Goal: Answer question/provide support: Share knowledge or assist other users

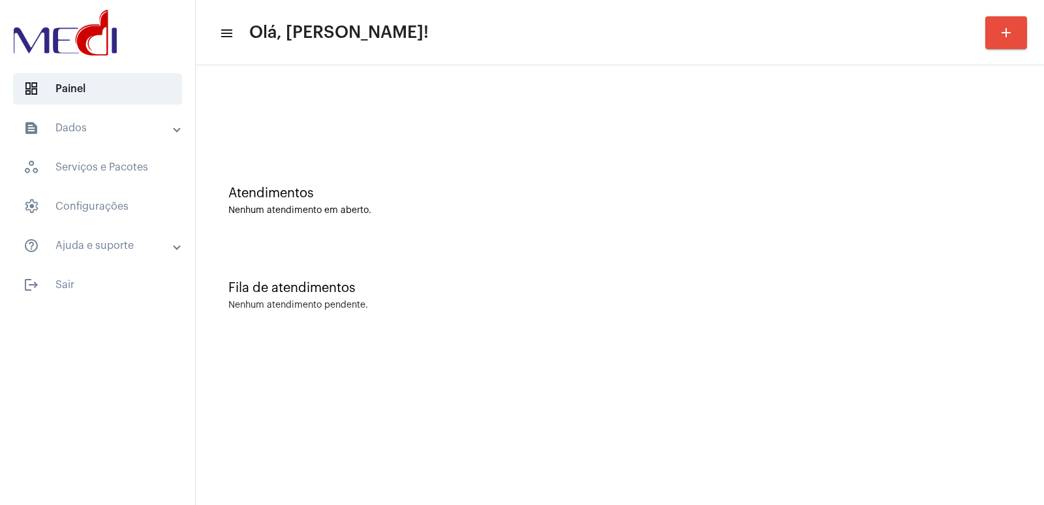
drag, startPoint x: 931, startPoint y: 280, endPoint x: 908, endPoint y: 282, distance: 22.9
click at [921, 282] on div "Fila de atendimentos Nenhum atendimento pendente." at bounding box center [620, 289] width 836 height 95
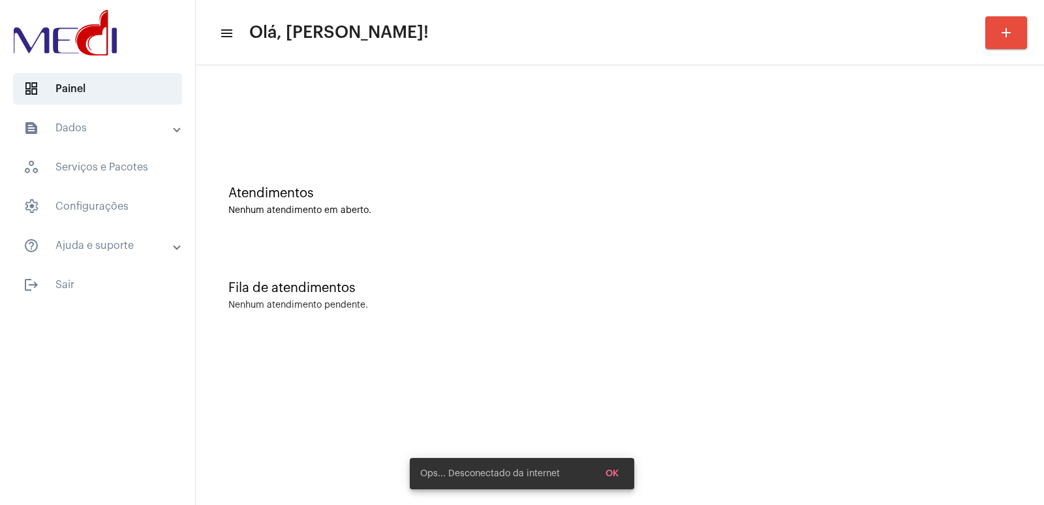
drag, startPoint x: 931, startPoint y: 352, endPoint x: 945, endPoint y: 431, distance: 80.3
click at [945, 431] on mat-sidenav-content "menu Olá, Vivian! add Atendimentos Nenhum atendimento em aberto. Fila de atendi…" at bounding box center [620, 252] width 849 height 505
click at [552, 257] on div "Fila de atendimentos Nenhum atendimento pendente." at bounding box center [620, 289] width 836 height 95
click at [542, 323] on div "Fila de atendimentos Nenhum atendimento pendente." at bounding box center [620, 289] width 836 height 95
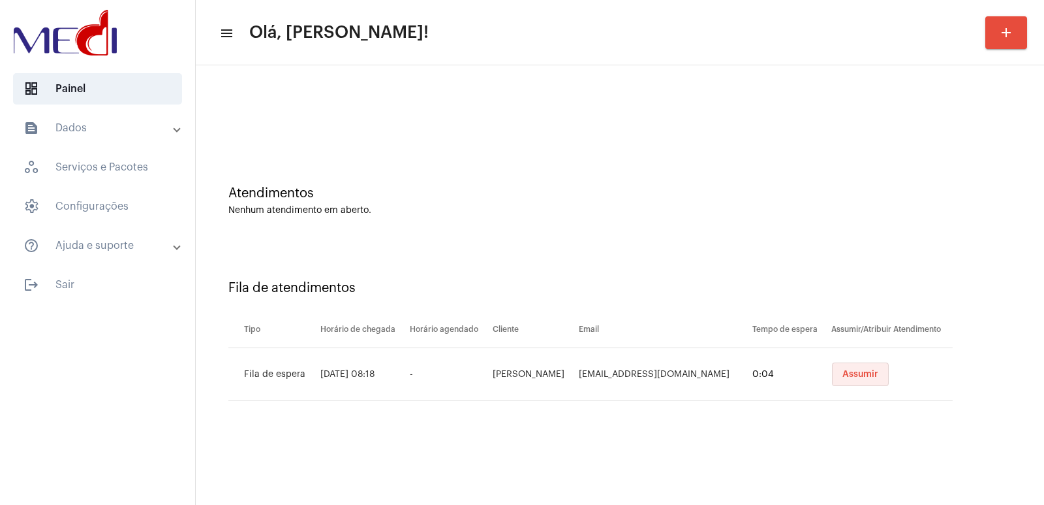
click at [863, 371] on span "Assumir" at bounding box center [861, 373] width 36 height 9
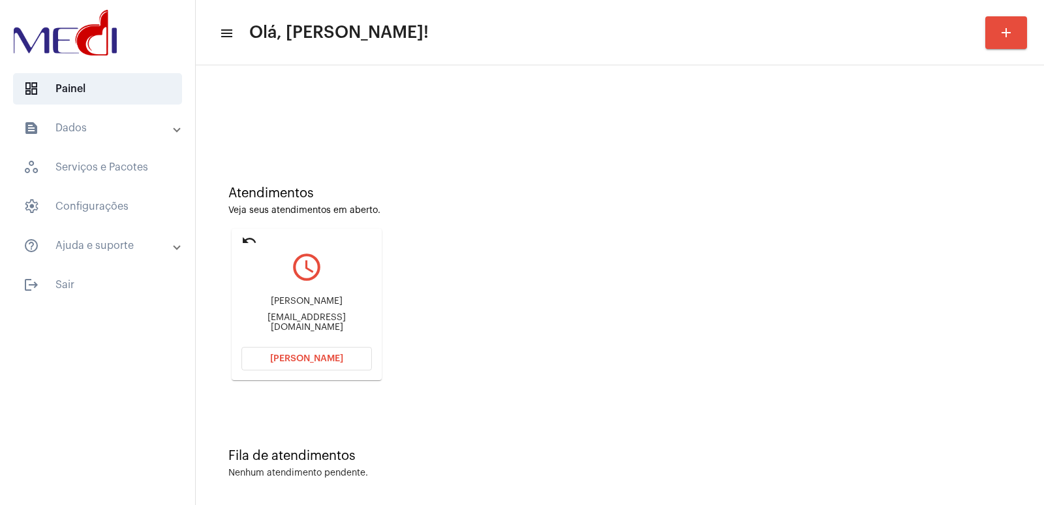
click at [319, 304] on div "Luis Paulo Schiavon Junqueira" at bounding box center [307, 301] width 131 height 10
copy div "Luis Paulo Schiavon Junqueira"
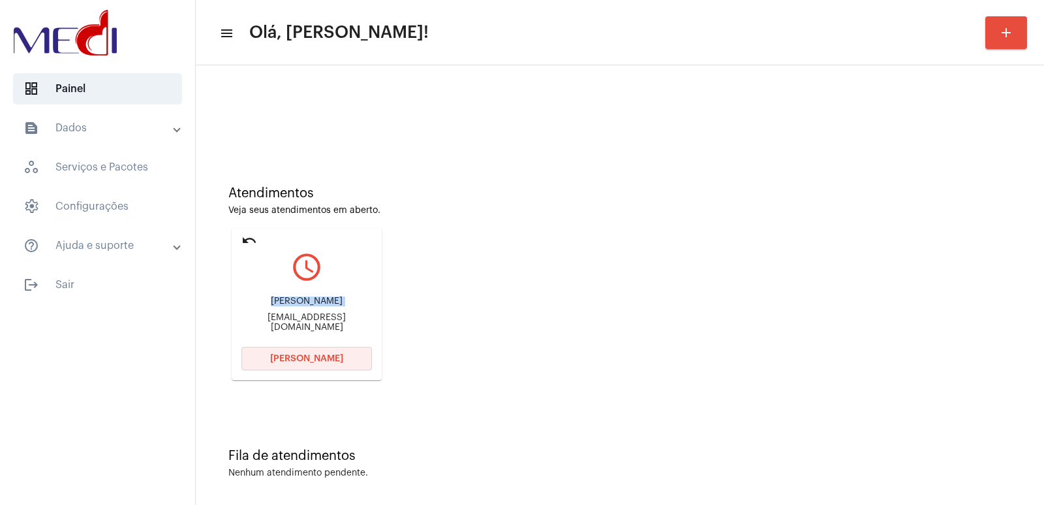
click at [318, 353] on button "Abrir Chamada" at bounding box center [307, 358] width 131 height 23
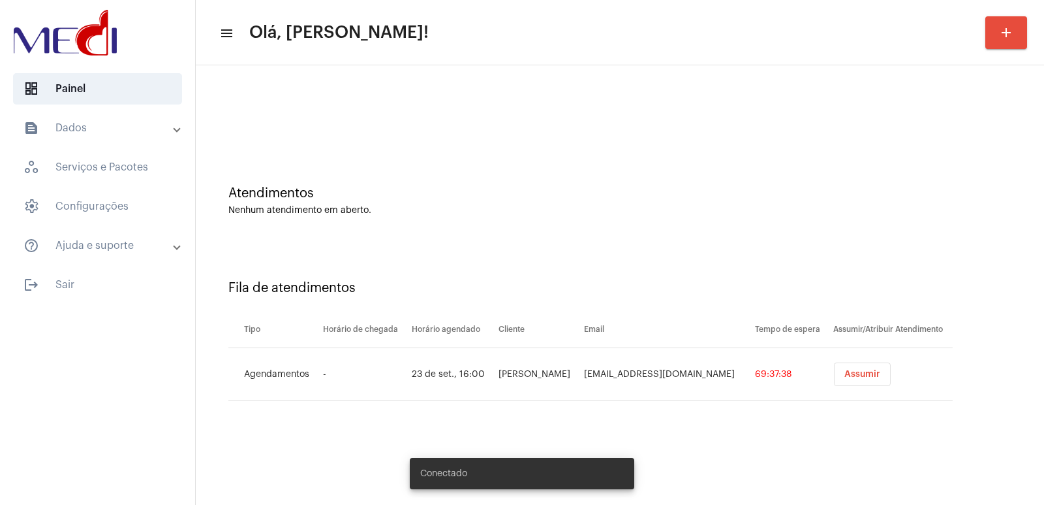
click at [839, 368] on button "Assumir" at bounding box center [862, 373] width 57 height 23
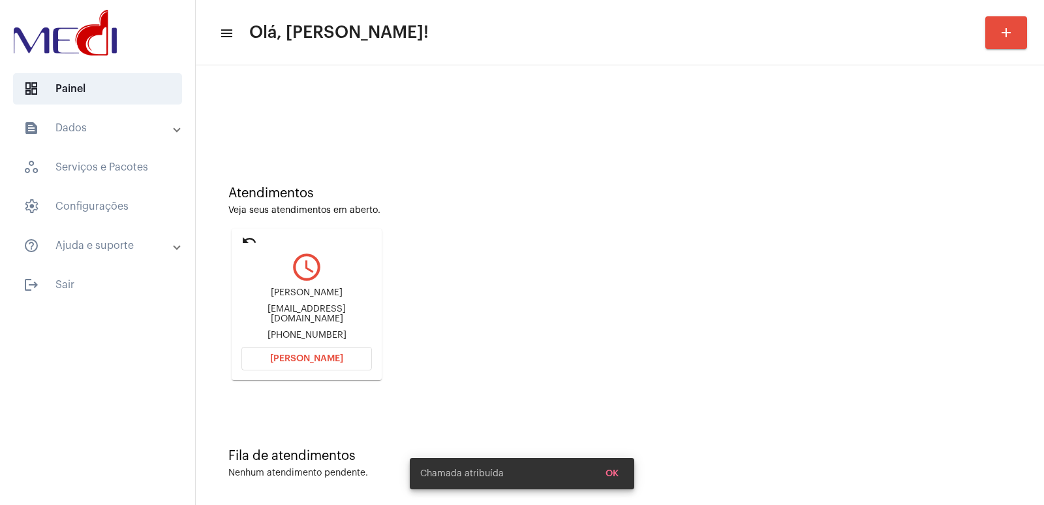
click at [334, 311] on div "marianabarbosa30rodrigues@gmail.com" at bounding box center [307, 314] width 131 height 20
copy div "marianabarbosa30rodrigues@gmail.com"
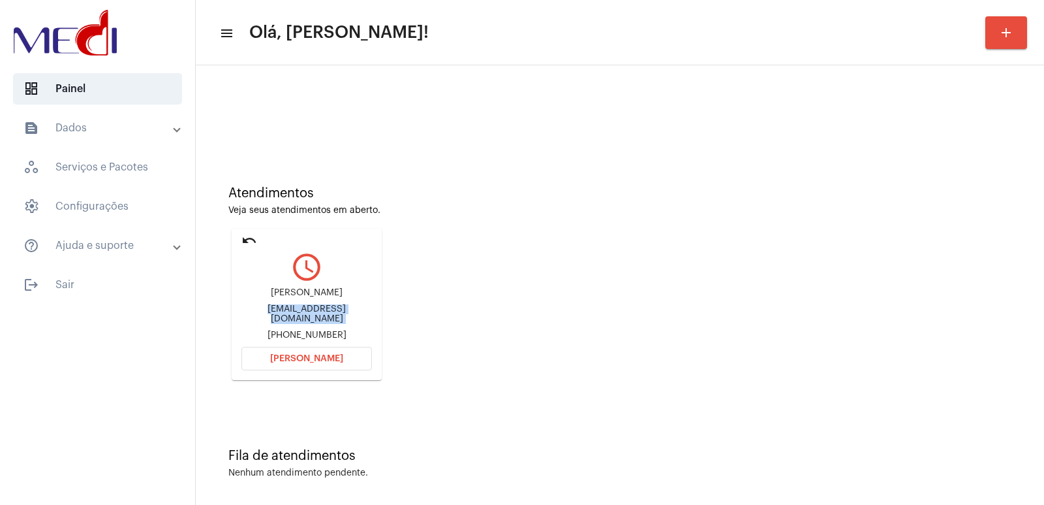
click at [315, 360] on span "[PERSON_NAME]" at bounding box center [306, 358] width 73 height 9
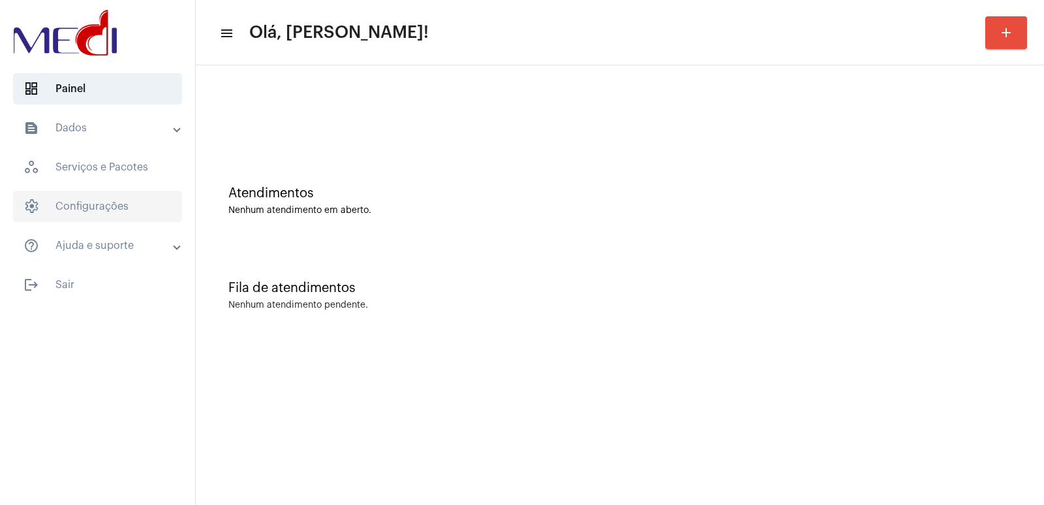
click at [125, 193] on span "settings Configurações" at bounding box center [97, 206] width 169 height 31
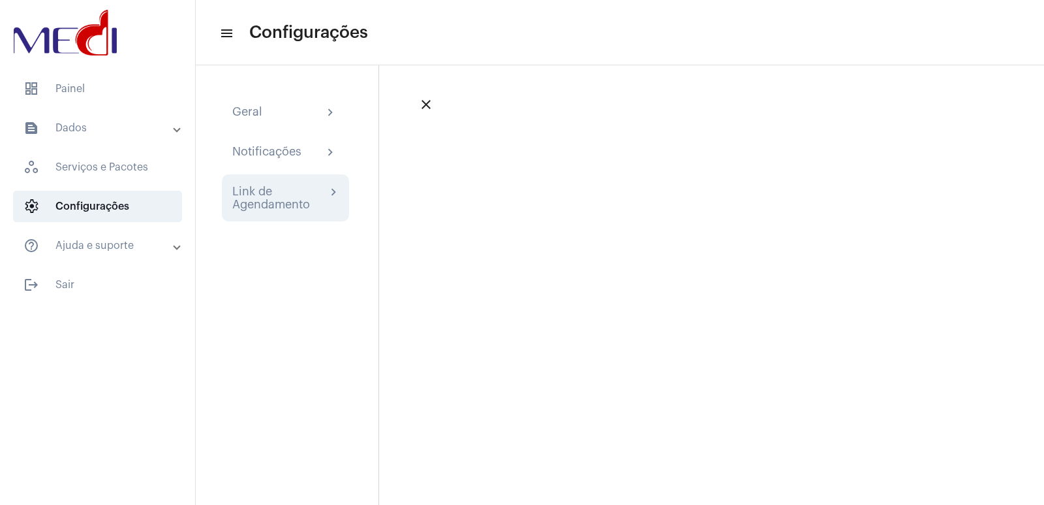
click at [291, 208] on div "Link de Agendamento" at bounding box center [279, 198] width 94 height 26
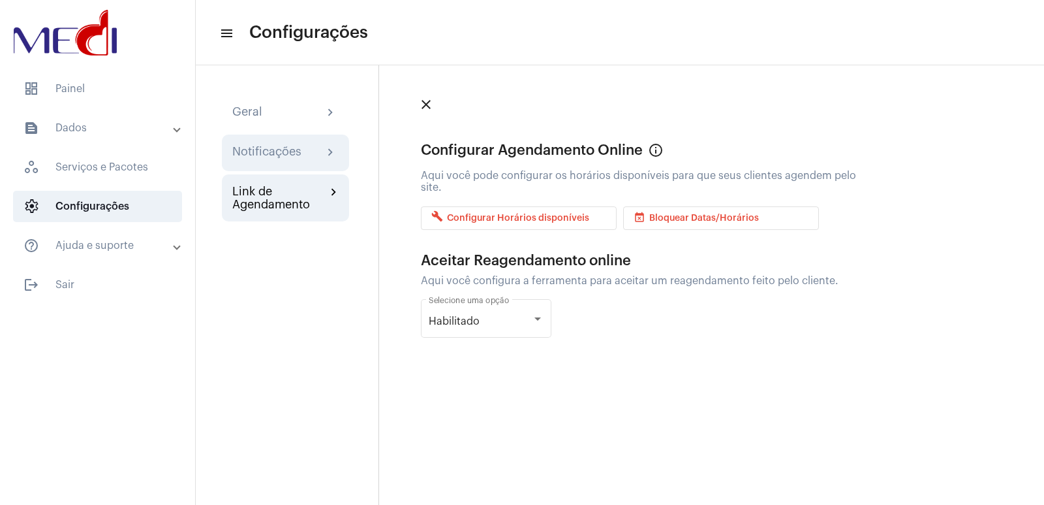
click at [282, 168] on div "Notificações chevron_right" at bounding box center [285, 152] width 127 height 37
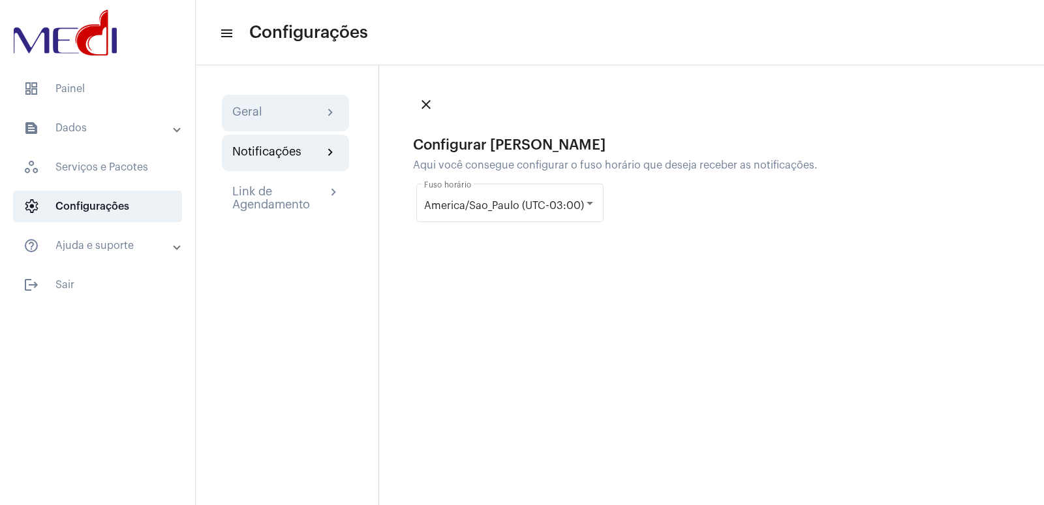
click at [272, 114] on div "Geral chevron_right" at bounding box center [285, 113] width 106 height 16
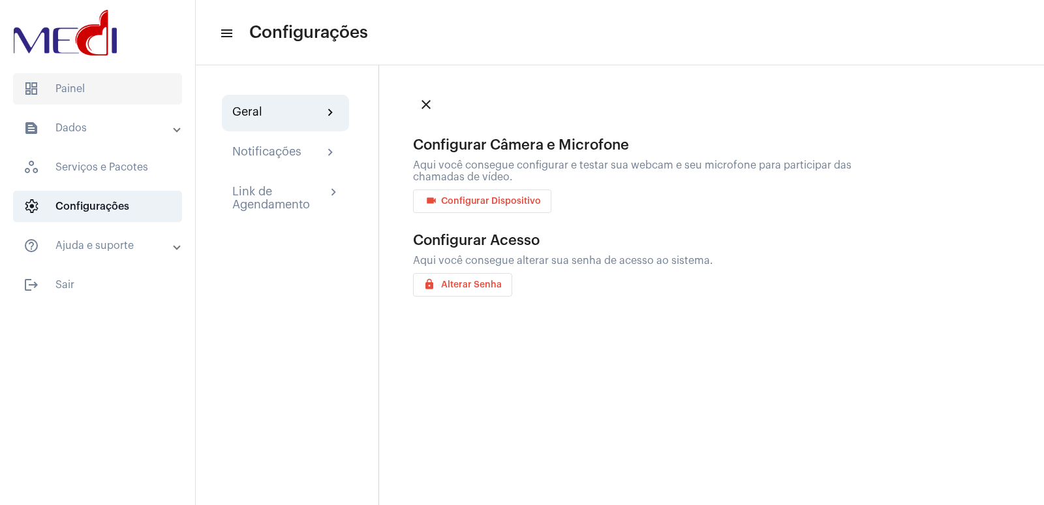
click at [66, 89] on span "dashboard Painel" at bounding box center [97, 88] width 169 height 31
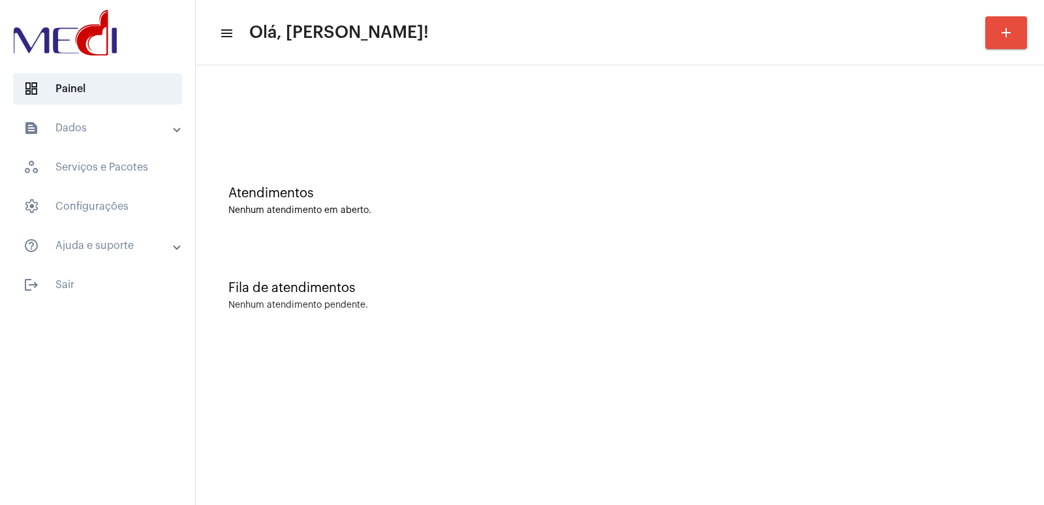
click at [288, 84] on div at bounding box center [620, 109] width 836 height 75
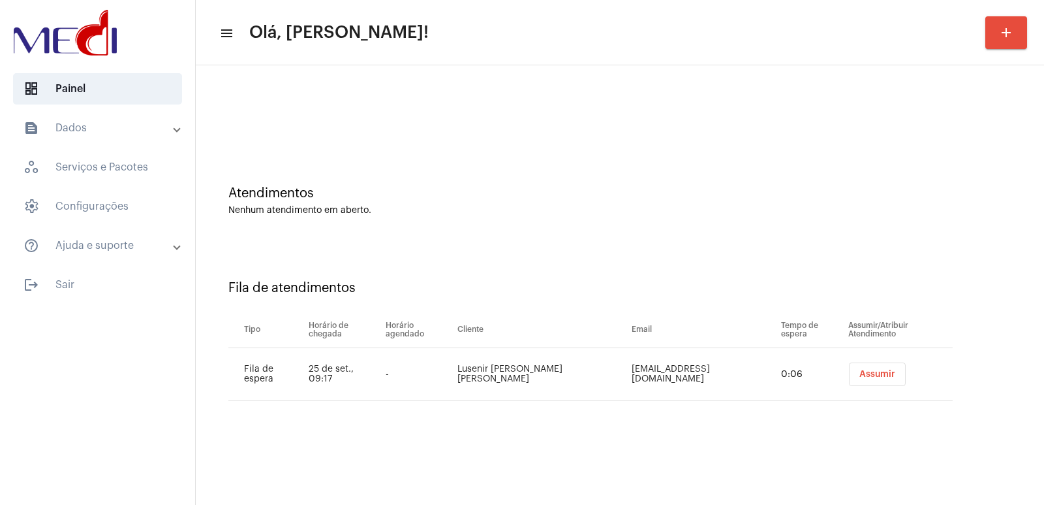
click at [860, 371] on span "Assumir" at bounding box center [878, 373] width 36 height 9
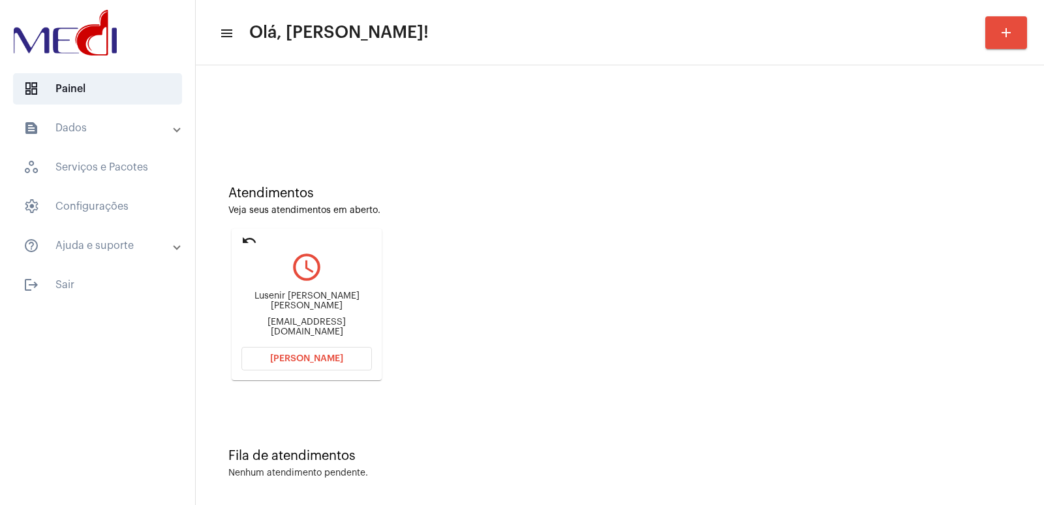
click at [302, 298] on div "Lusenir Rodrigues de Sousa Luzenirmarques14@gmail.com" at bounding box center [307, 314] width 131 height 59
click at [301, 302] on div "Lusenir Rodrigues de Sousa Luzenirmarques14@gmail.com" at bounding box center [307, 314] width 131 height 59
click at [304, 305] on div "Lusenir Rodrigues de Sousa" at bounding box center [307, 301] width 131 height 20
copy div "Lusenir Rodrigues de Sousa"
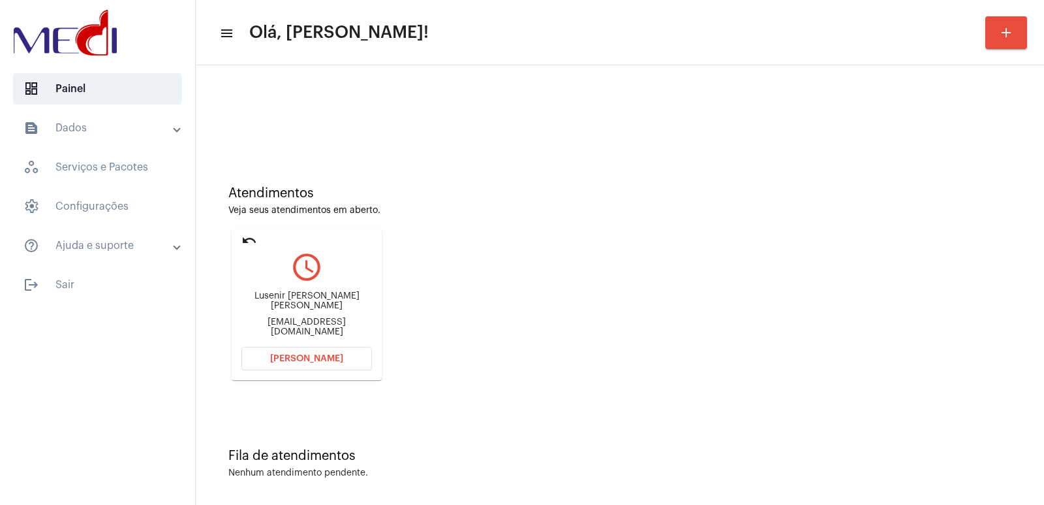
click at [293, 326] on div "Luzenirmarques14@gmail.com" at bounding box center [307, 327] width 131 height 20
copy mat-card-content "Luzenirmarques14@gmail.com Abrir Chamada"
click at [321, 358] on span "Abrir Chamada" at bounding box center [306, 358] width 73 height 9
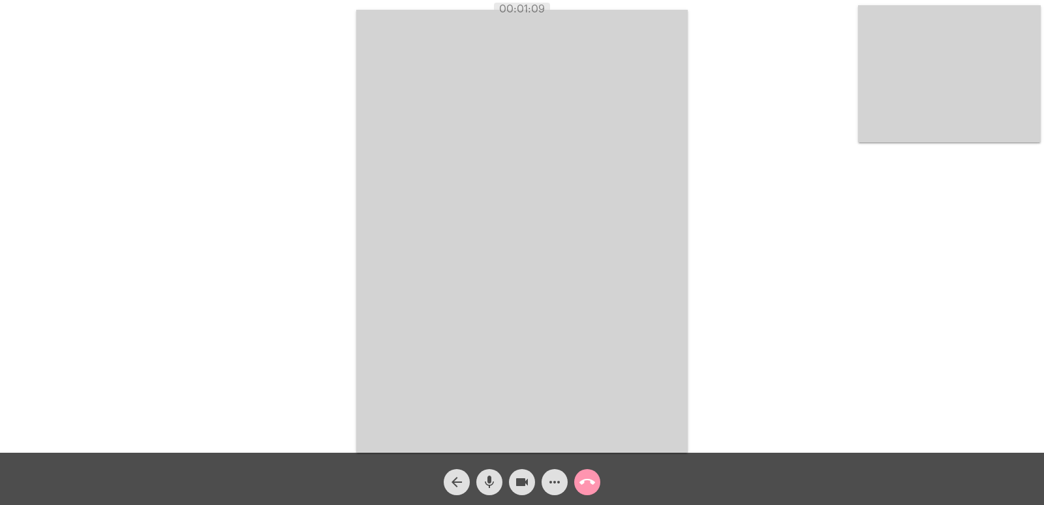
drag, startPoint x: 234, startPoint y: 39, endPoint x: 416, endPoint y: 87, distance: 188.4
click at [234, 39] on div "Acessando Câmera e Microfone..." at bounding box center [522, 229] width 1042 height 452
click at [433, 87] on video at bounding box center [522, 231] width 332 height 443
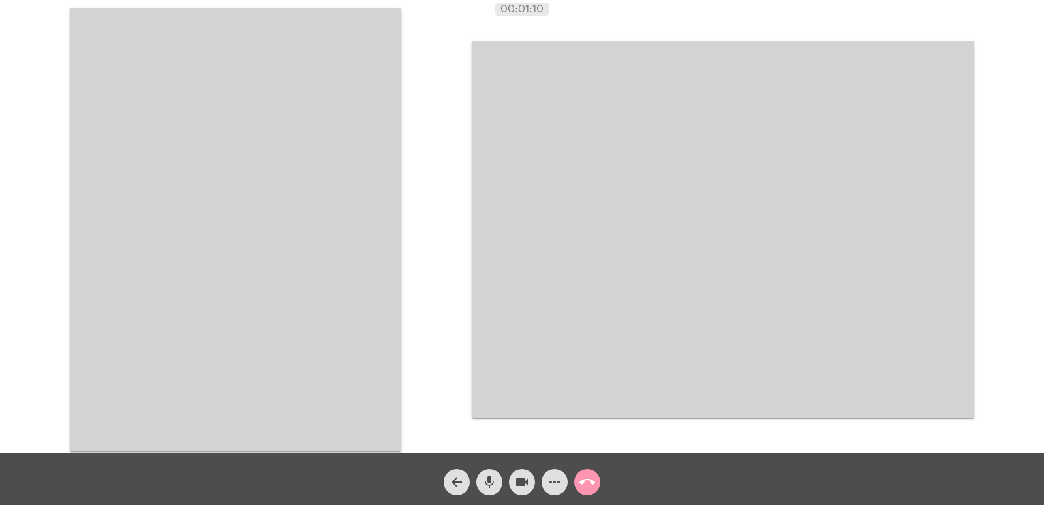
click at [377, 164] on video at bounding box center [236, 229] width 332 height 443
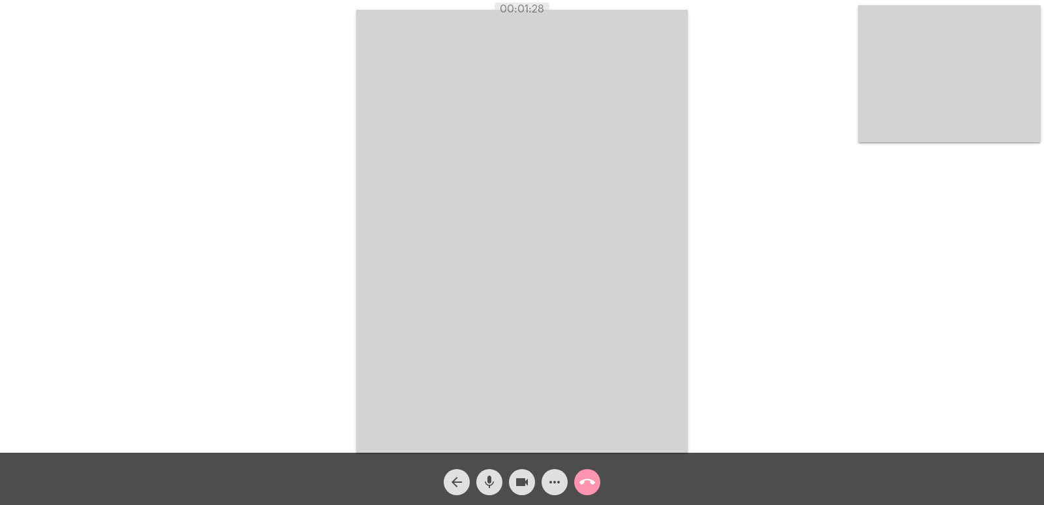
click at [587, 484] on mat-icon "call_end" at bounding box center [588, 482] width 16 height 16
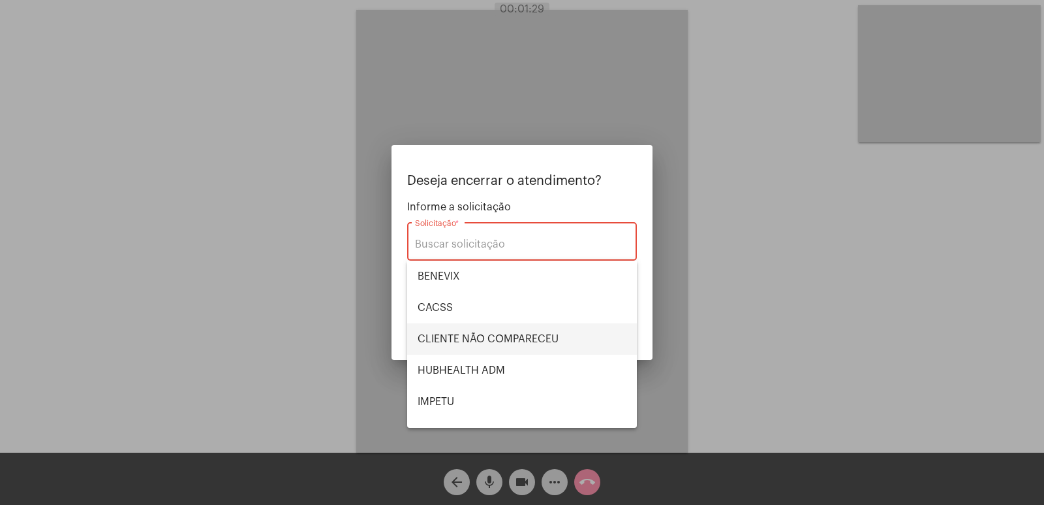
click at [493, 334] on span "CLIENTE NÃO COMPARECEU" at bounding box center [522, 338] width 209 height 31
type input "CLIENTE NÃO COMPARECEU"
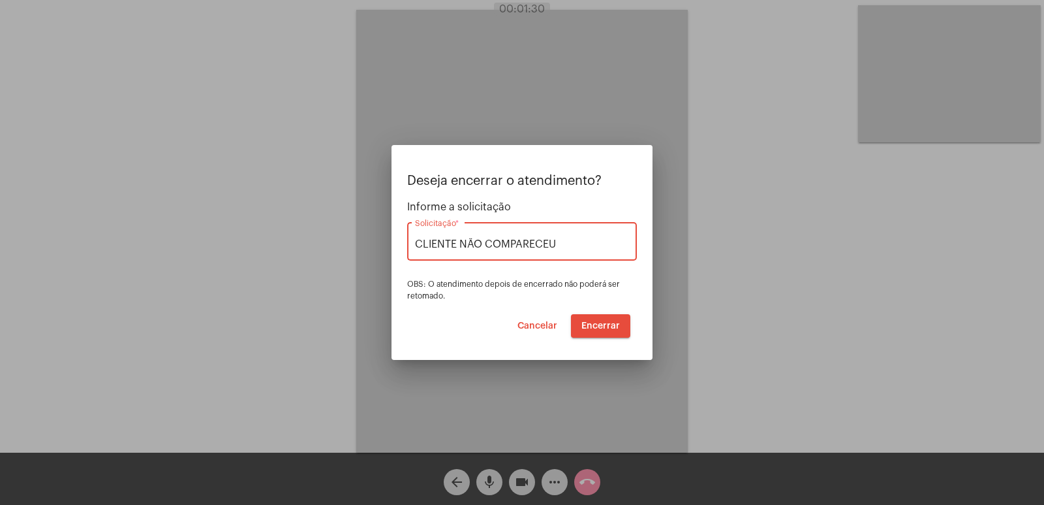
click at [610, 317] on button "Encerrar" at bounding box center [600, 325] width 59 height 23
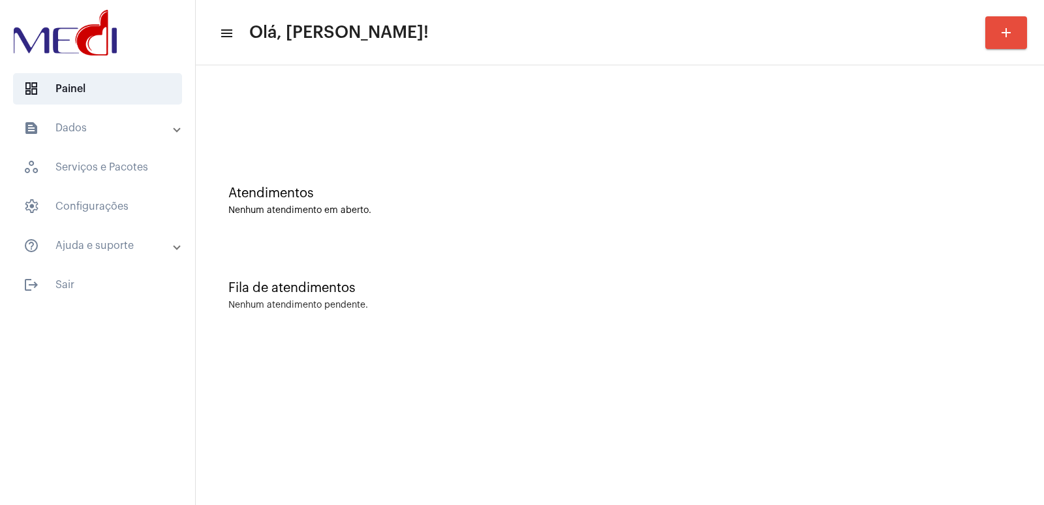
click at [236, 204] on div "Atendimentos Nenhum atendimento em aberto." at bounding box center [619, 200] width 783 height 29
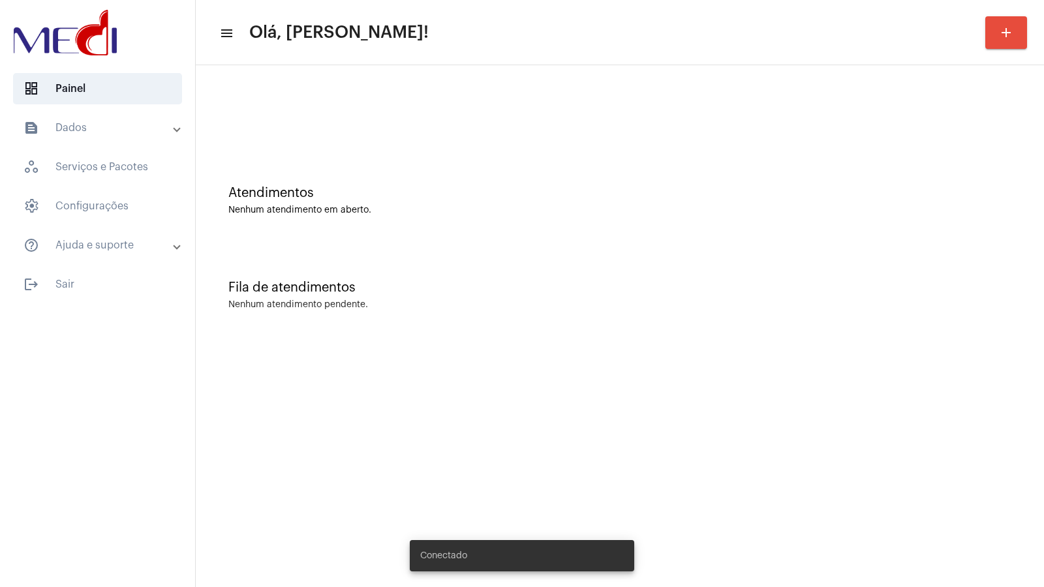
click at [461, 114] on div at bounding box center [619, 116] width 783 height 10
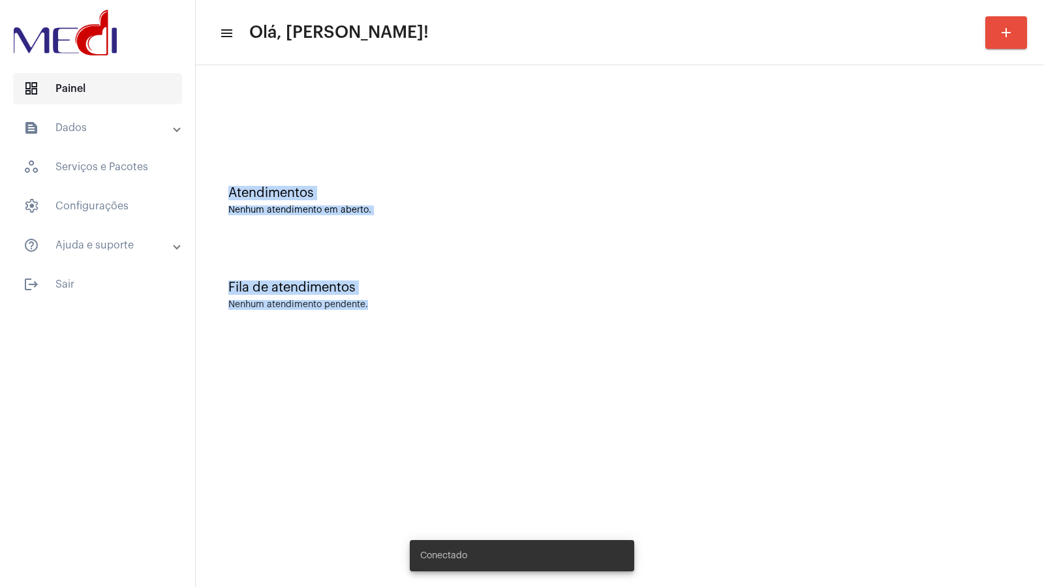
drag, startPoint x: 597, startPoint y: 365, endPoint x: 165, endPoint y: 91, distance: 511.2
click at [498, 347] on mat-sidenav-content "menu Olá, [PERSON_NAME]! add Atendimentos Nenhum atendimento em aberto. Fila de…" at bounding box center [620, 293] width 849 height 587
drag, startPoint x: 510, startPoint y: 195, endPoint x: 577, endPoint y: 159, distance: 75.6
click at [512, 195] on div "Atendimentos" at bounding box center [619, 193] width 783 height 14
drag, startPoint x: 527, startPoint y: 85, endPoint x: 459, endPoint y: 6, distance: 104.2
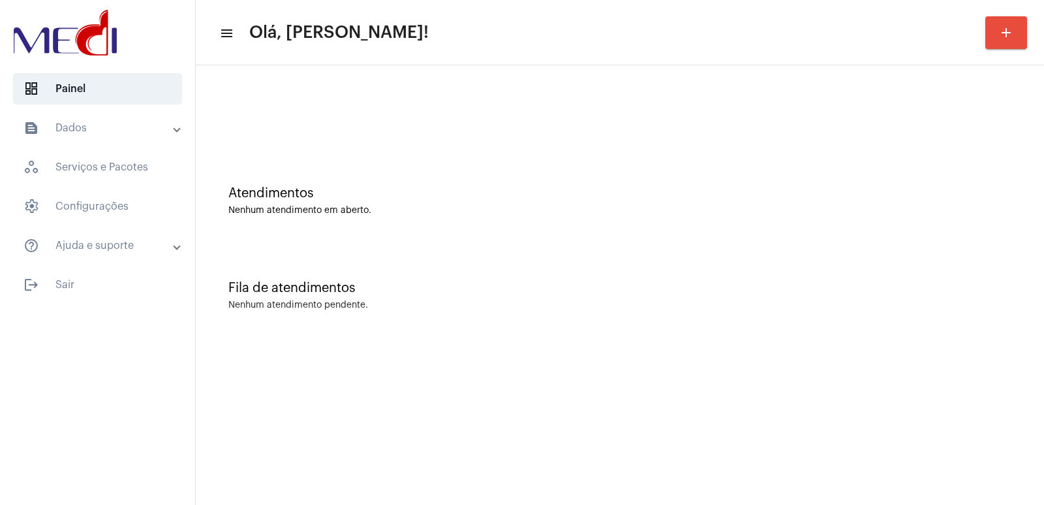
click at [819, 280] on div "Fila de atendimentos Nenhum atendimento pendente." at bounding box center [620, 289] width 836 height 95
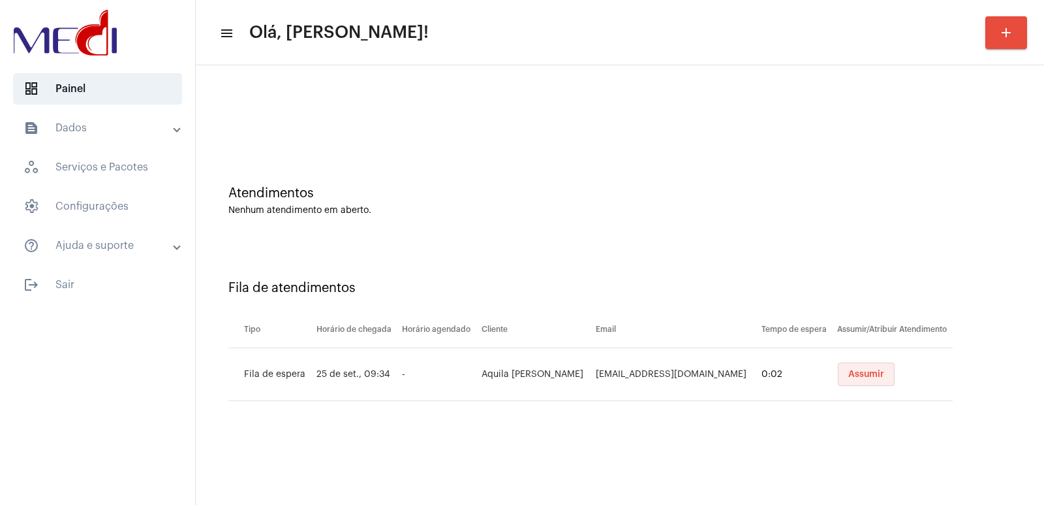
click at [864, 371] on span "Assumir" at bounding box center [867, 373] width 36 height 9
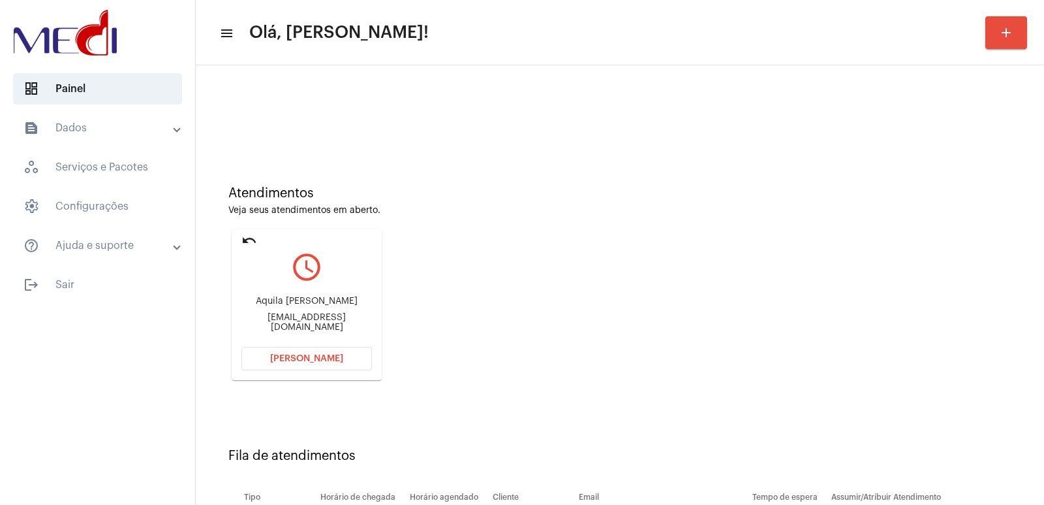
click at [280, 292] on div "Aquila [PERSON_NAME] de [PERSON_NAME] [PERSON_NAME][EMAIL_ADDRESS][DOMAIN_NAME]" at bounding box center [307, 314] width 131 height 59
click at [281, 292] on div "Aquila [PERSON_NAME] de [PERSON_NAME] [PERSON_NAME][EMAIL_ADDRESS][DOMAIN_NAME]" at bounding box center [307, 314] width 131 height 59
click at [281, 292] on div "Aquila Cristina Ferreira de Jesus aquilaitj@gmail.com" at bounding box center [307, 314] width 131 height 59
copy div "Aquila Cristina Ferreira de Jesus"
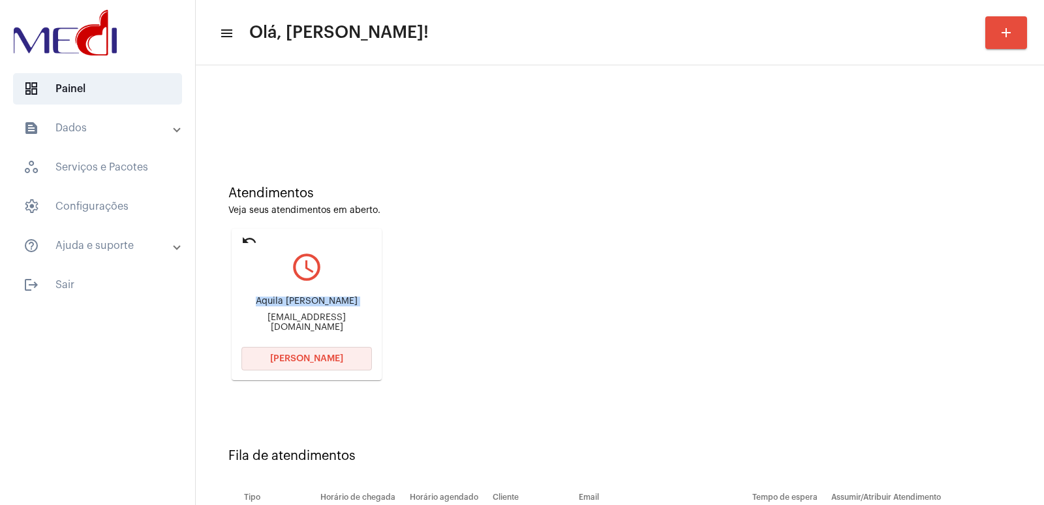
click at [304, 357] on span "Abrir Chamada" at bounding box center [306, 358] width 73 height 9
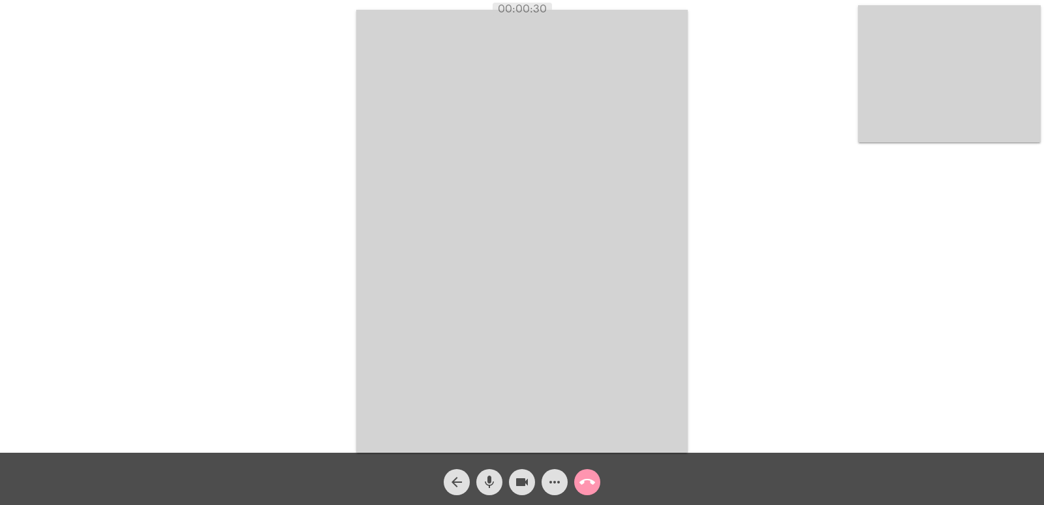
click at [495, 486] on mat-icon "mic" at bounding box center [490, 482] width 16 height 16
click at [490, 486] on mat-icon "mic_off" at bounding box center [490, 482] width 16 height 16
click at [586, 477] on mat-icon "call_end" at bounding box center [588, 482] width 16 height 16
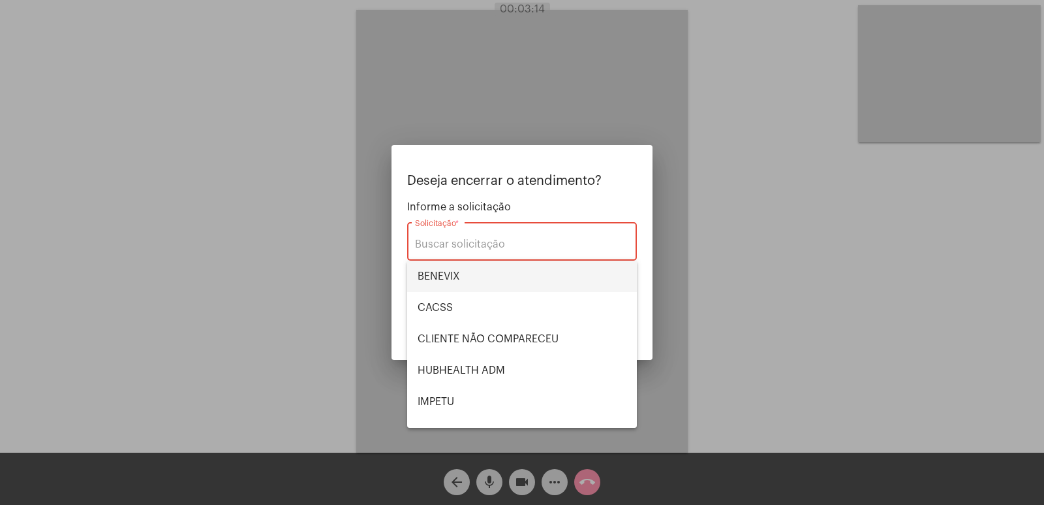
click at [461, 279] on span "BENEVIX" at bounding box center [522, 275] width 209 height 31
type input "BENEVIX"
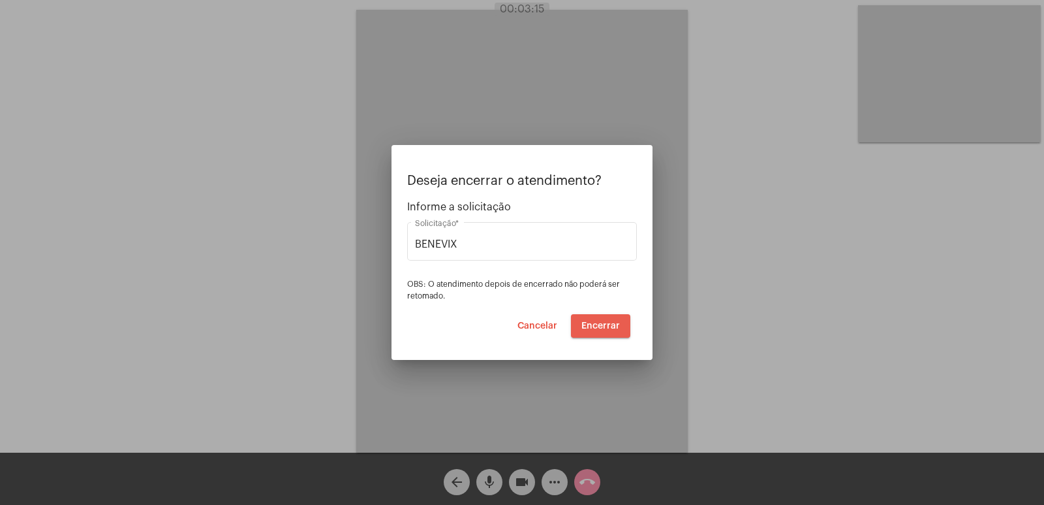
click at [595, 330] on button "Encerrar" at bounding box center [600, 325] width 59 height 23
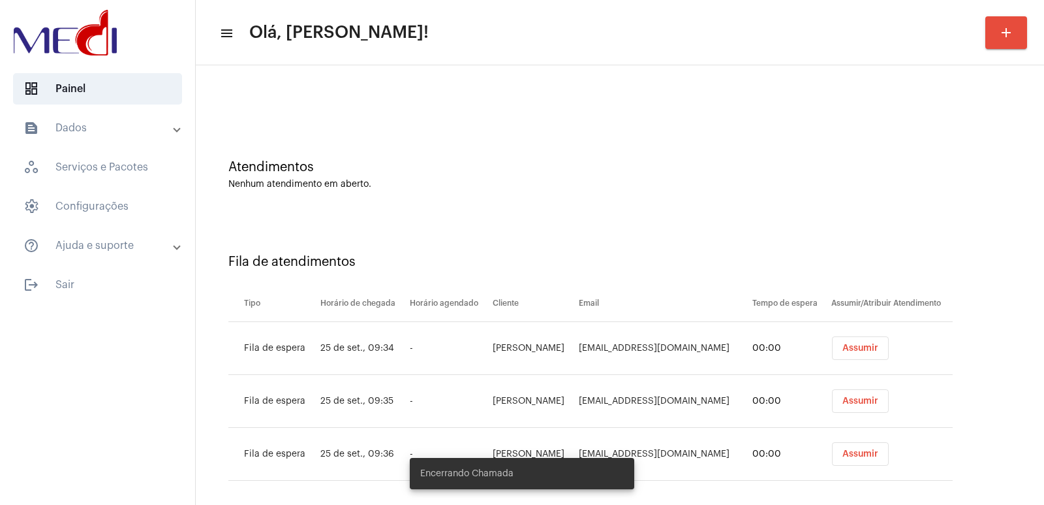
scroll to position [37, 0]
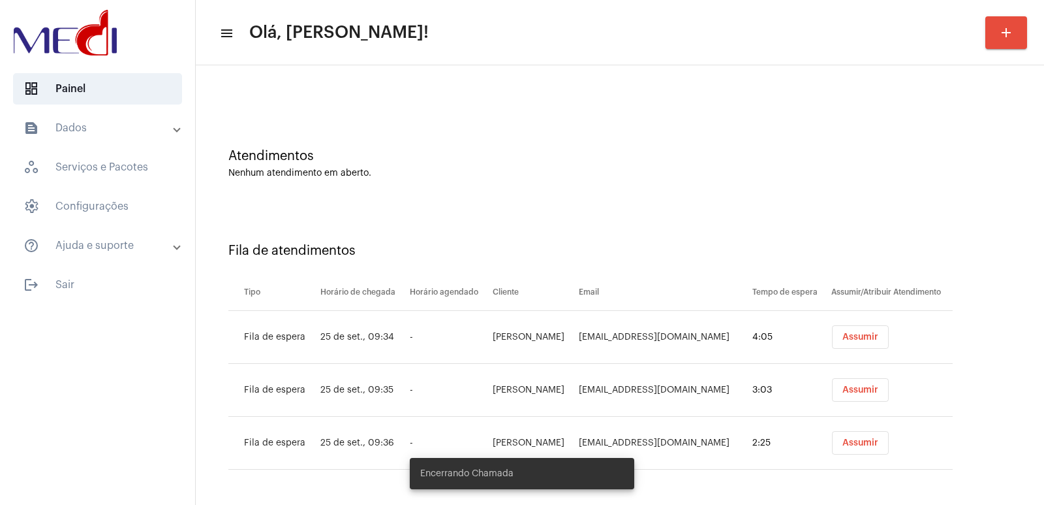
click at [844, 322] on td "Assumir" at bounding box center [890, 337] width 125 height 53
click at [854, 336] on span "Assumir" at bounding box center [861, 336] width 36 height 9
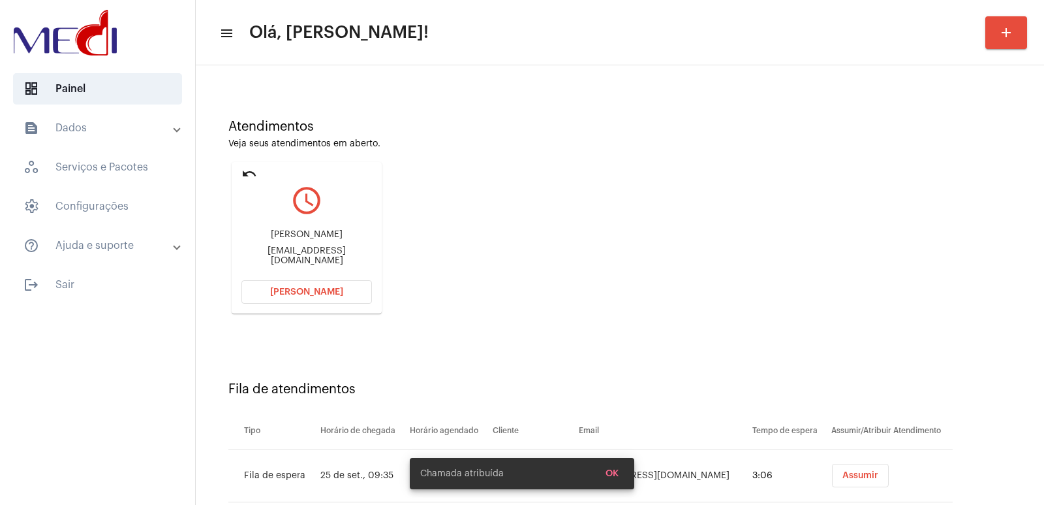
scroll to position [152, 0]
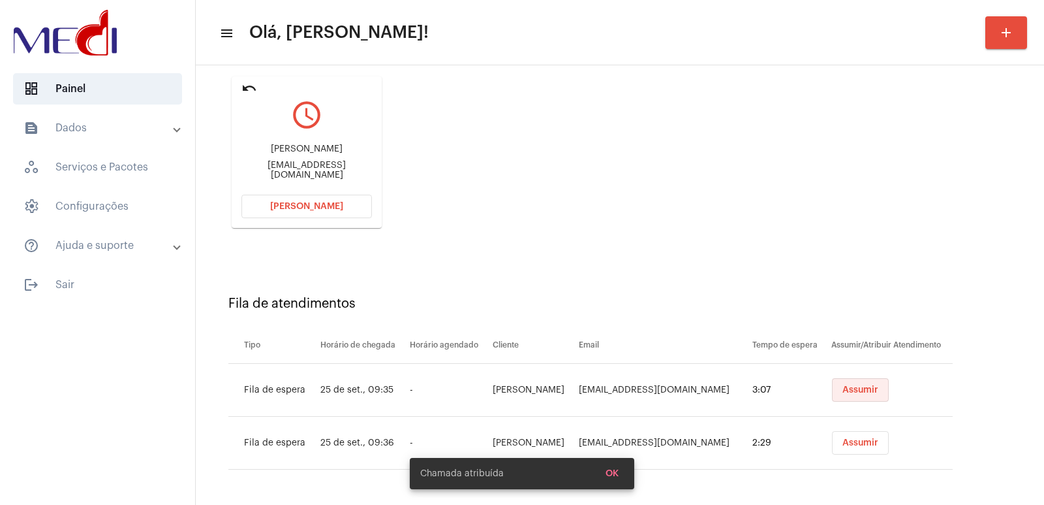
click at [851, 398] on button "Assumir" at bounding box center [860, 389] width 57 height 23
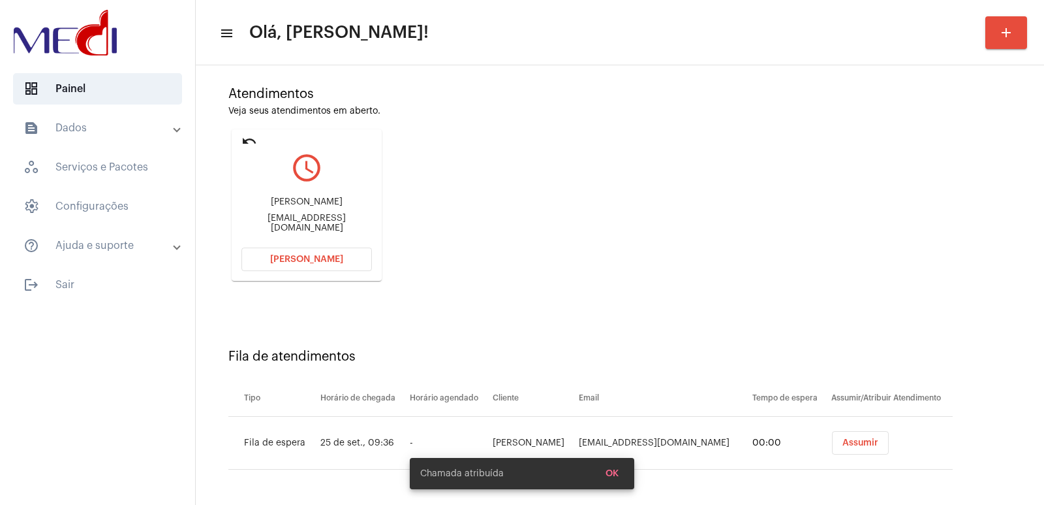
scroll to position [0, 0]
click at [861, 441] on span "Assumir" at bounding box center [861, 442] width 36 height 9
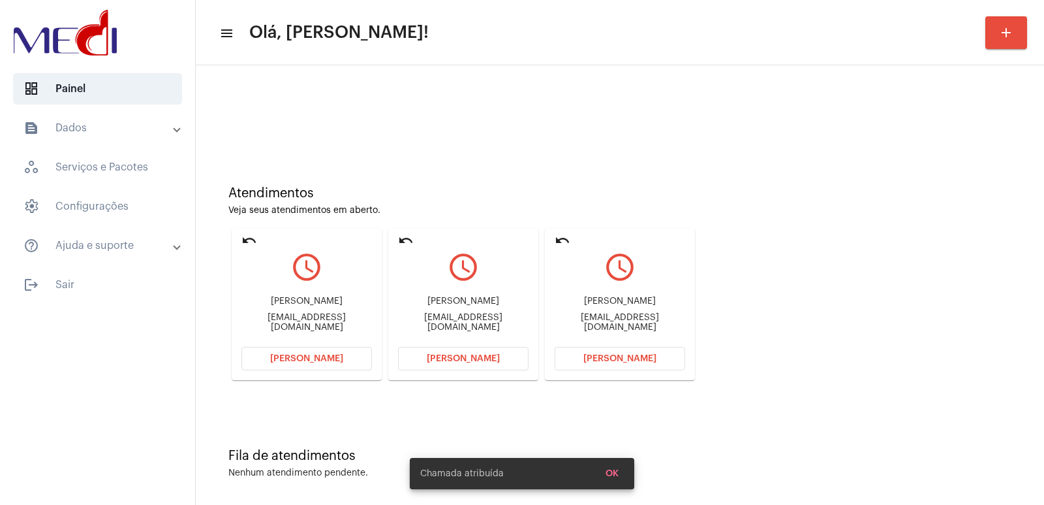
click at [627, 297] on div "Graziela Tambara grazielatambara1@gmail.com" at bounding box center [620, 314] width 131 height 59
copy div "Graziela Tambara"
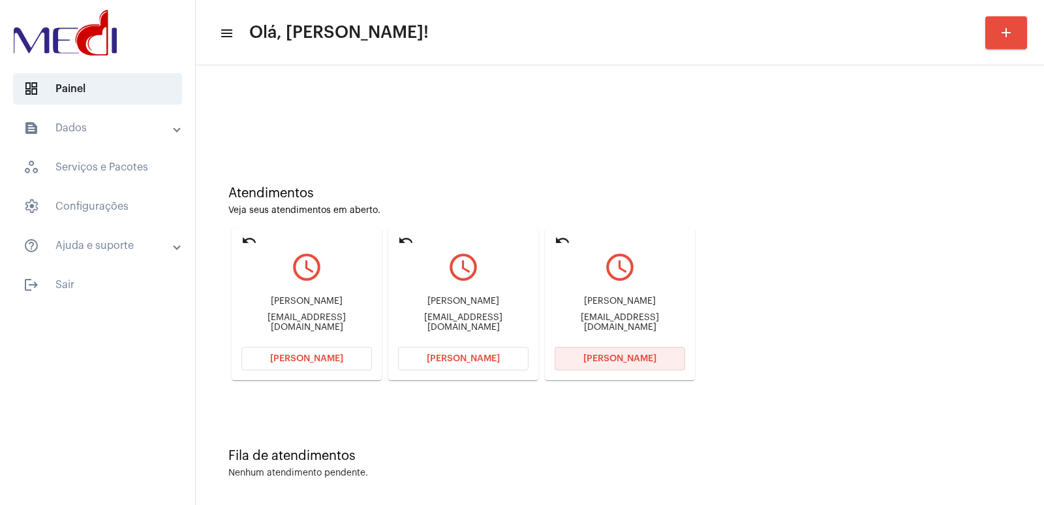
click at [614, 352] on button "[PERSON_NAME]" at bounding box center [620, 358] width 131 height 23
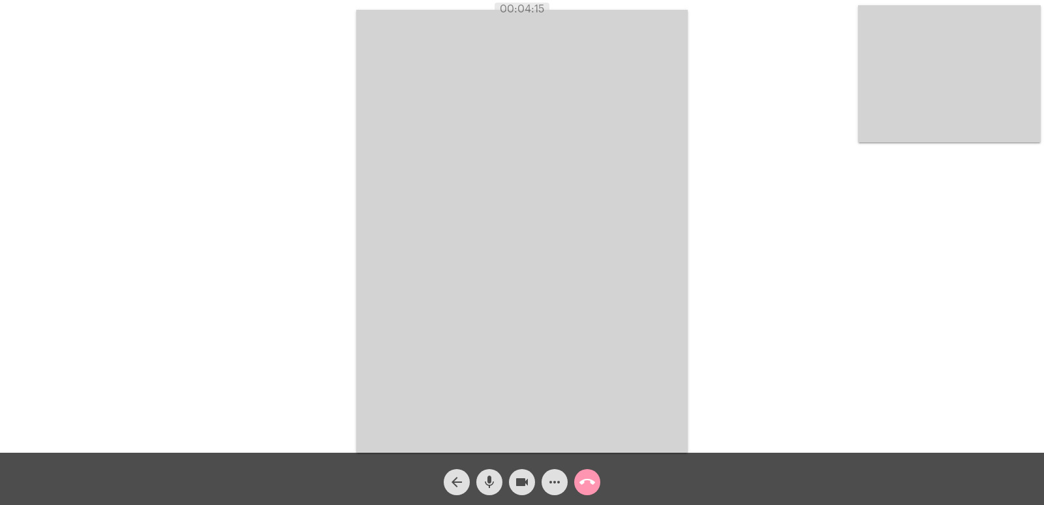
click at [591, 477] on mat-icon "call_end" at bounding box center [588, 482] width 16 height 16
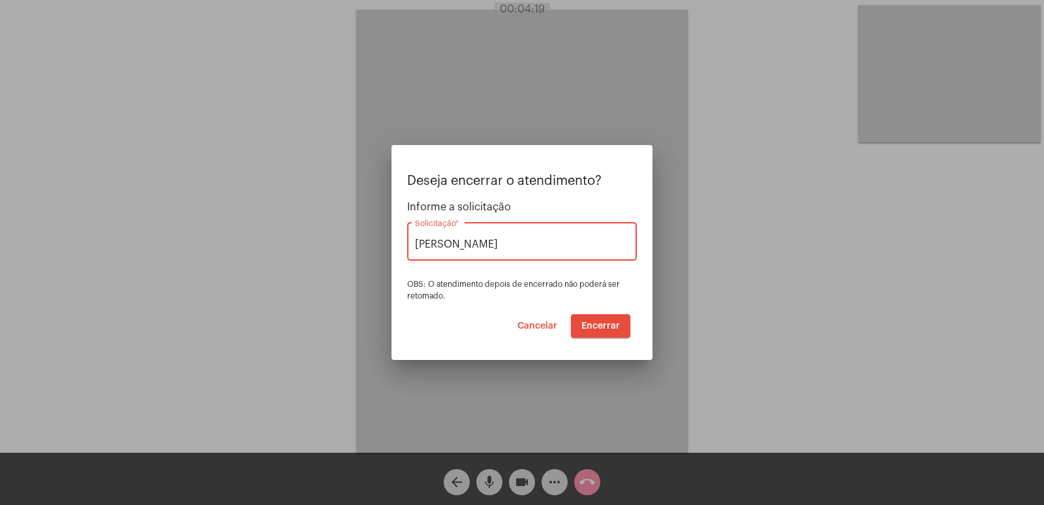
type input "[PERSON_NAME] [PERSON_NAME]"
click at [601, 332] on button "Encerrar" at bounding box center [600, 325] width 59 height 23
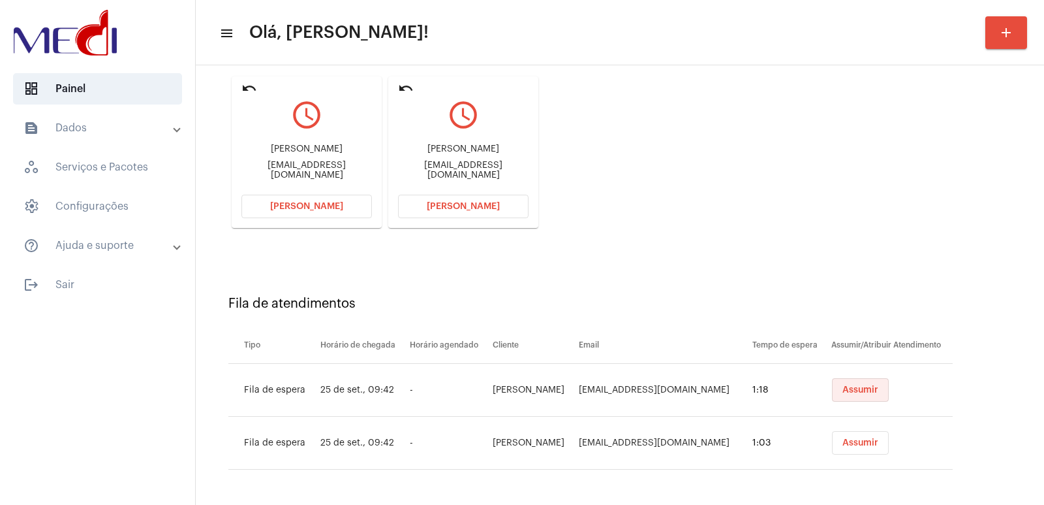
click at [838, 381] on button "Assumir" at bounding box center [860, 389] width 57 height 23
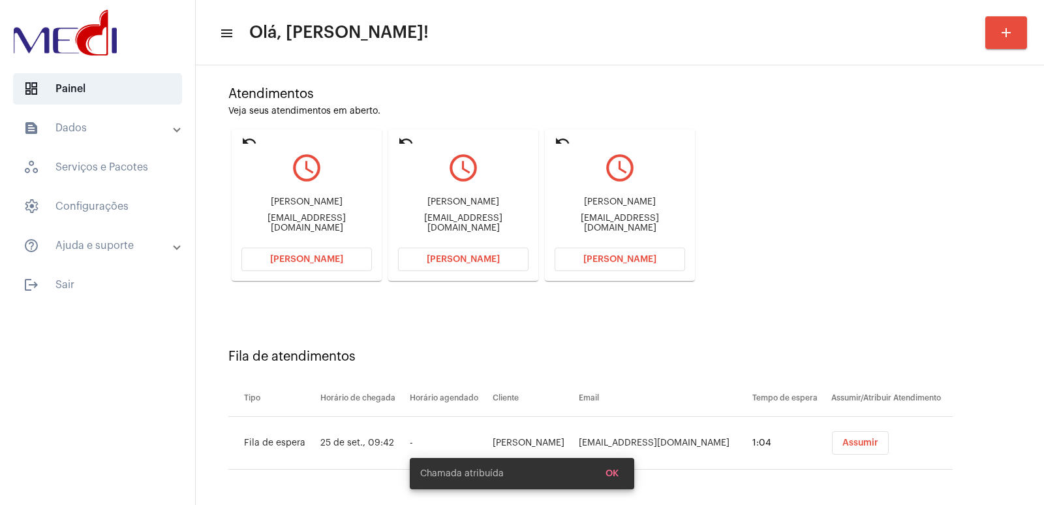
drag, startPoint x: 865, startPoint y: 441, endPoint x: 847, endPoint y: 437, distance: 18.7
click at [862, 441] on span "Assumir" at bounding box center [861, 442] width 36 height 9
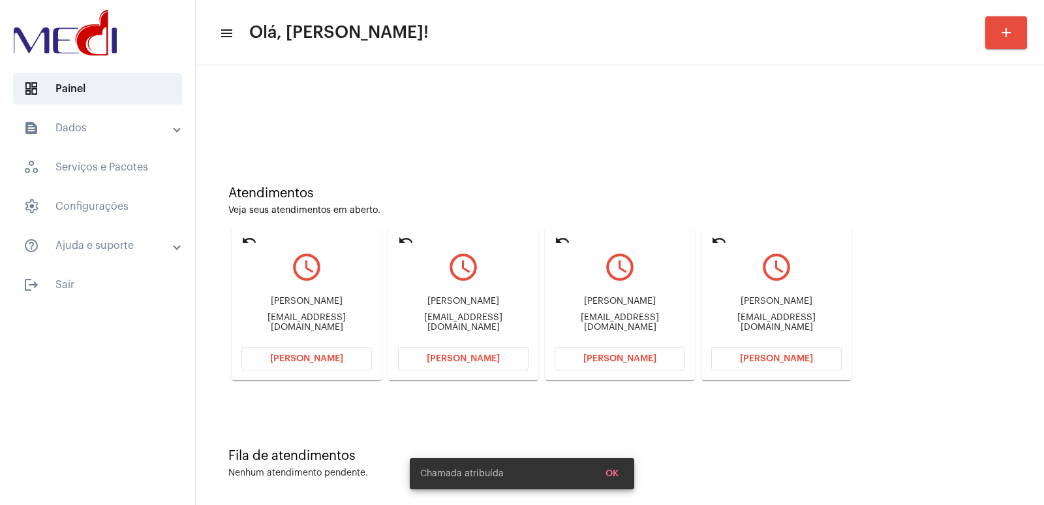
click at [794, 297] on div "José Victor Santos Silva jsvictor.silva22@gmail.com" at bounding box center [777, 314] width 131 height 59
copy div "José Victor Santos Silva"
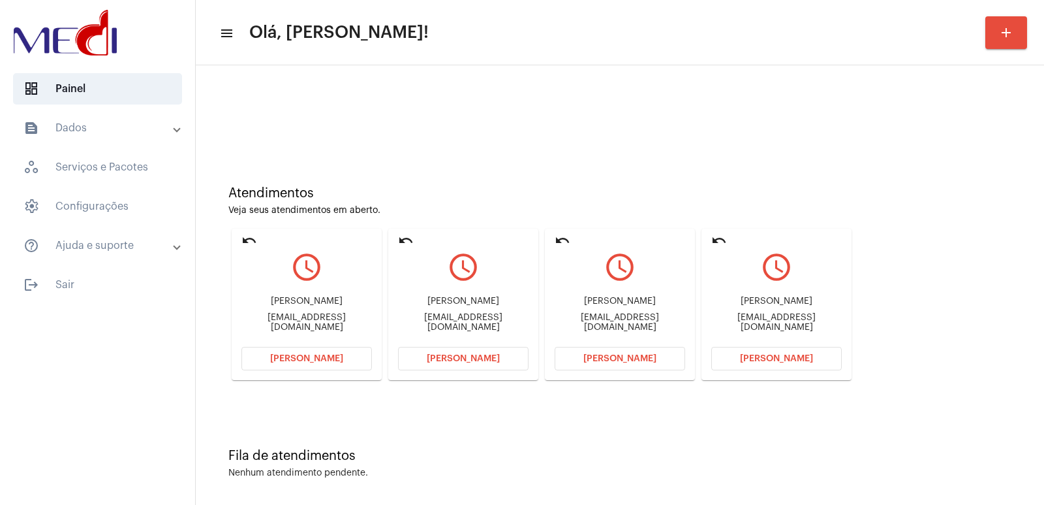
click at [736, 351] on button "Abrir Chamada" at bounding box center [777, 358] width 131 height 23
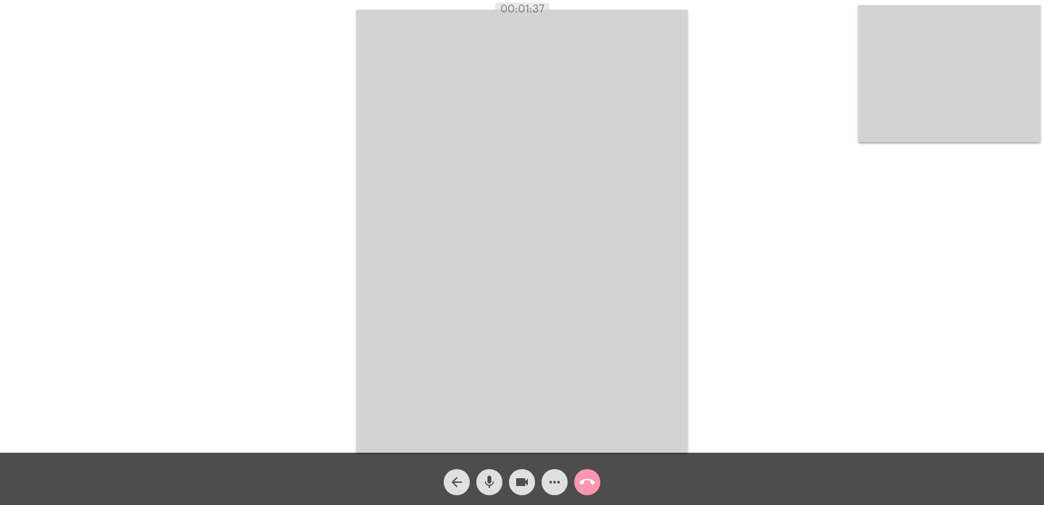
click at [586, 478] on mat-icon "call_end" at bounding box center [588, 482] width 16 height 16
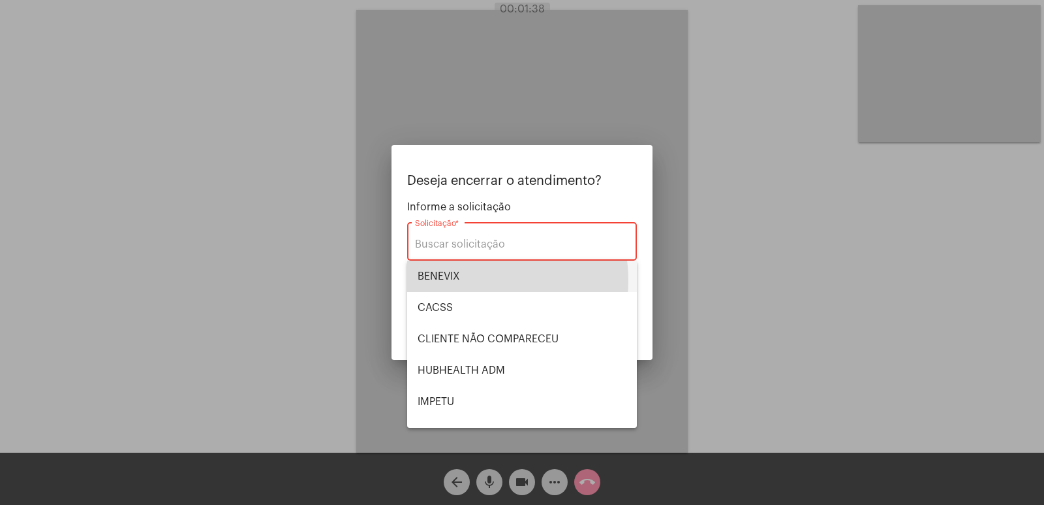
click at [473, 280] on span "BENEVIX" at bounding box center [522, 275] width 209 height 31
type input "BENEVIX"
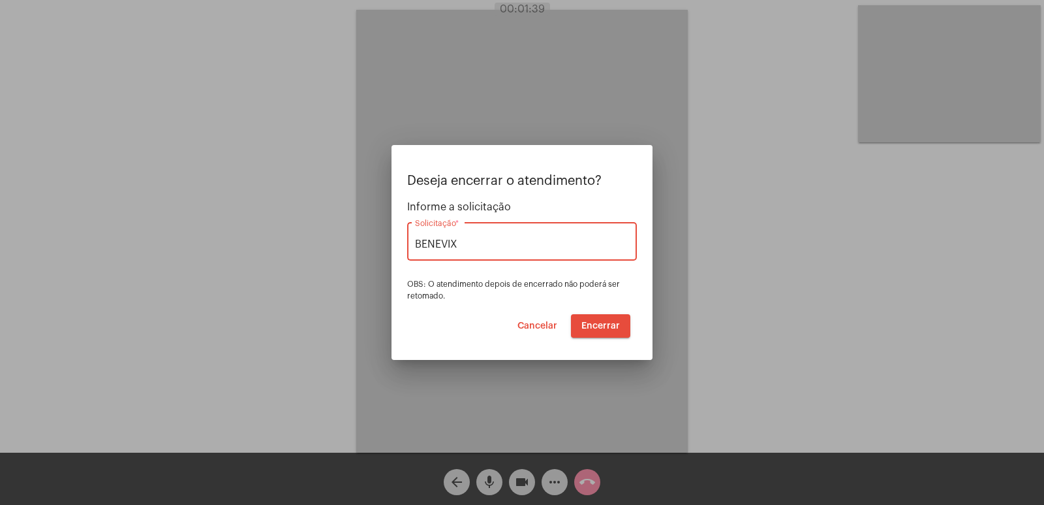
click at [618, 326] on span "Encerrar" at bounding box center [601, 325] width 39 height 9
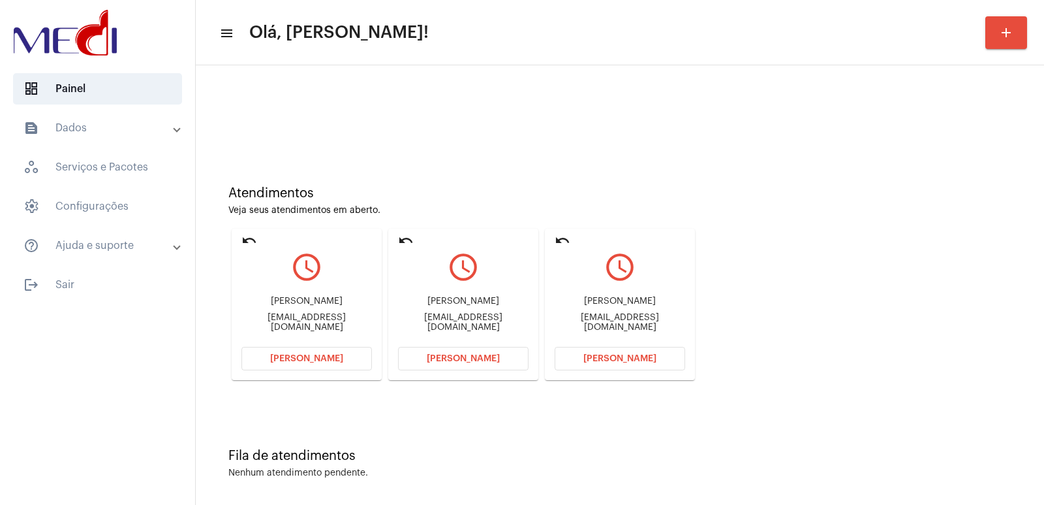
click at [589, 299] on div "Fernando Celestino Duarte fcdfernandoduarte@outlook.com" at bounding box center [620, 314] width 131 height 59
copy div "Fernando Celestino Duarte"
click at [599, 347] on button "Abrir Chamada" at bounding box center [620, 358] width 131 height 23
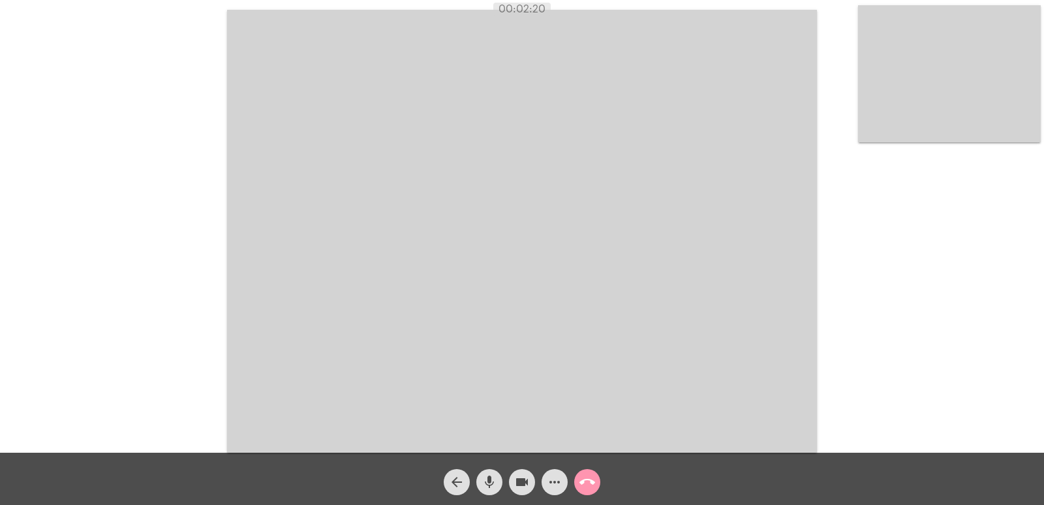
click at [457, 188] on video at bounding box center [522, 231] width 590 height 443
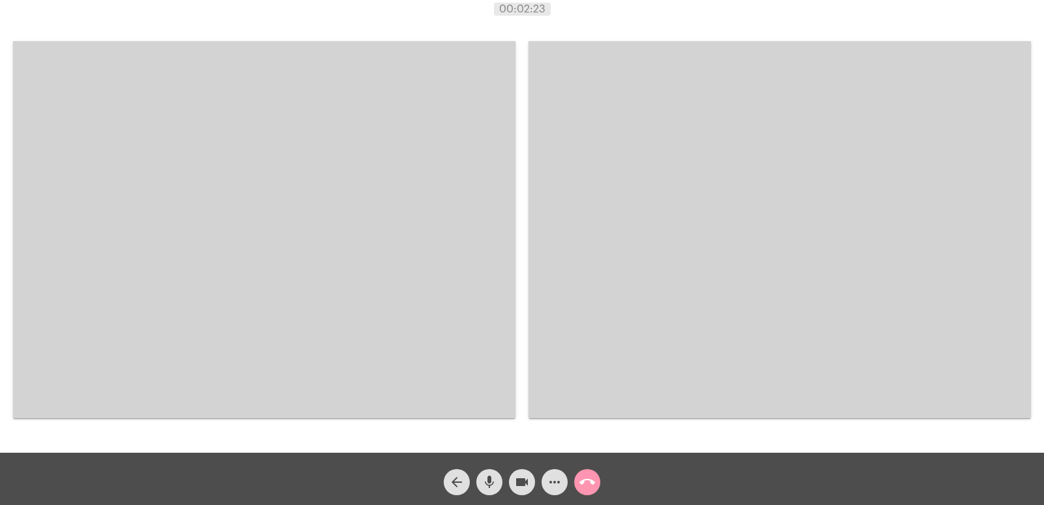
click at [367, 216] on video at bounding box center [264, 229] width 503 height 377
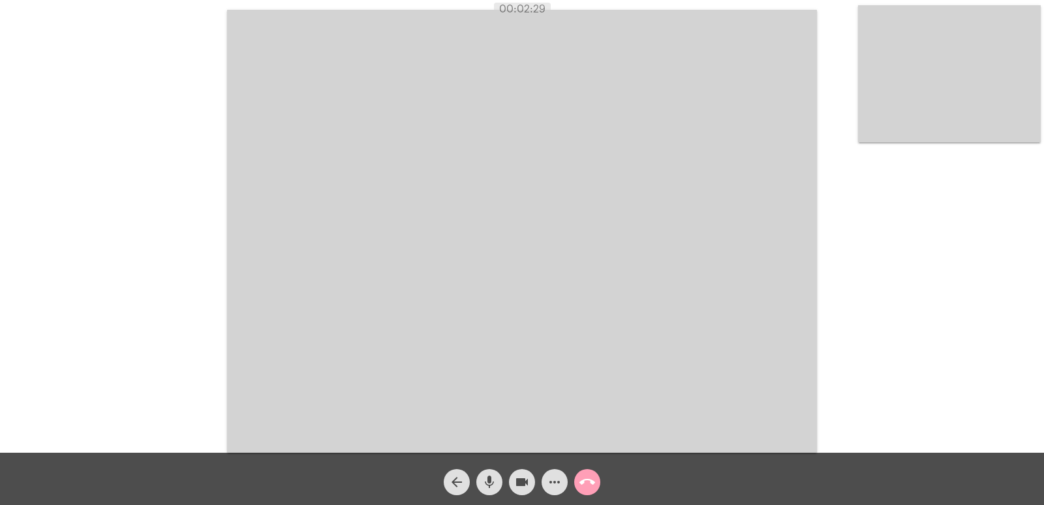
click at [582, 481] on mat-icon "call_end" at bounding box center [588, 482] width 16 height 16
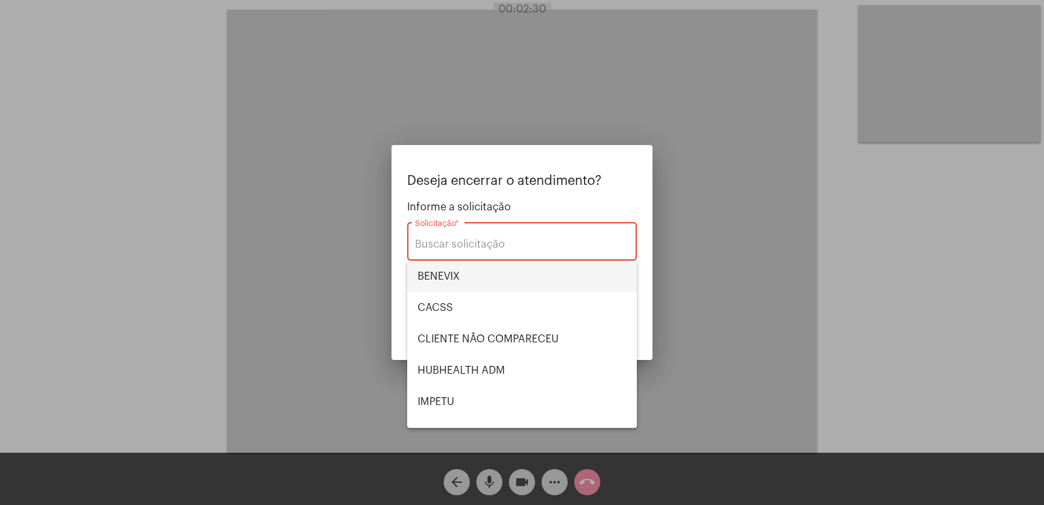
click at [487, 278] on span "BENEVIX" at bounding box center [522, 275] width 209 height 31
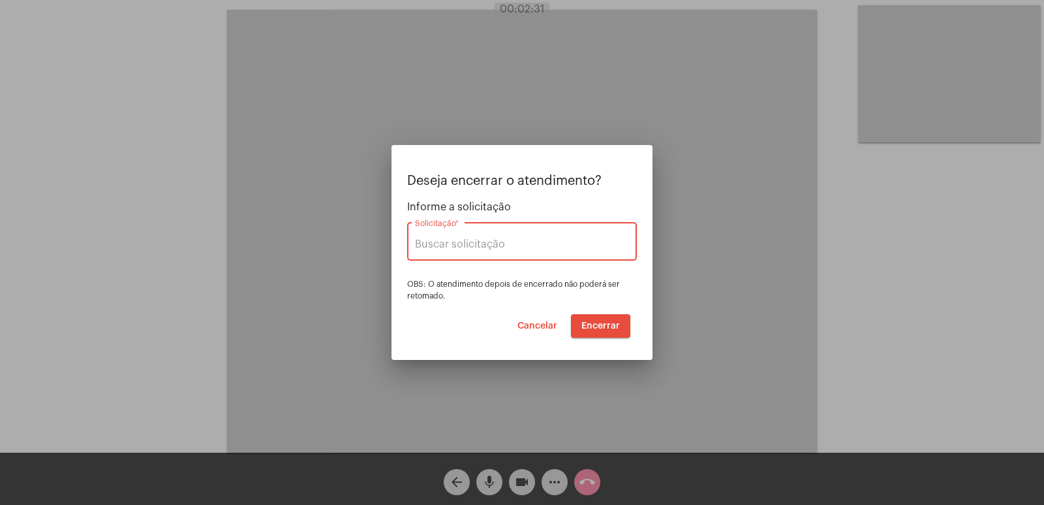
type input "BENEVIX"
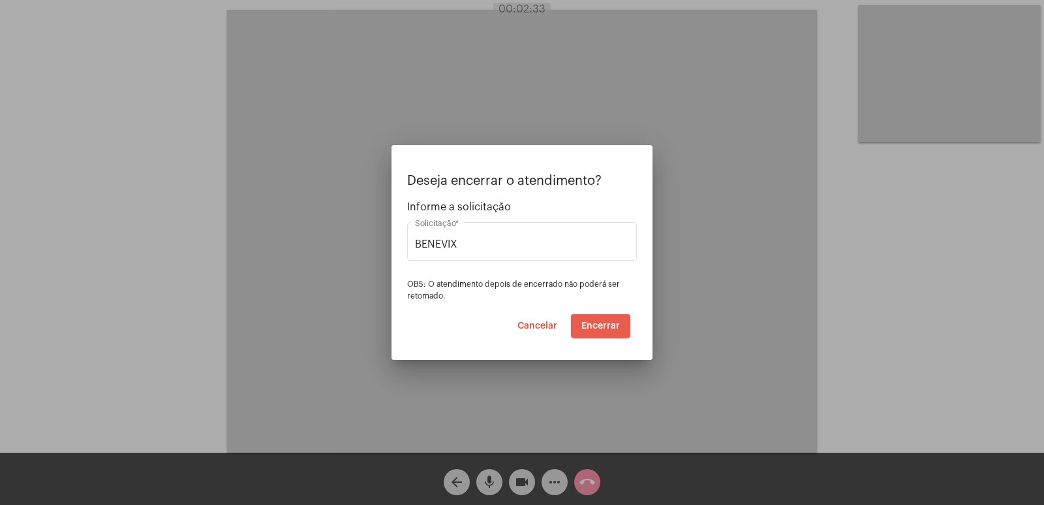
click at [595, 314] on button "Encerrar" at bounding box center [600, 325] width 59 height 23
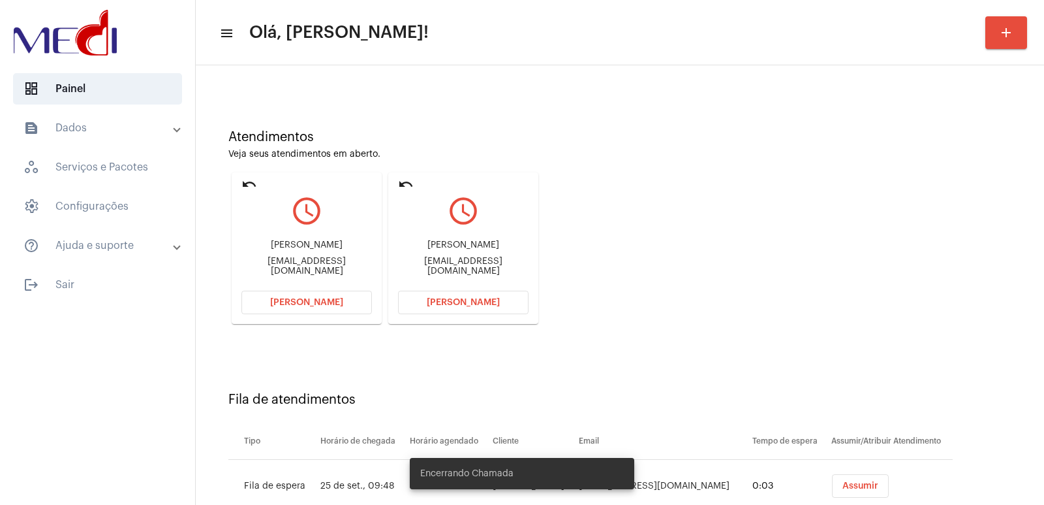
scroll to position [99, 0]
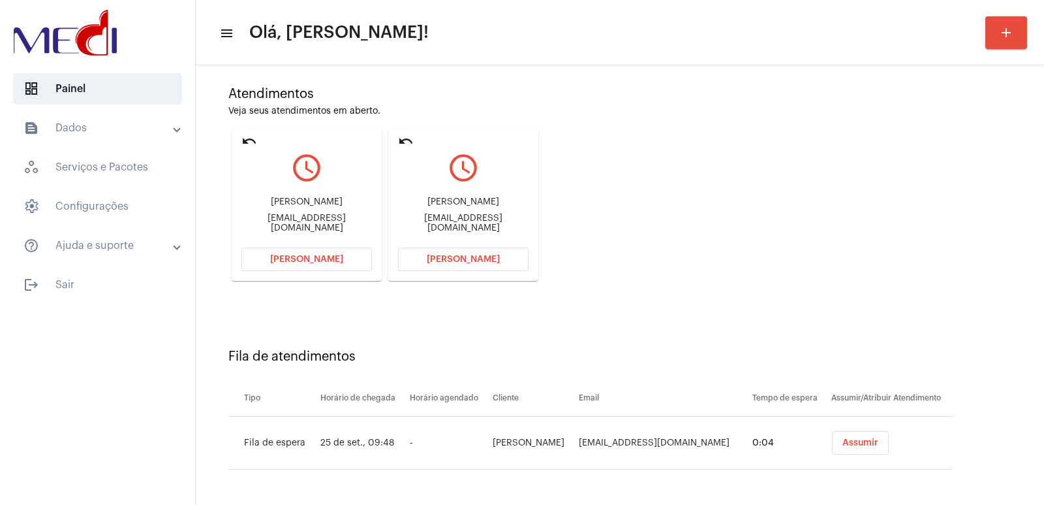
click at [861, 442] on span "Assumir" at bounding box center [861, 442] width 36 height 9
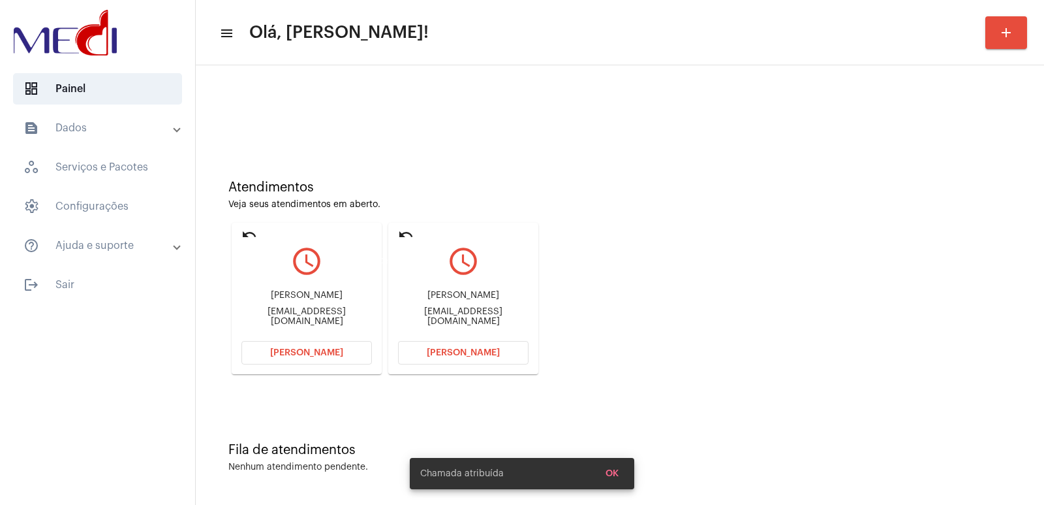
scroll to position [0, 0]
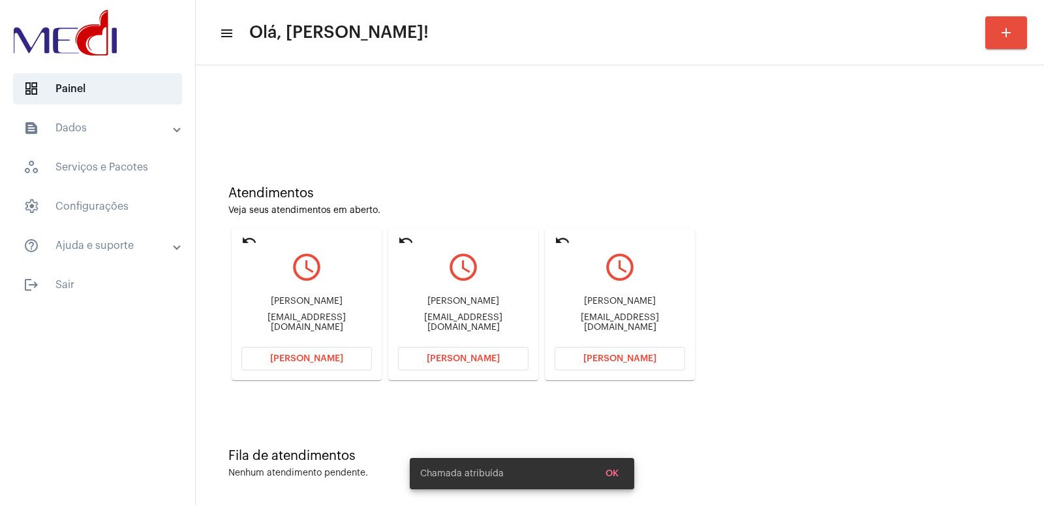
click at [551, 304] on mat-card "undo query_builder Aline Lara Silva Freitas Alinelara1@yahoo.com.br Abrir Chama…" at bounding box center [620, 303] width 150 height 151
click at [617, 304] on div "Aline Lara Silva Freitas" at bounding box center [620, 301] width 131 height 10
copy div "Aline Lara Silva Freitas"
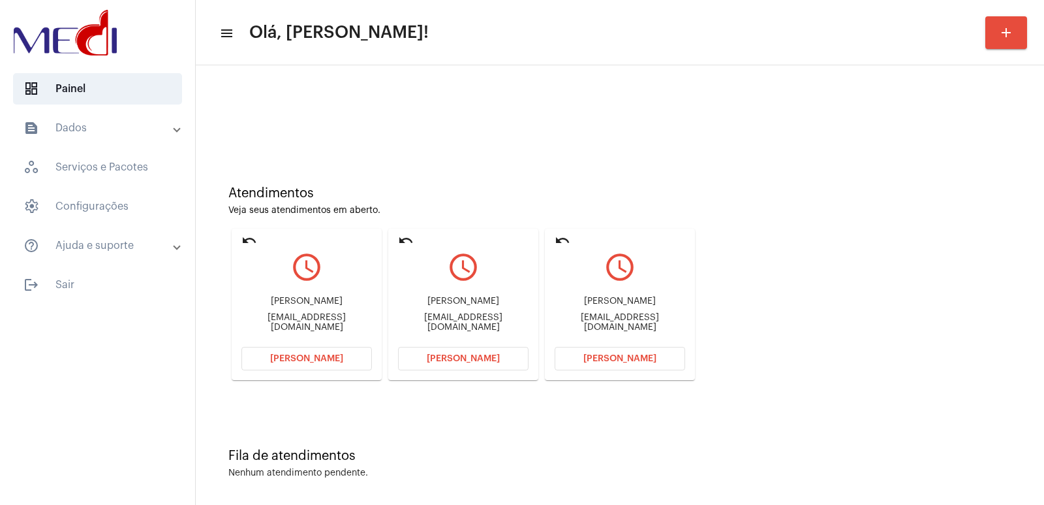
click at [614, 333] on div "Aline Lara Silva Freitas Alinelara1@yahoo.com.br" at bounding box center [620, 314] width 131 height 59
click at [614, 330] on div "Aline Lara Silva Freitas Alinelara1@yahoo.com.br" at bounding box center [620, 314] width 131 height 59
copy mat-card-content "Alinelara1@yahoo.com.br Abrir Chamada"
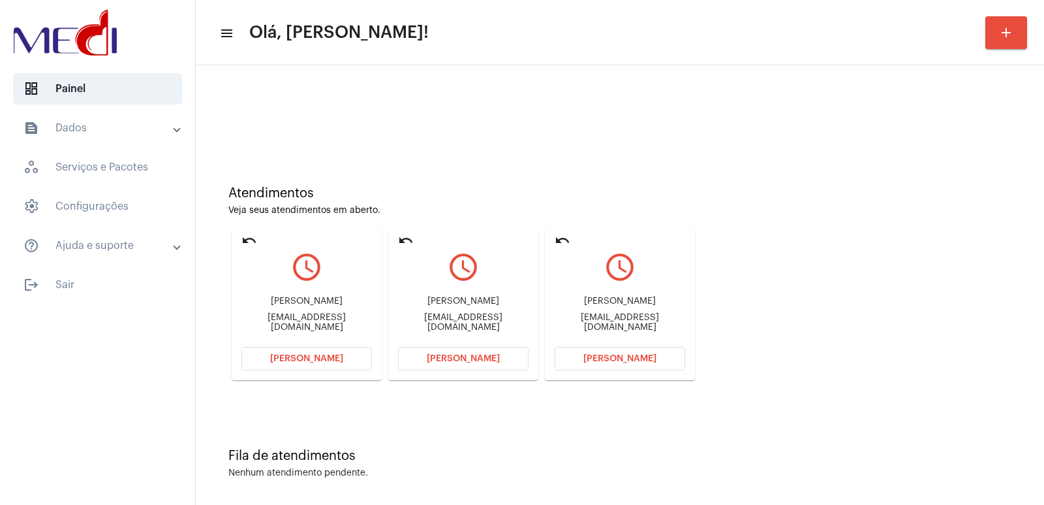
click at [651, 366] on button "Abrir Chamada" at bounding box center [620, 358] width 131 height 23
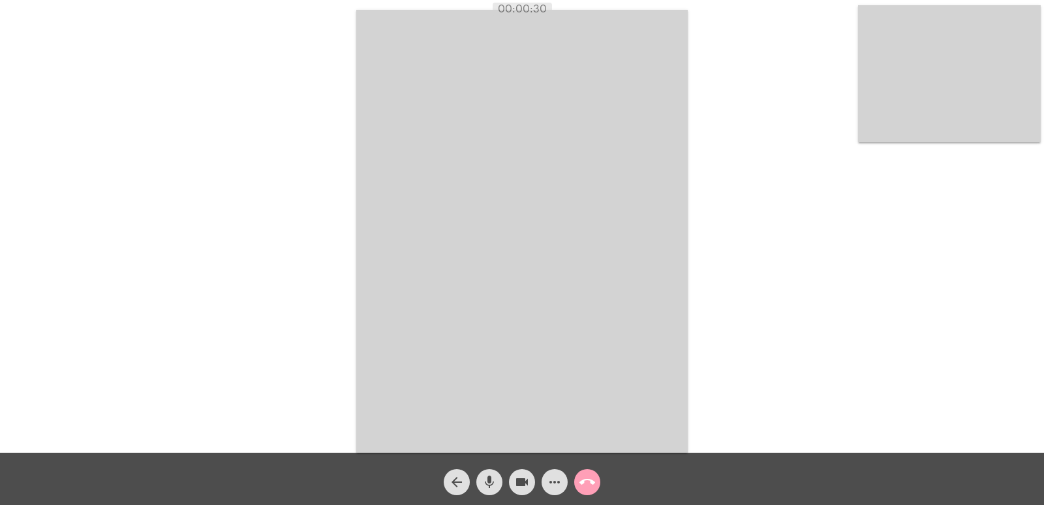
click at [587, 475] on mat-icon "call_end" at bounding box center [588, 482] width 16 height 16
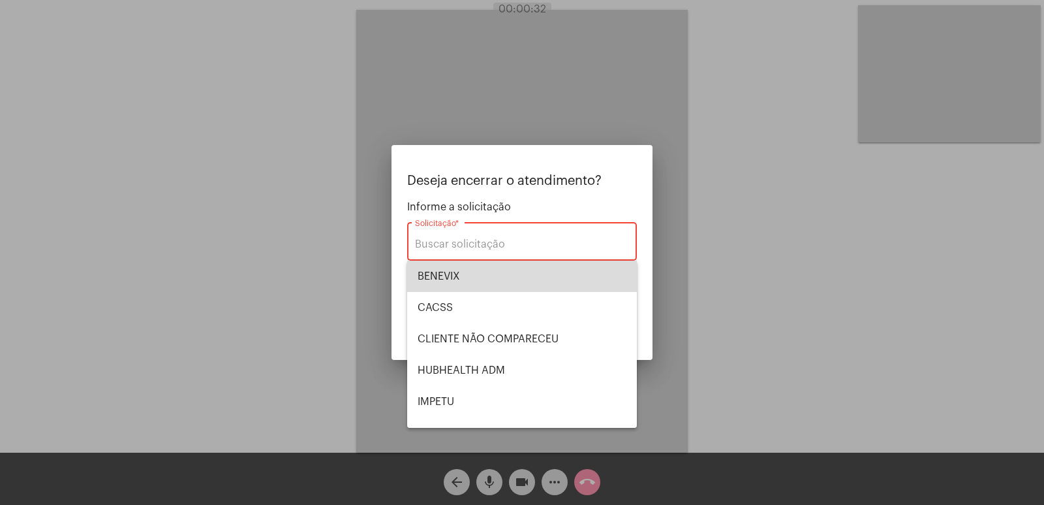
click at [525, 283] on span "BENEVIX" at bounding box center [522, 275] width 209 height 31
type input "BENEVIX"
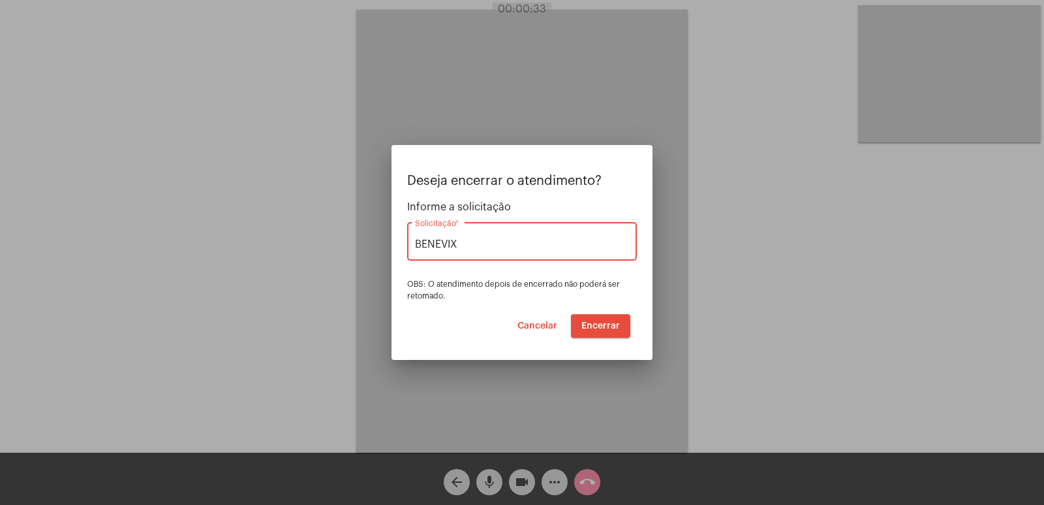
click at [597, 326] on span "Encerrar" at bounding box center [601, 325] width 39 height 9
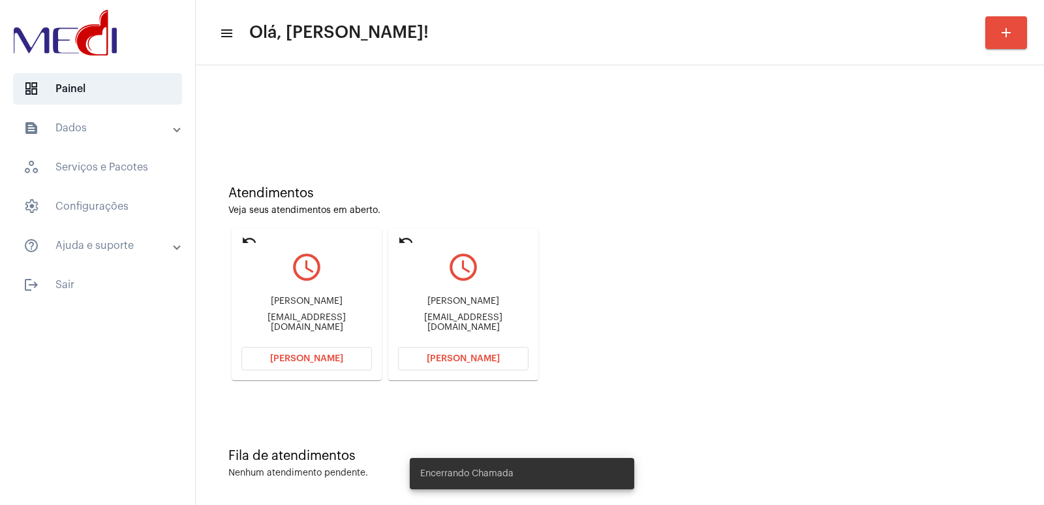
click at [510, 300] on div "Simone Aparecida De Assis Almeida" at bounding box center [463, 301] width 131 height 10
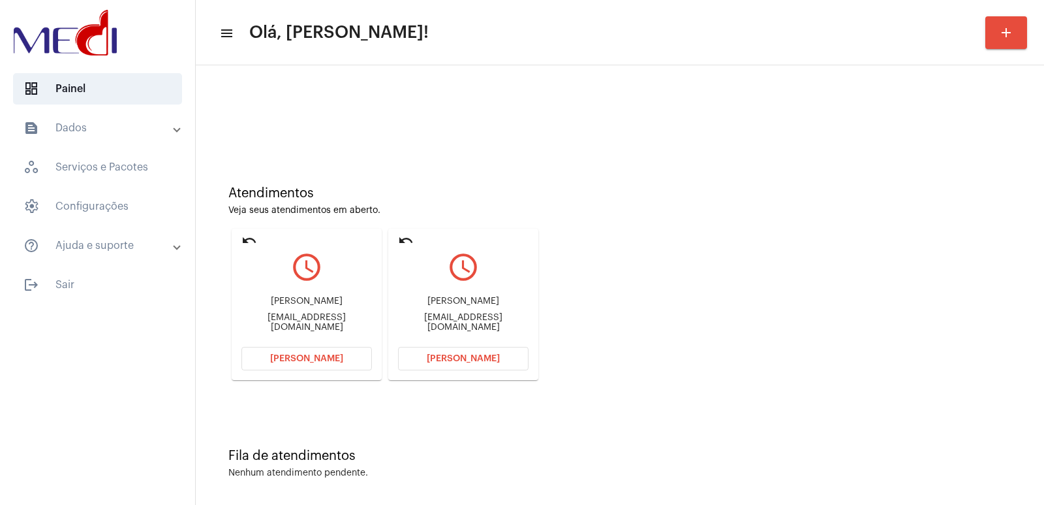
copy div "Simone Aparecida De Assis Almeida"
click at [457, 361] on span "Abrir Chamada" at bounding box center [463, 358] width 73 height 9
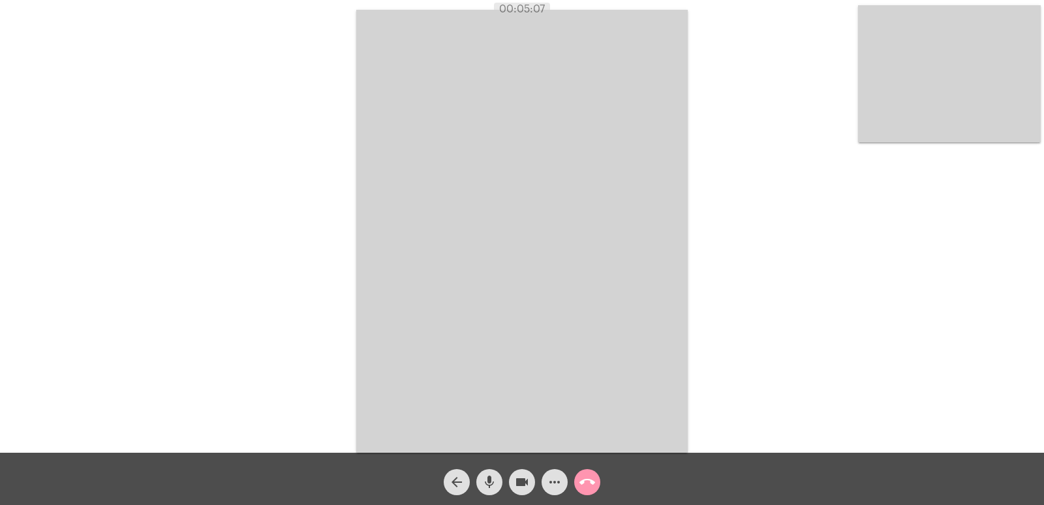
click at [580, 475] on mat-icon "call_end" at bounding box center [588, 482] width 16 height 16
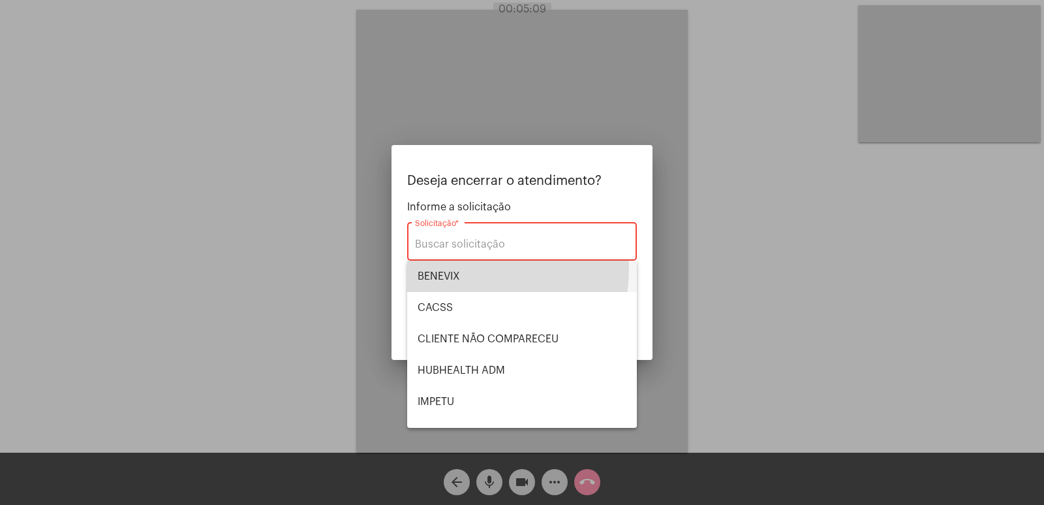
click at [432, 266] on span "BENEVIX" at bounding box center [522, 275] width 209 height 31
type input "BENEVIX"
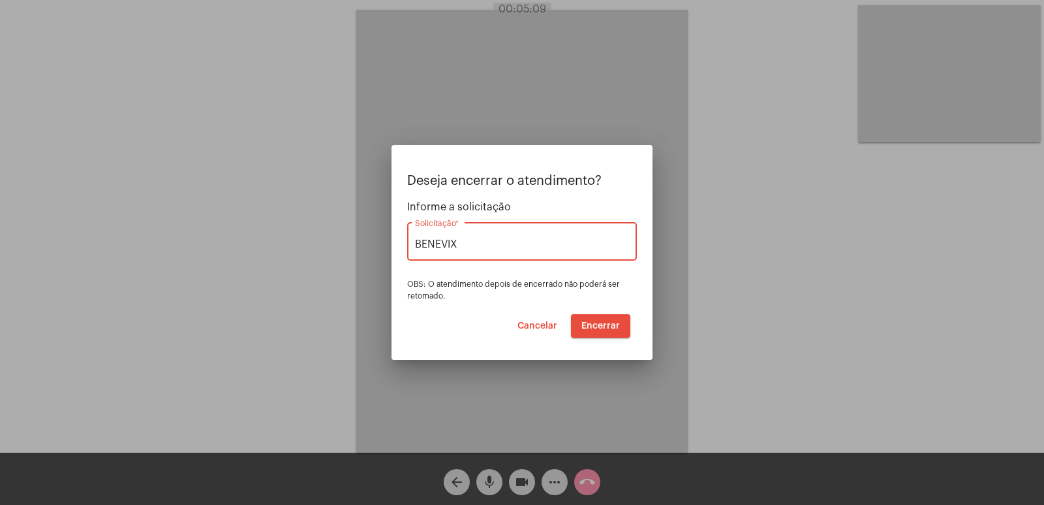
click at [435, 104] on div at bounding box center [522, 252] width 1044 height 505
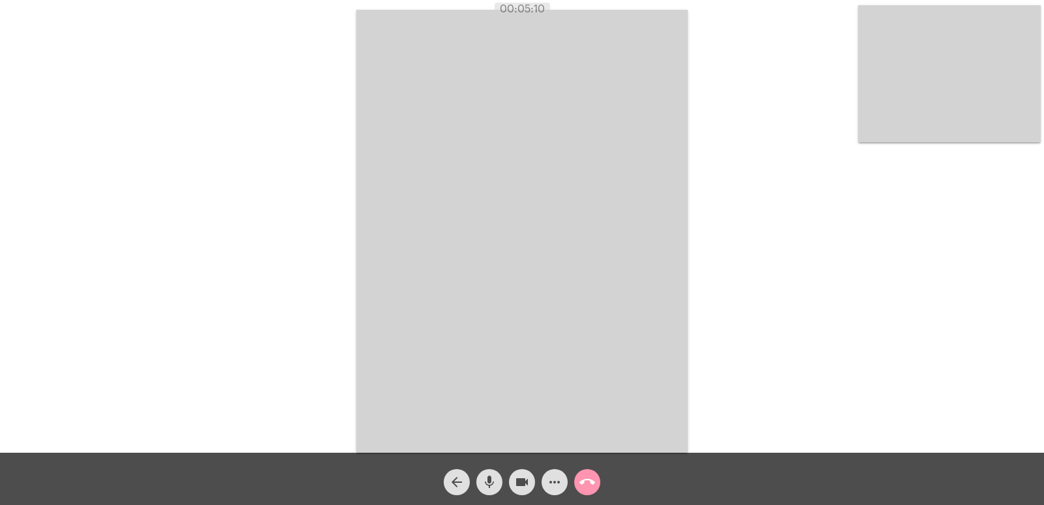
click at [435, 104] on video at bounding box center [522, 231] width 332 height 443
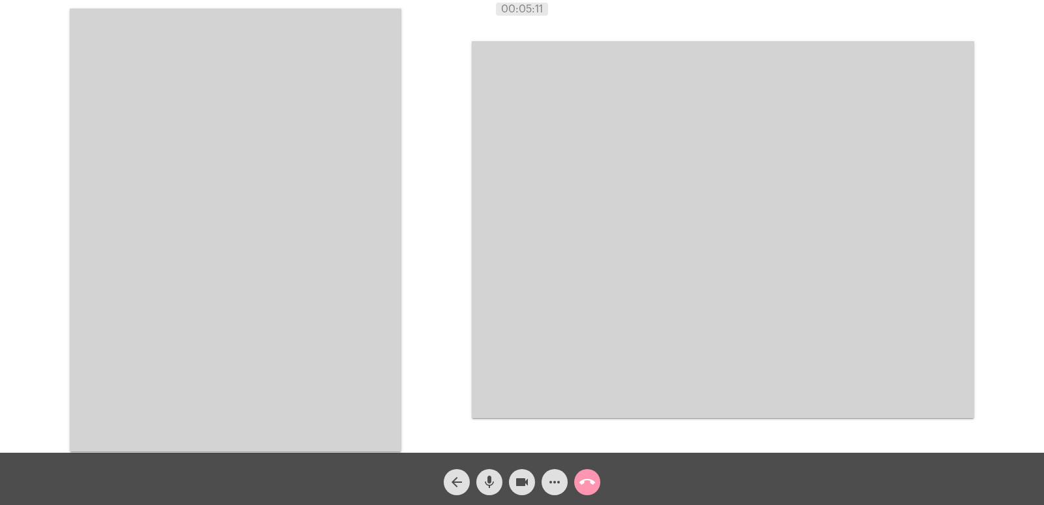
click at [592, 476] on mat-icon "call_end" at bounding box center [588, 482] width 16 height 16
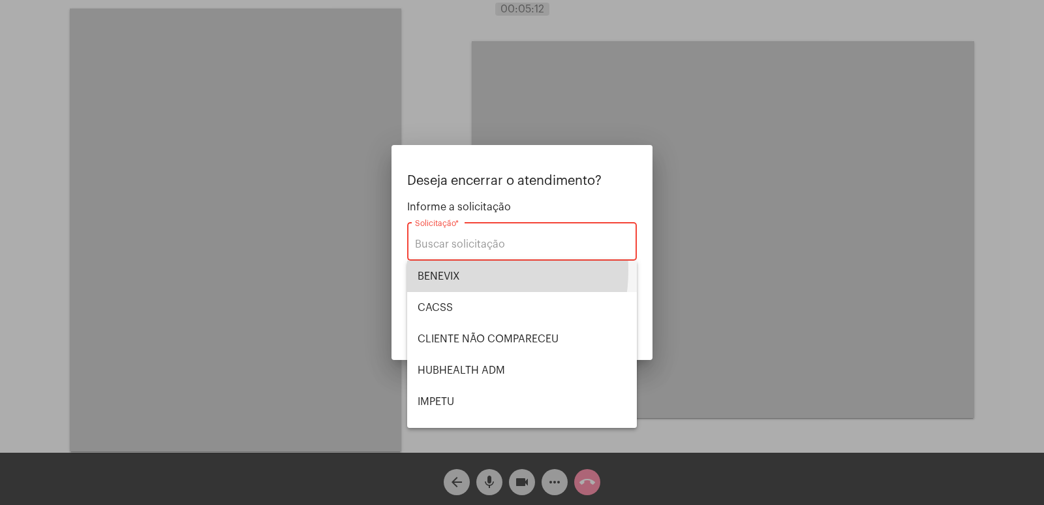
click at [454, 270] on span "BENEVIX" at bounding box center [522, 275] width 209 height 31
type input "BENEVIX"
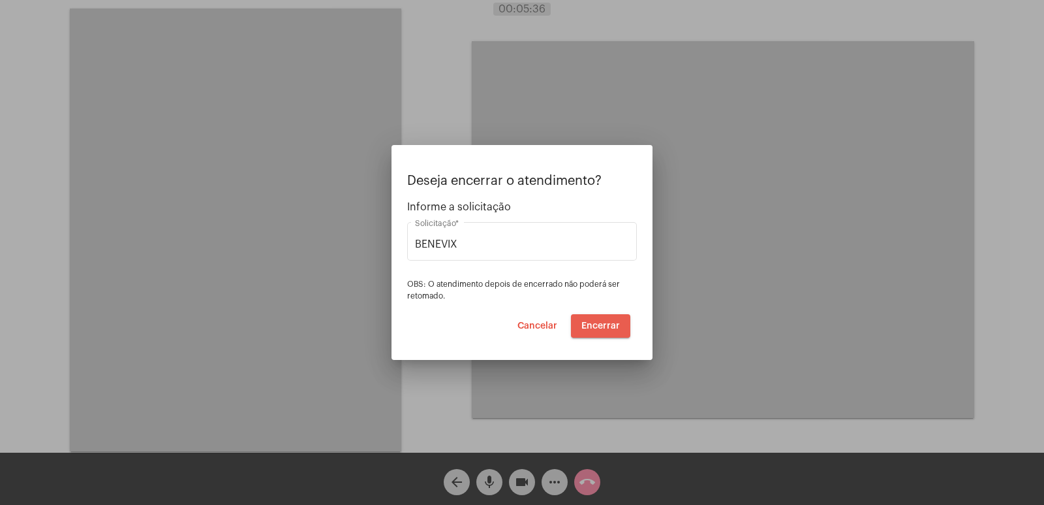
click at [610, 322] on span "Encerrar" at bounding box center [601, 325] width 39 height 9
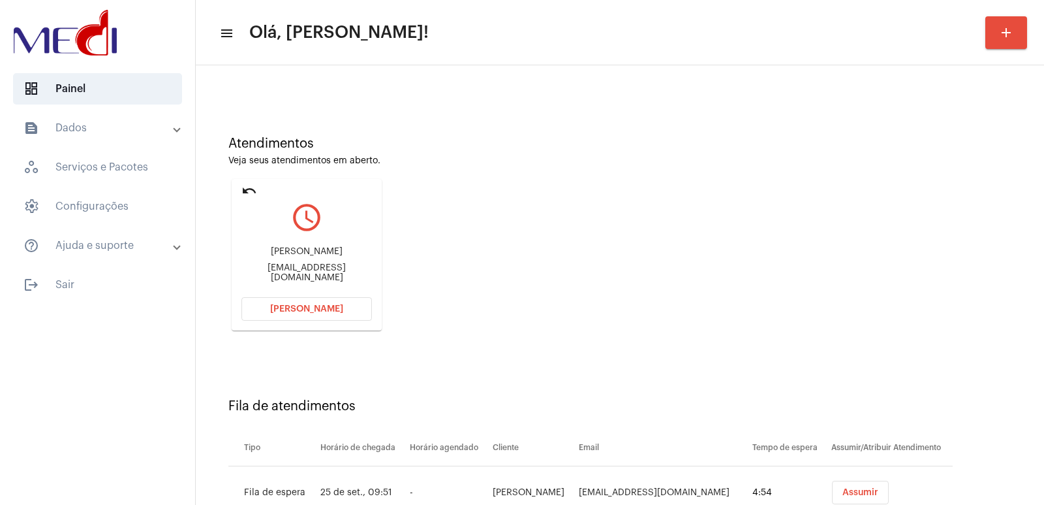
scroll to position [99, 0]
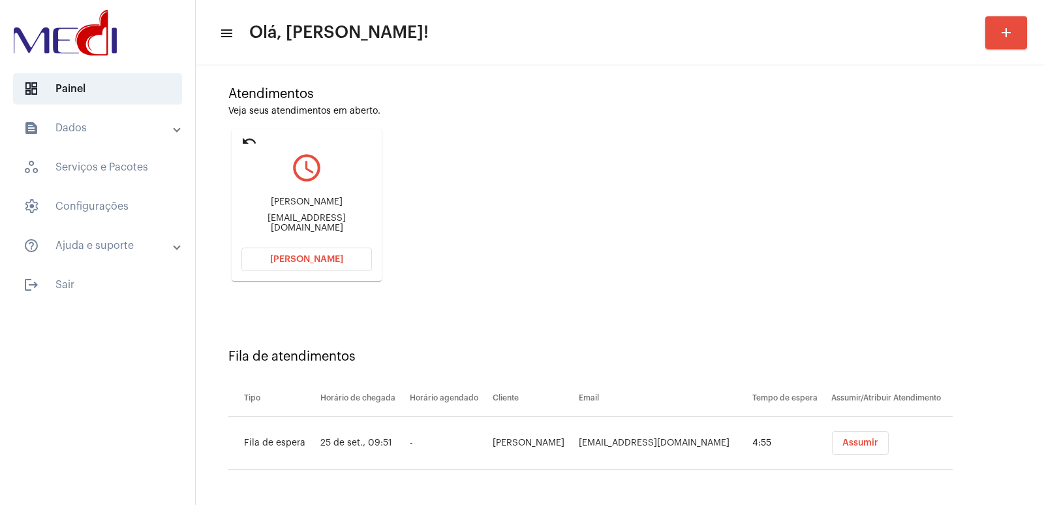
click at [875, 440] on span "Assumir" at bounding box center [861, 442] width 36 height 9
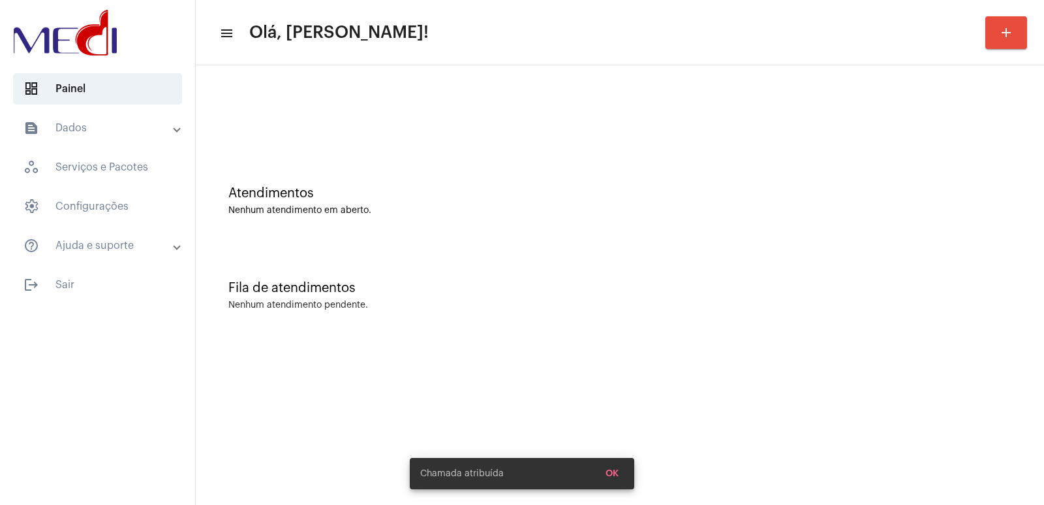
scroll to position [0, 0]
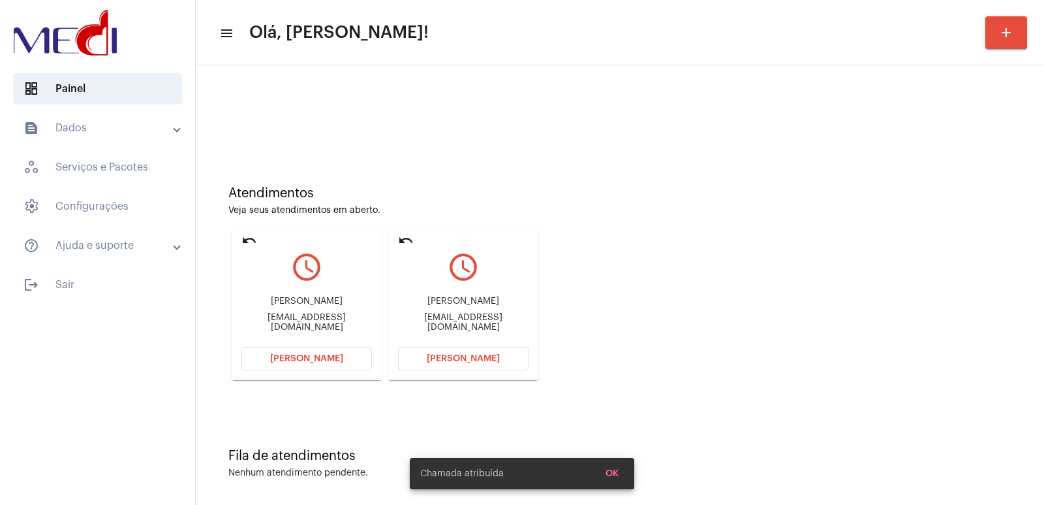
click at [476, 304] on div "José Aparecido Segantini" at bounding box center [463, 301] width 131 height 10
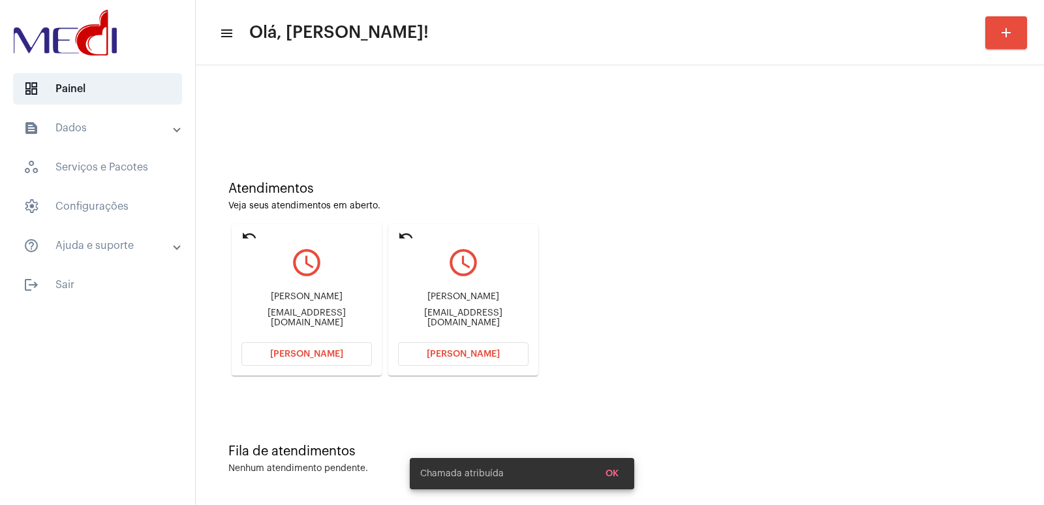
scroll to position [6, 0]
click at [404, 237] on mat-icon "undo" at bounding box center [406, 235] width 16 height 16
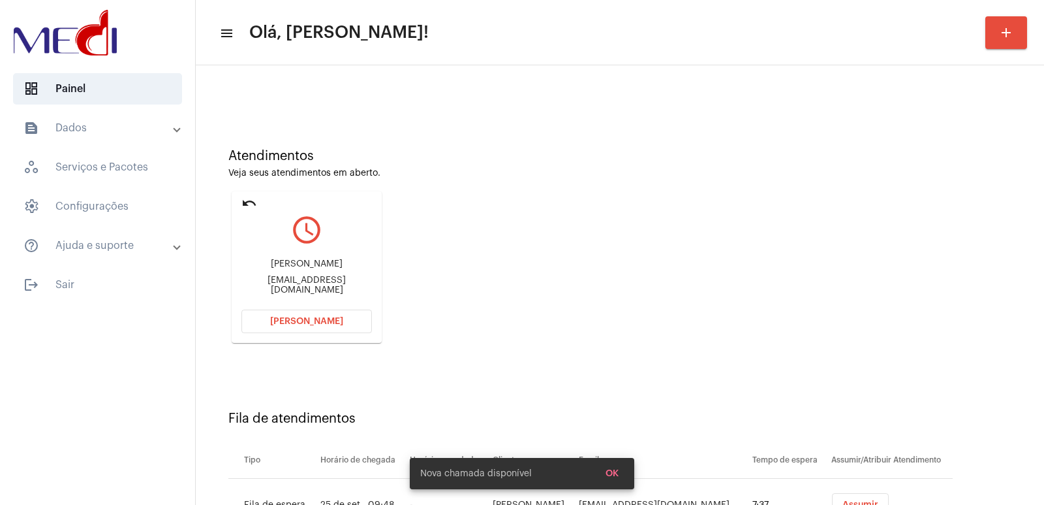
scroll to position [99, 0]
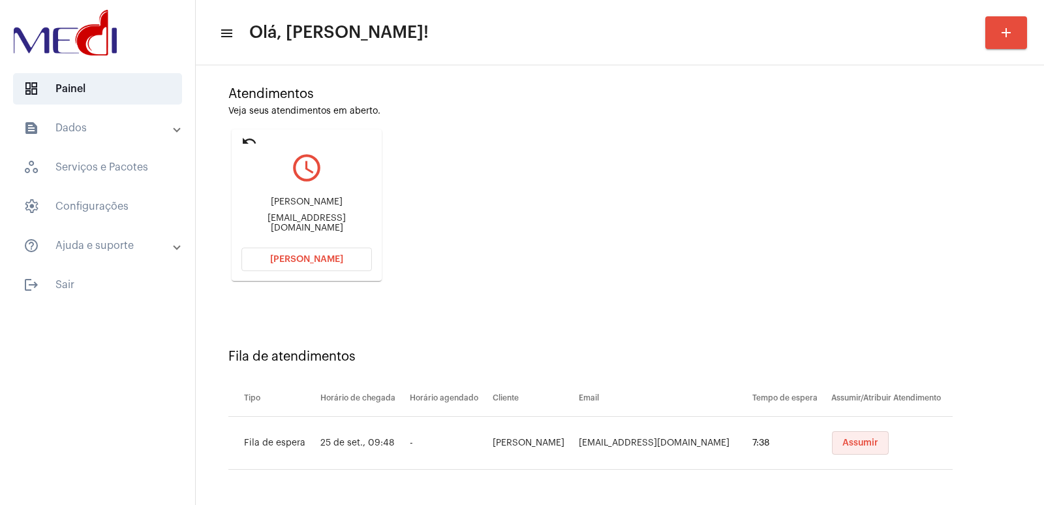
click at [867, 437] on button "Assumir" at bounding box center [860, 442] width 57 height 23
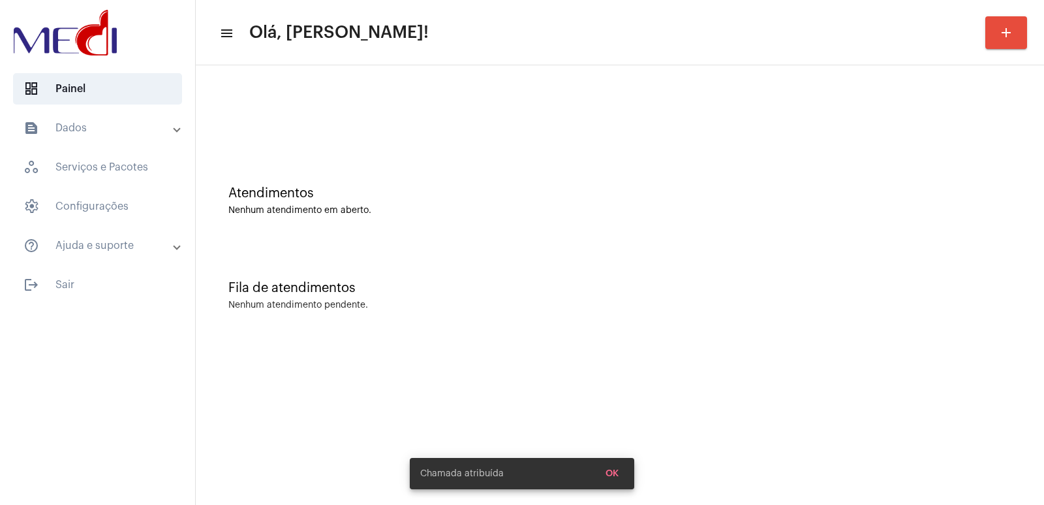
scroll to position [0, 0]
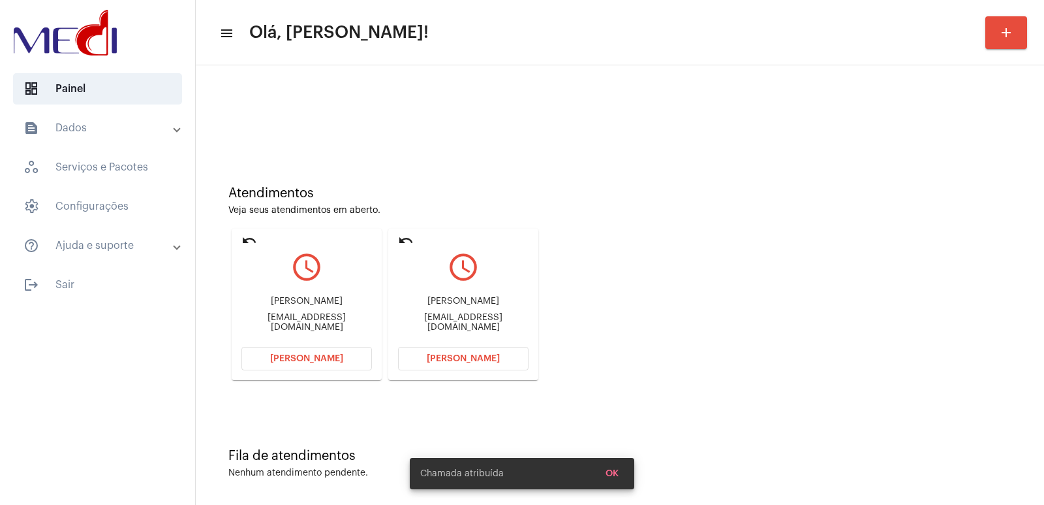
click at [287, 304] on div "Odete Fernandes Teixeira soares camara" at bounding box center [307, 301] width 131 height 10
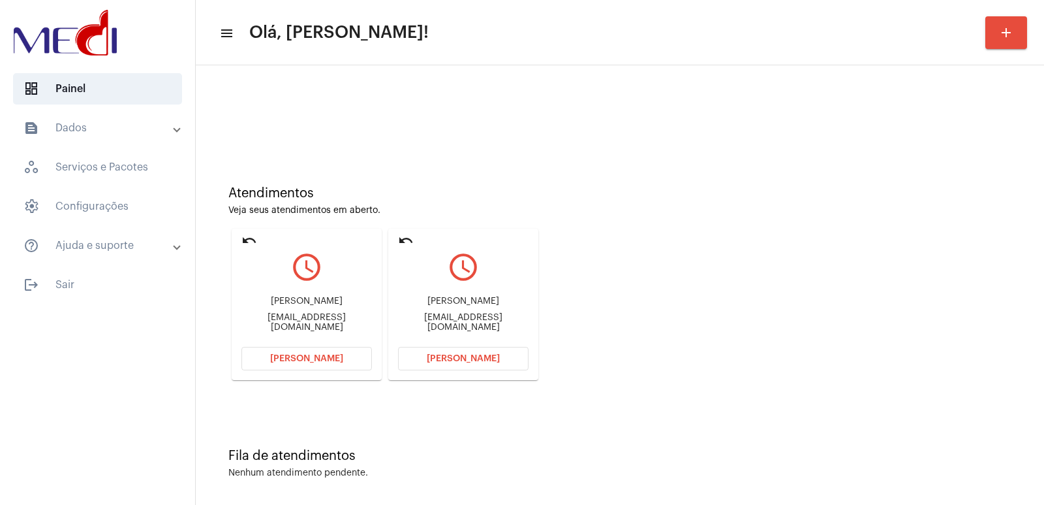
click at [488, 304] on div "José Aparecido Segantini" at bounding box center [463, 301] width 131 height 10
copy div "José Aparecido Segantini"
click at [480, 347] on button "Abrir Chamada" at bounding box center [463, 358] width 131 height 23
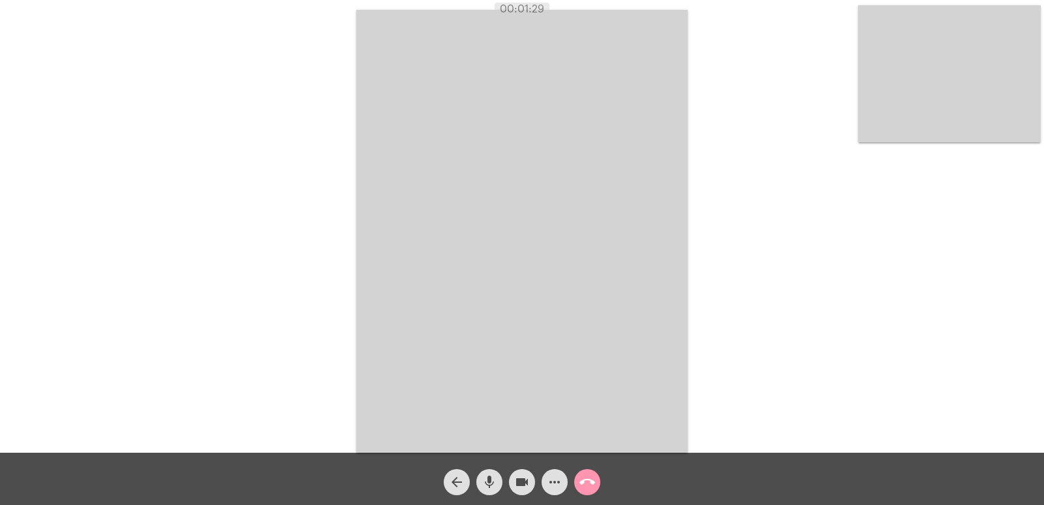
click at [594, 483] on mat-icon "call_end" at bounding box center [588, 482] width 16 height 16
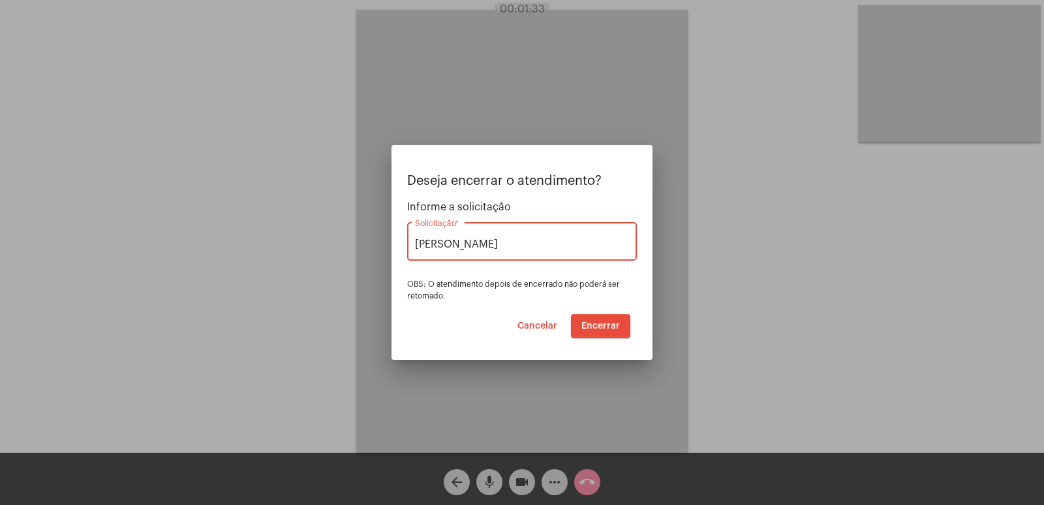
type input "VERA CRUZ"
click at [608, 319] on button "Encerrar" at bounding box center [600, 325] width 59 height 23
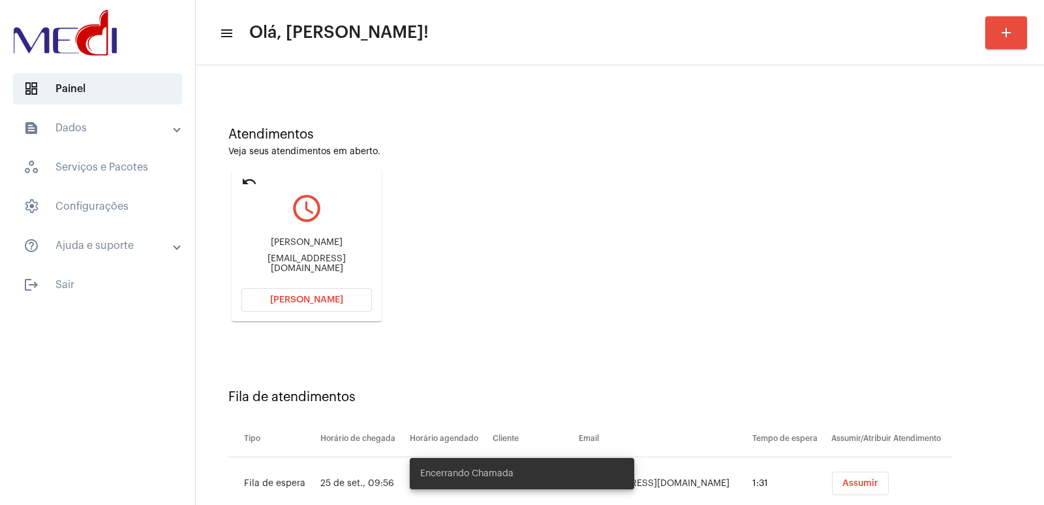
scroll to position [99, 0]
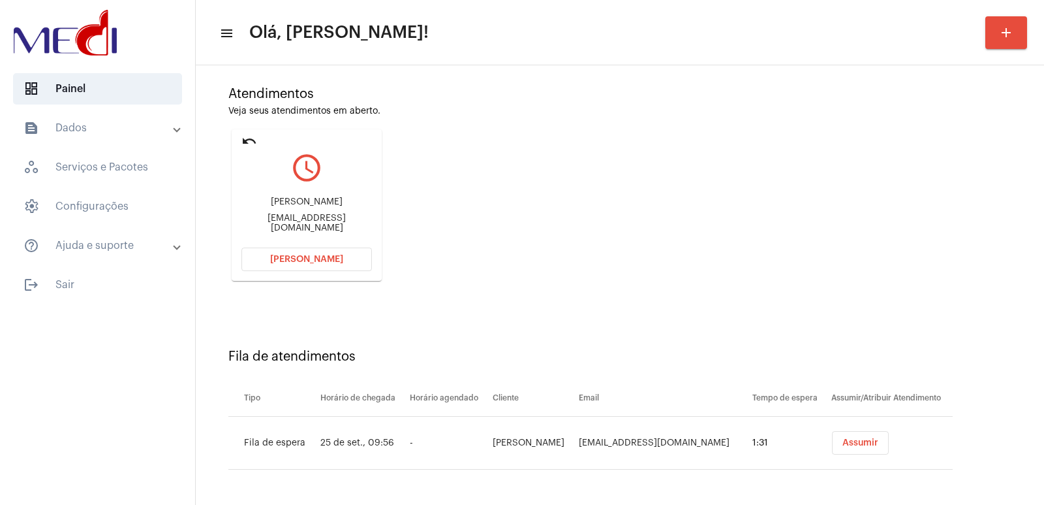
click at [848, 441] on span "Assumir" at bounding box center [861, 442] width 36 height 9
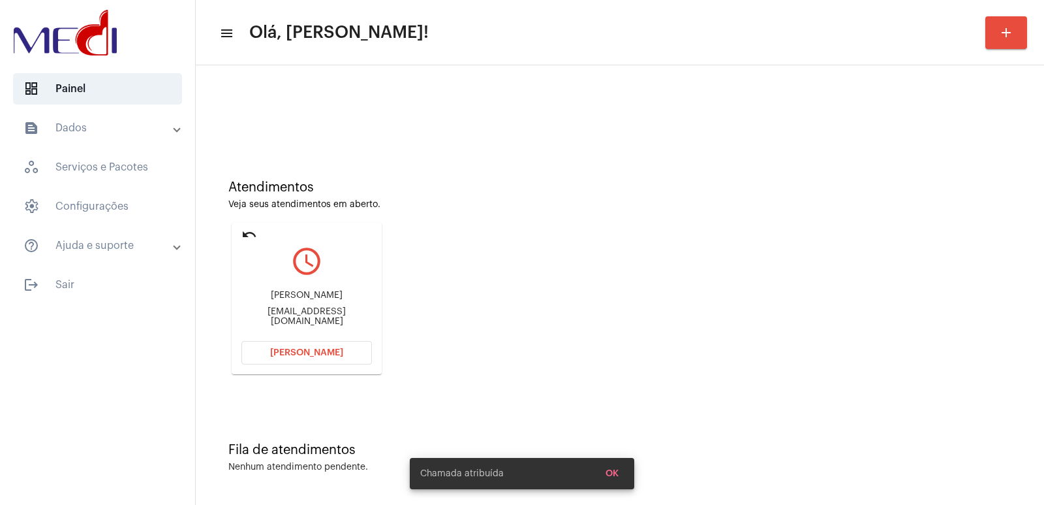
scroll to position [0, 0]
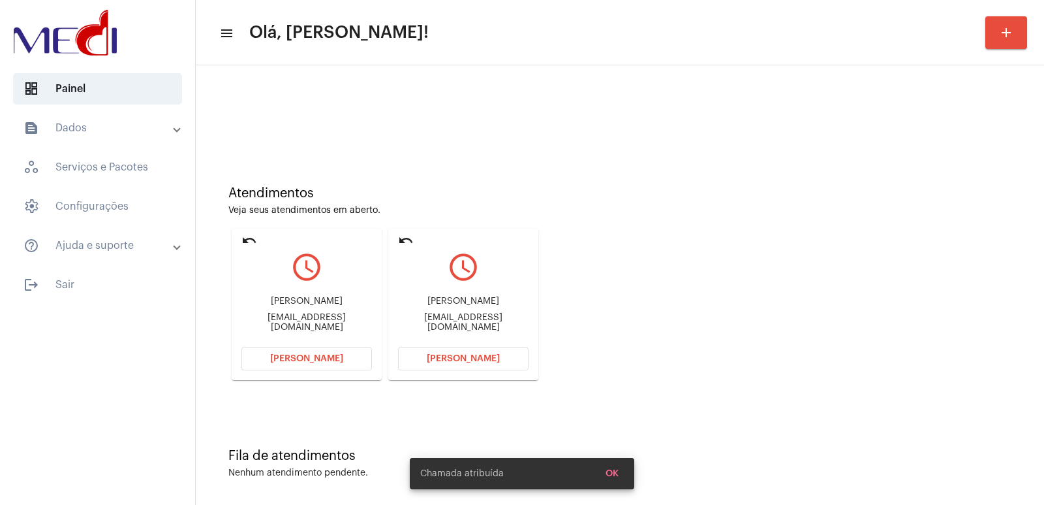
click at [486, 305] on div "Odete Fernandes Teixeira soares camara" at bounding box center [463, 301] width 131 height 10
copy div "Odete Fernandes Teixeira soares camara"
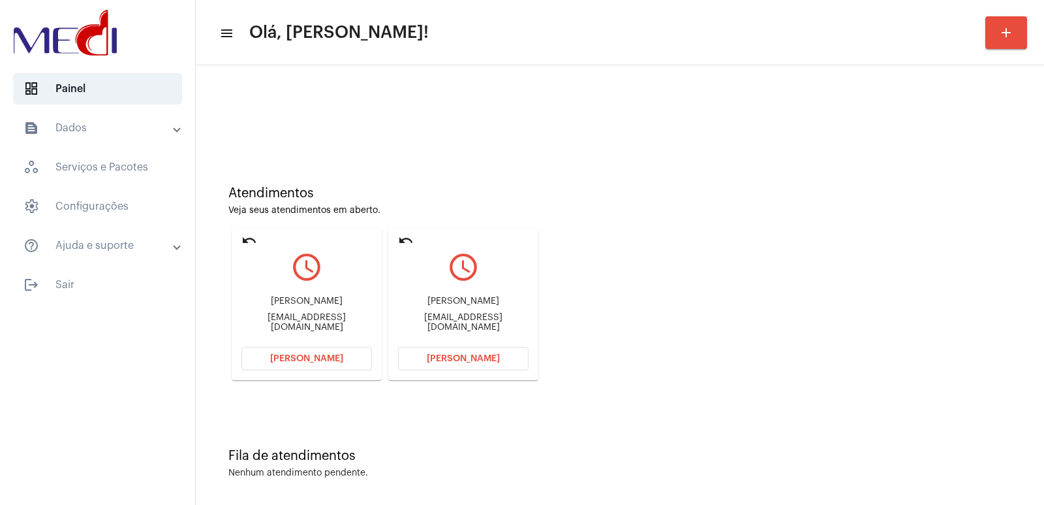
click at [490, 368] on button "Abrir Chamada" at bounding box center [463, 358] width 131 height 23
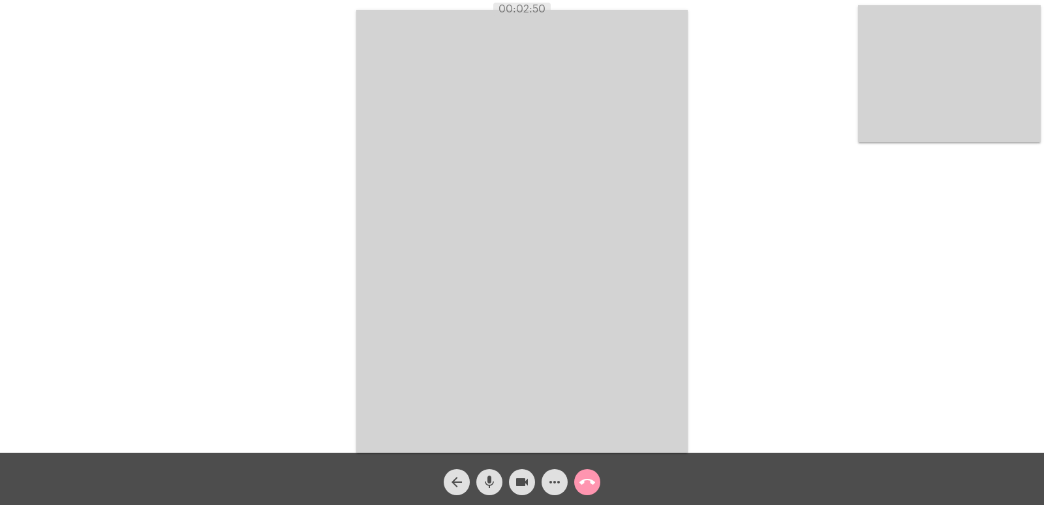
click at [595, 478] on button "call_end" at bounding box center [587, 482] width 26 height 26
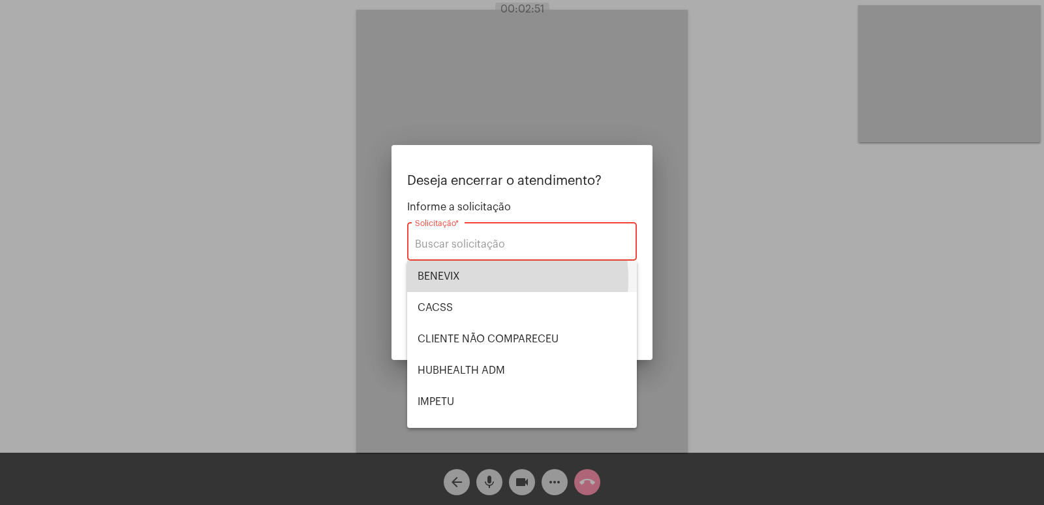
click at [463, 279] on span "BENEVIX" at bounding box center [522, 275] width 209 height 31
type input "BENEVIX"
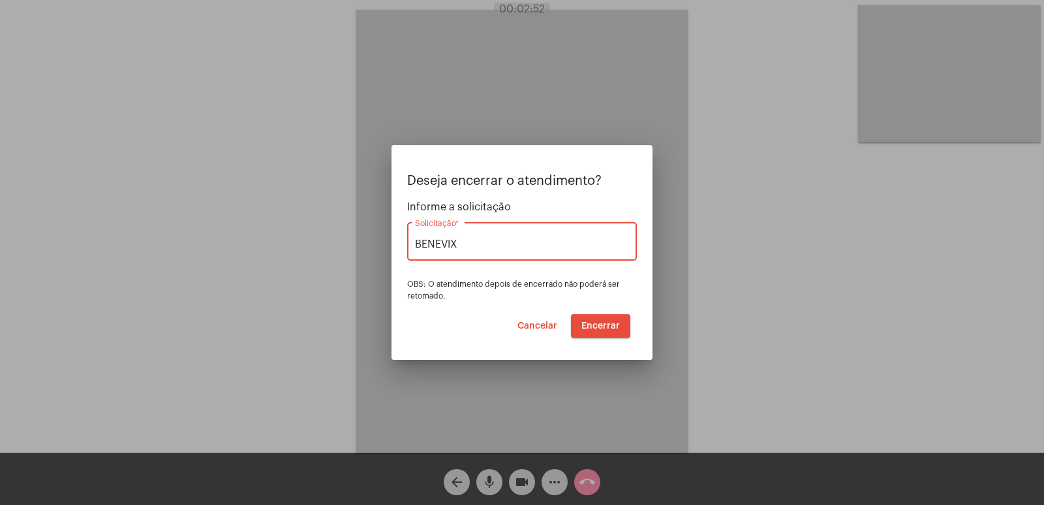
click at [593, 328] on span "Encerrar" at bounding box center [601, 325] width 39 height 9
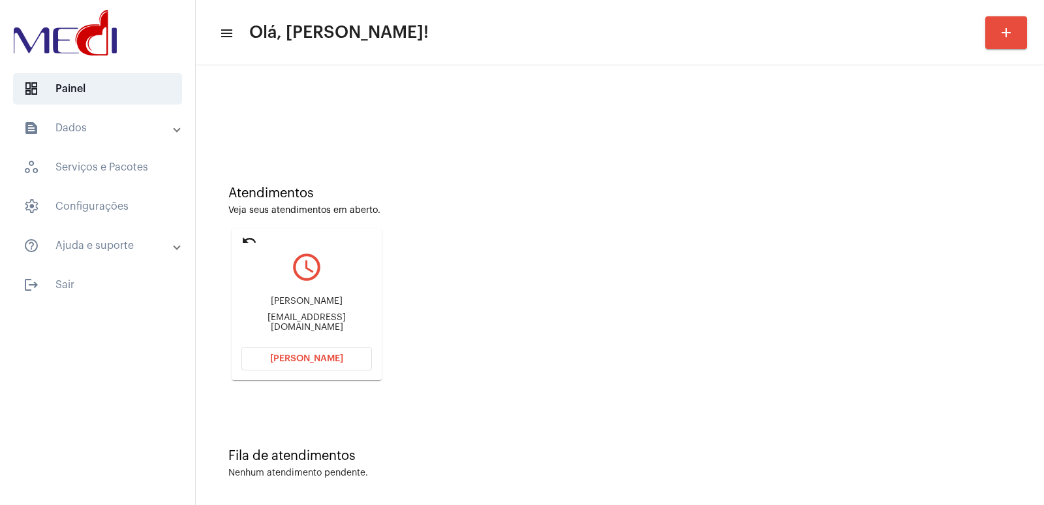
click at [290, 300] on div "TEREZINHA APARECIDA DIAS DA SILVA" at bounding box center [307, 301] width 131 height 10
copy div "TEREZINHA APARECIDA DIAS DA SILVA"
drag, startPoint x: 321, startPoint y: 358, endPoint x: 318, endPoint y: 351, distance: 7.6
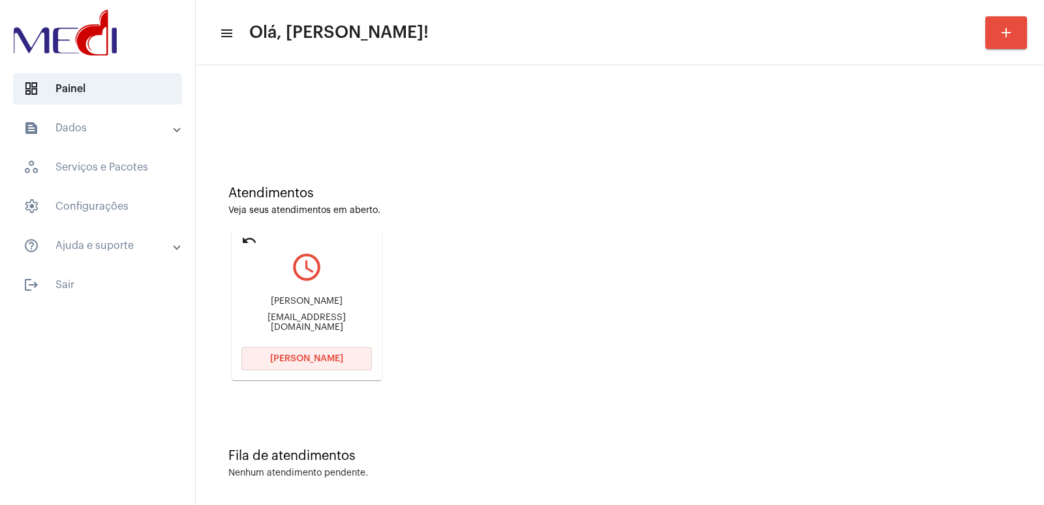
click at [318, 351] on button "[PERSON_NAME]" at bounding box center [307, 358] width 131 height 23
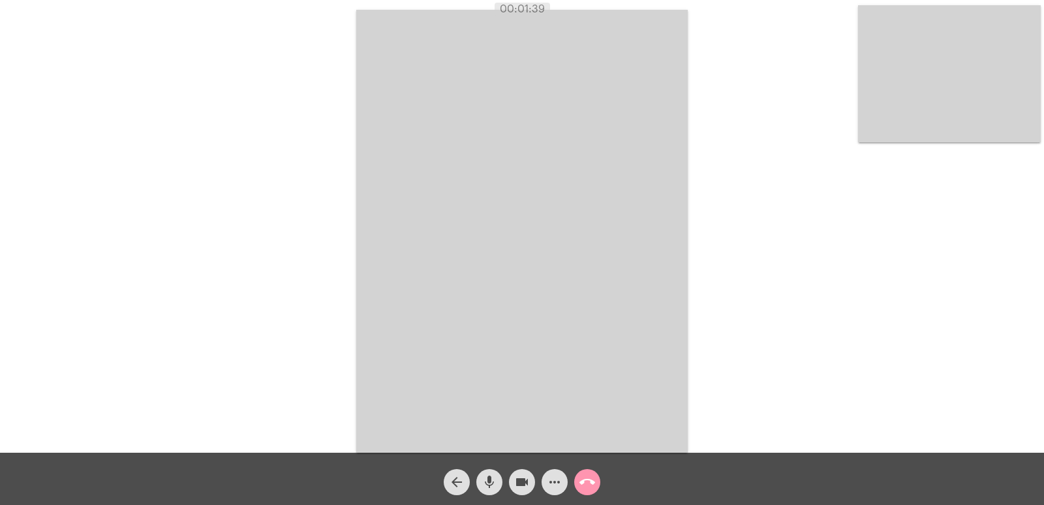
click at [592, 483] on mat-icon "call_end" at bounding box center [588, 482] width 16 height 16
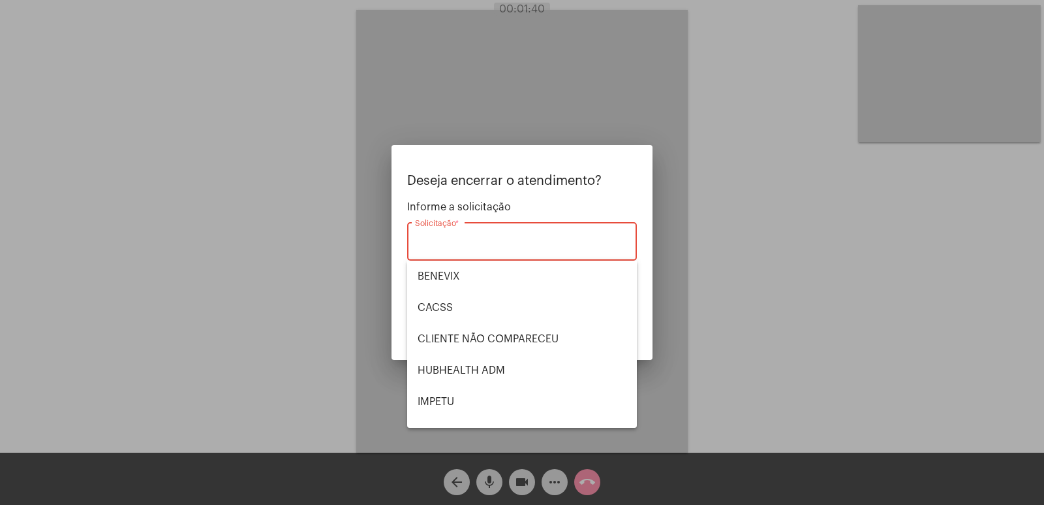
scroll to position [272, 0]
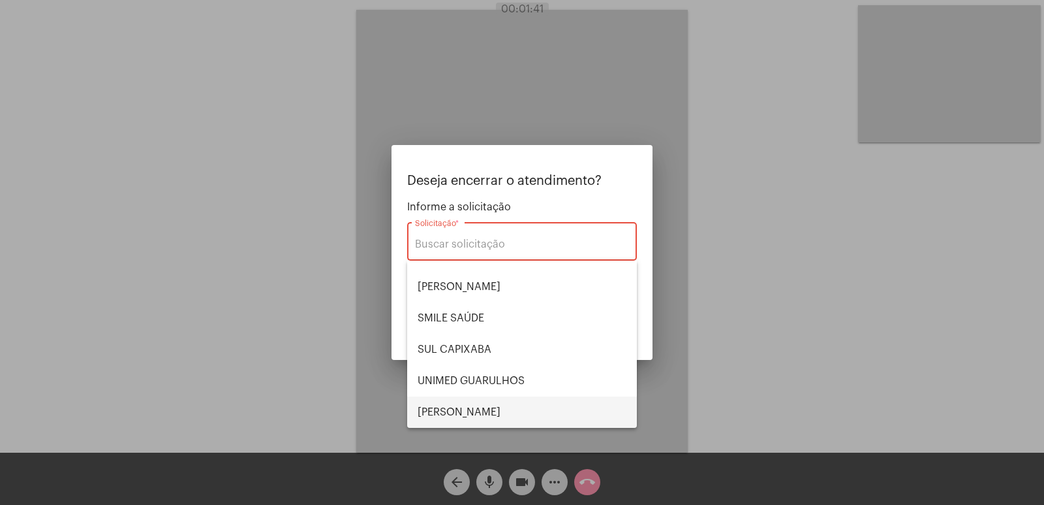
click at [493, 405] on span "[PERSON_NAME] [PERSON_NAME]" at bounding box center [522, 411] width 209 height 31
type input "[PERSON_NAME] [PERSON_NAME]"
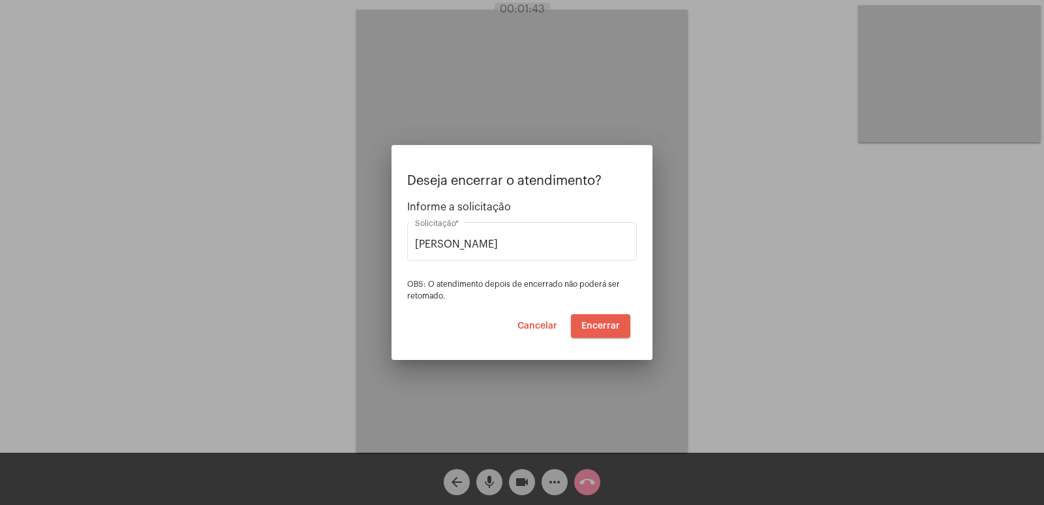
click at [591, 324] on span "Encerrar" at bounding box center [601, 325] width 39 height 9
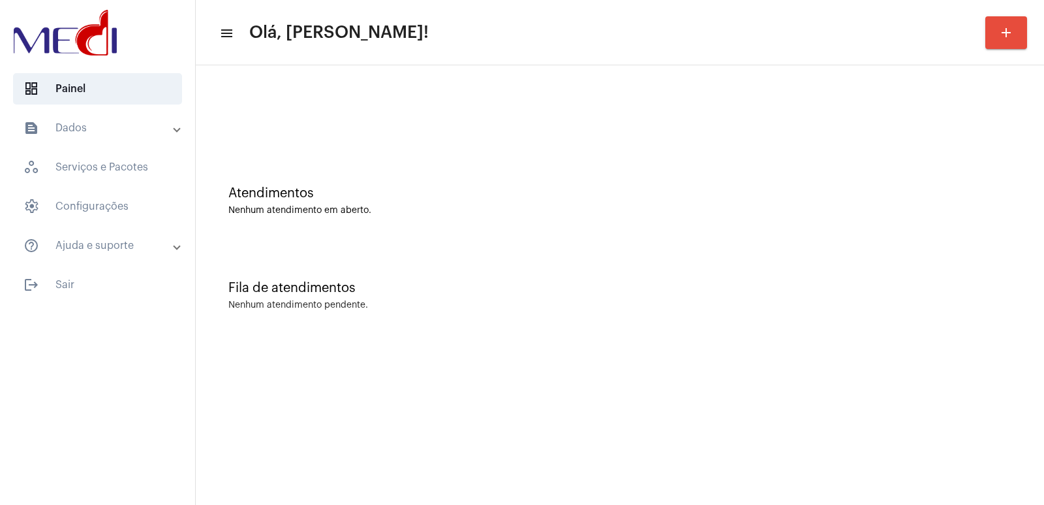
drag, startPoint x: 319, startPoint y: 417, endPoint x: 330, endPoint y: 383, distance: 35.9
click at [330, 391] on mat-sidenav-content "menu Olá, [PERSON_NAME]! add Atendimentos Nenhum atendimento em aberto. Fila de…" at bounding box center [620, 252] width 849 height 505
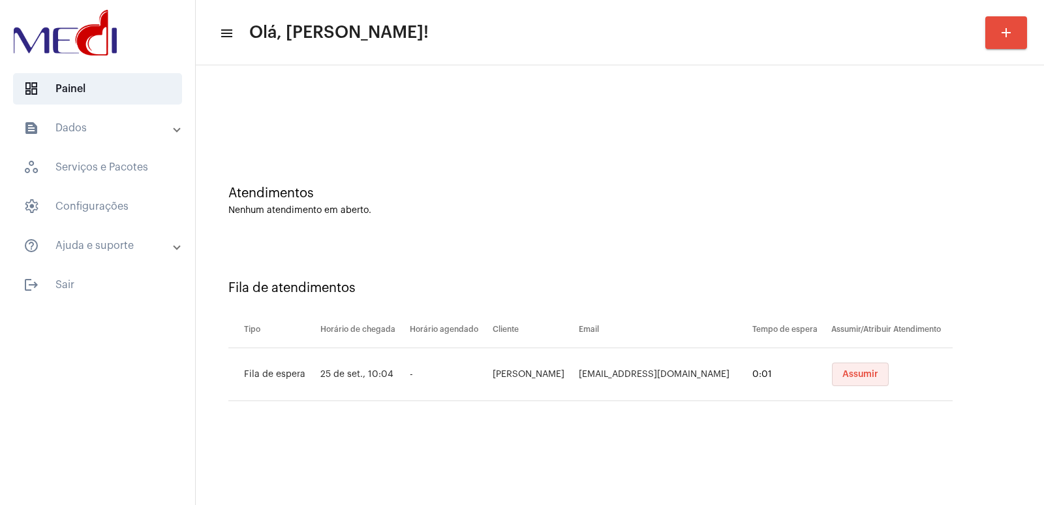
click at [843, 370] on span "Assumir" at bounding box center [861, 373] width 36 height 9
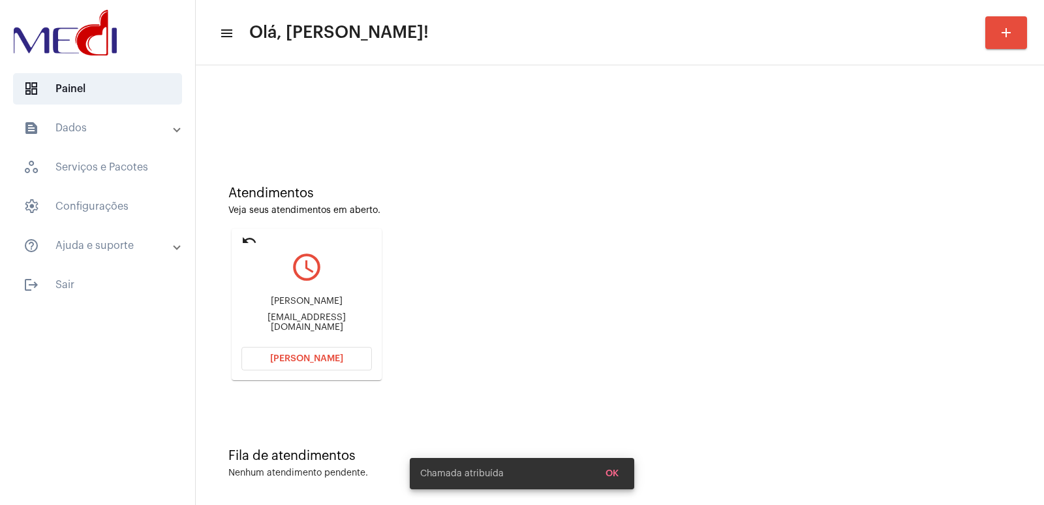
drag, startPoint x: 288, startPoint y: 321, endPoint x: 294, endPoint y: 304, distance: 18.0
click at [290, 312] on div "[PERSON_NAME] [PERSON_NAME][EMAIL_ADDRESS][DOMAIN_NAME]" at bounding box center [307, 314] width 131 height 59
click at [294, 304] on div "[PERSON_NAME]" at bounding box center [307, 301] width 131 height 10
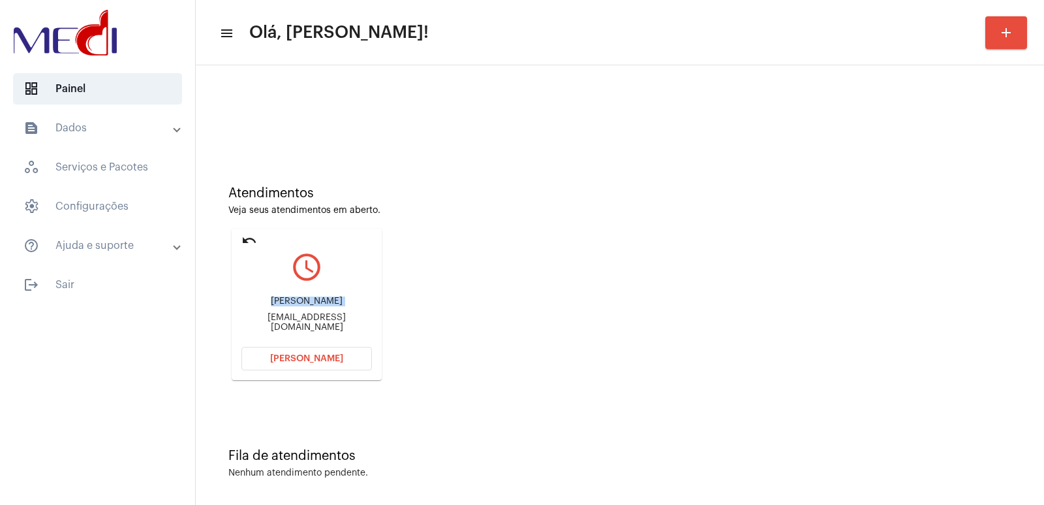
click at [290, 350] on button "[PERSON_NAME]" at bounding box center [307, 358] width 131 height 23
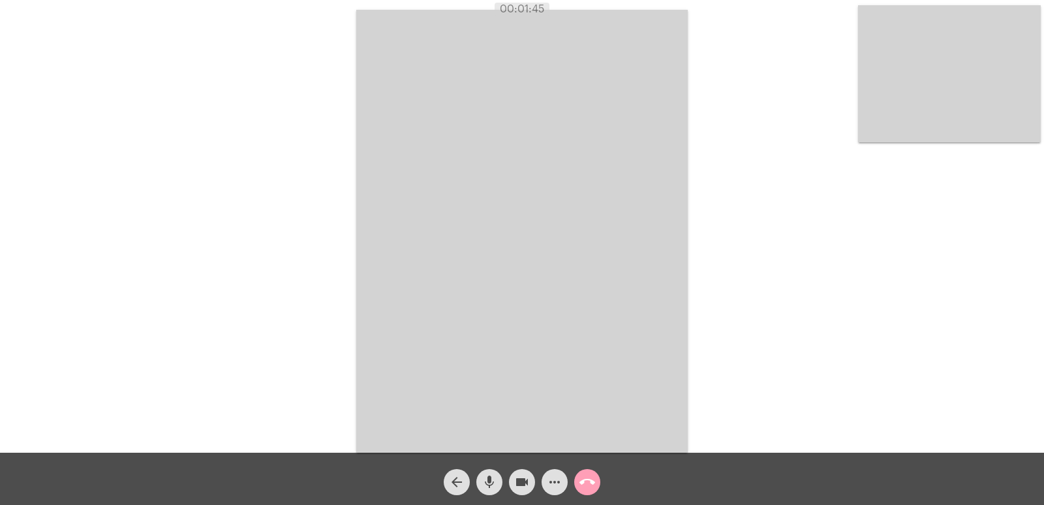
click at [593, 478] on mat-icon "call_end" at bounding box center [588, 482] width 16 height 16
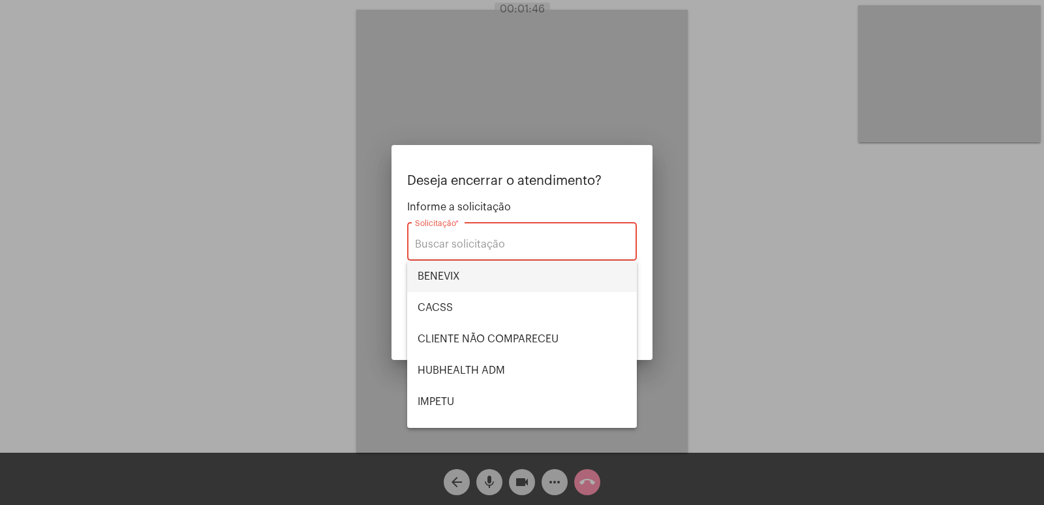
click at [429, 268] on span "BENEVIX" at bounding box center [522, 275] width 209 height 31
type input "BENEVIX"
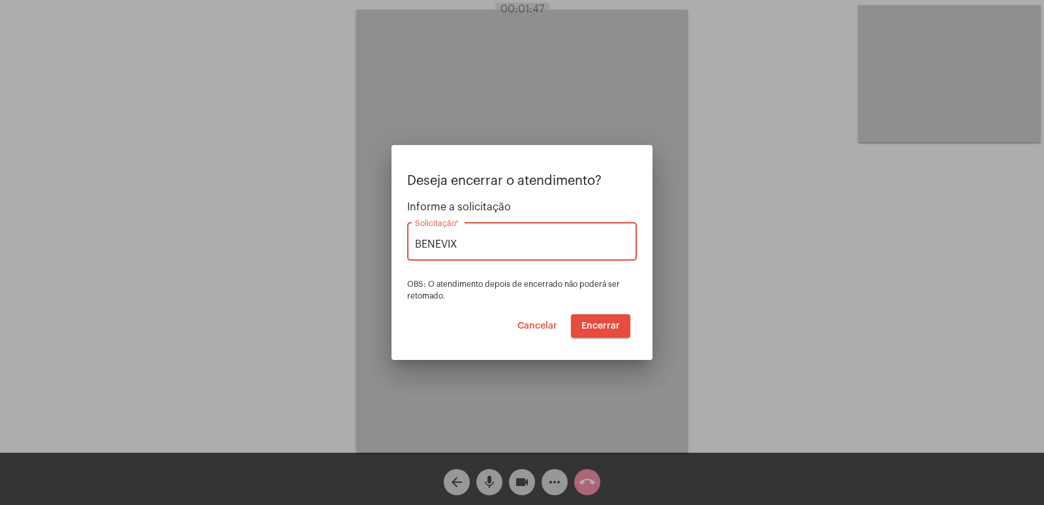
click at [617, 317] on button "Encerrar" at bounding box center [600, 325] width 59 height 23
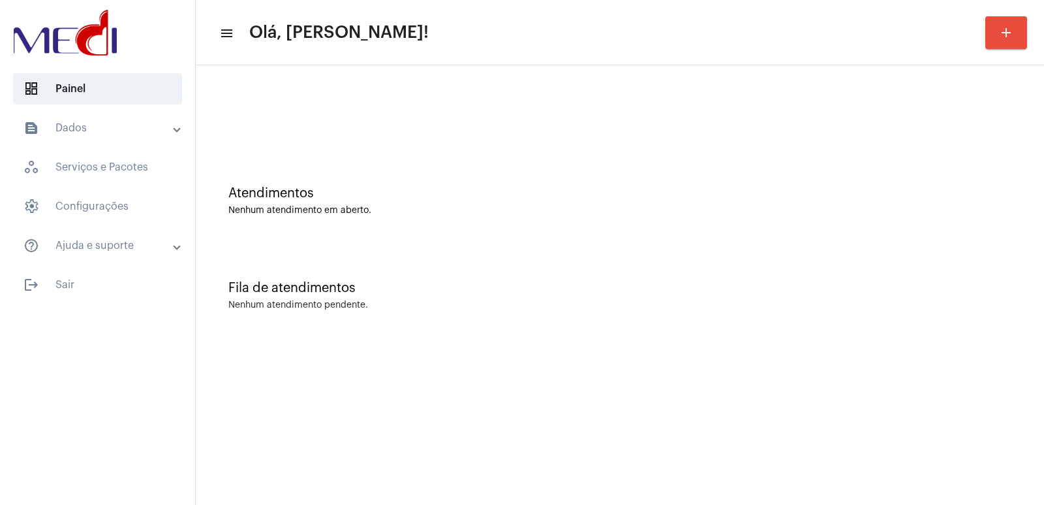
click at [398, 441] on mat-sidenav-content "menu Olá, [PERSON_NAME]! add Atendimentos Nenhum atendimento em aberto. Fila de…" at bounding box center [620, 252] width 849 height 505
drag, startPoint x: 486, startPoint y: 175, endPoint x: 471, endPoint y: 172, distance: 15.2
click at [486, 175] on div "Atendimentos Nenhum atendimento em aberto." at bounding box center [620, 194] width 836 height 95
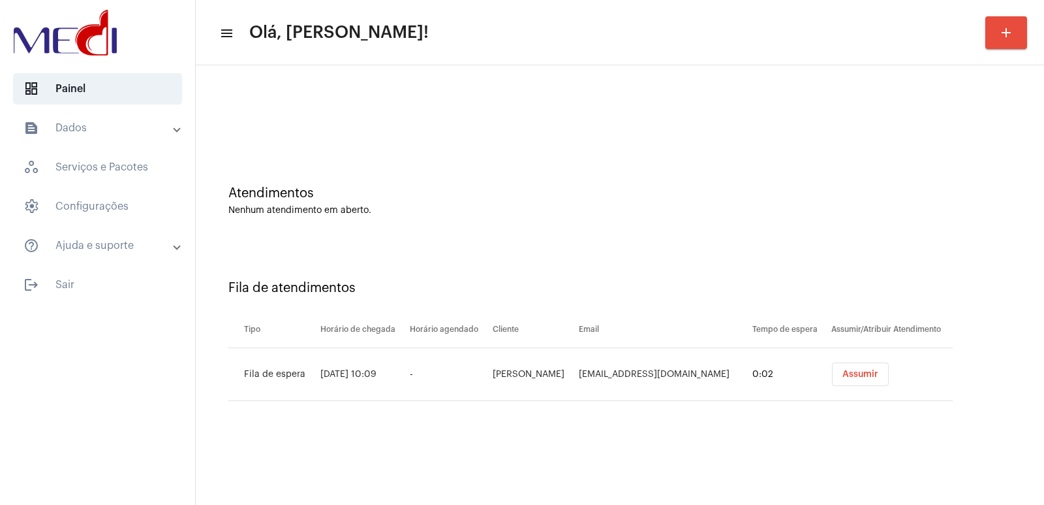
click at [858, 384] on button "Assumir" at bounding box center [860, 373] width 57 height 23
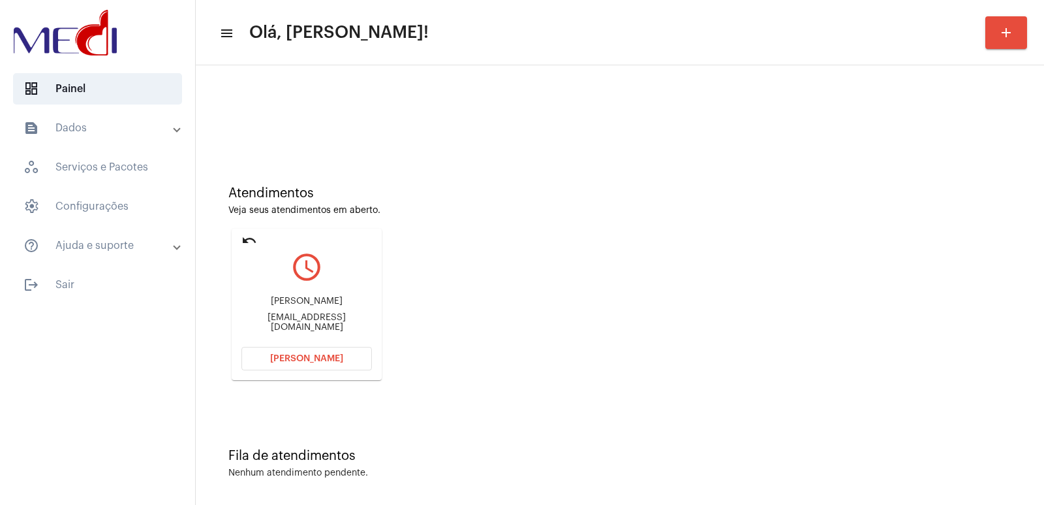
click at [313, 300] on div "Rosana Alves Segantini coordenacao@estacaosaber.com.br" at bounding box center [307, 314] width 131 height 59
copy div "Rosana Alves Segantini"
click at [334, 352] on button "Abrir Chamada" at bounding box center [307, 358] width 131 height 23
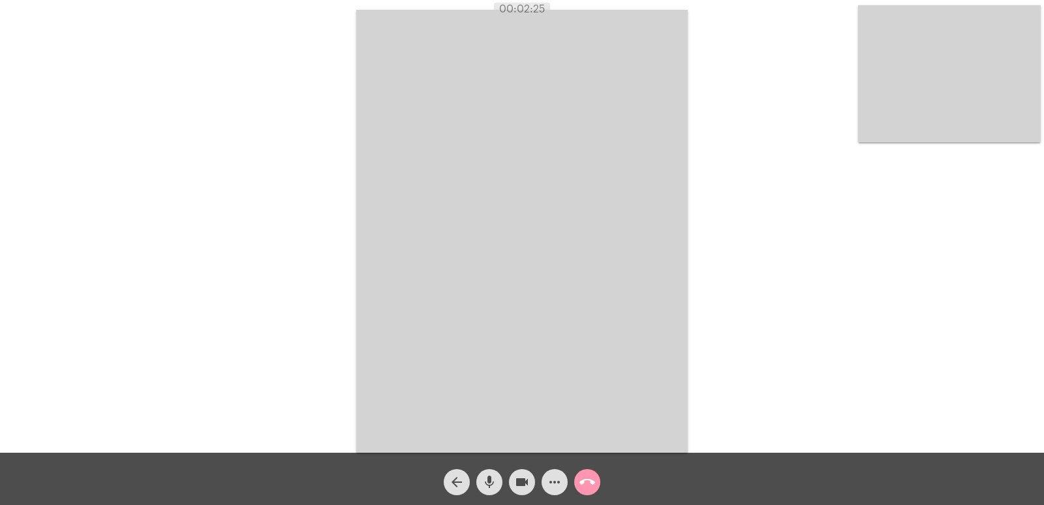
click at [596, 486] on button "call_end" at bounding box center [587, 482] width 26 height 26
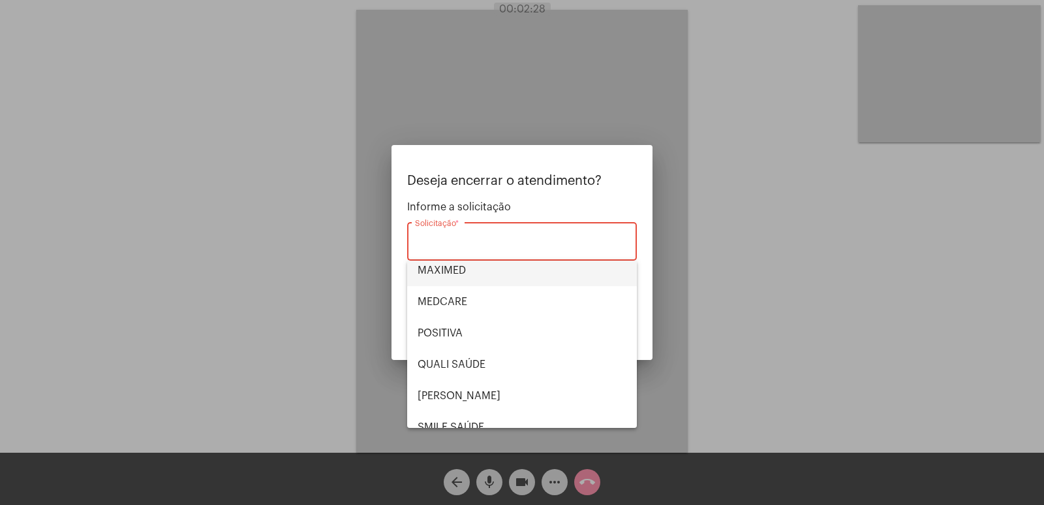
scroll to position [272, 0]
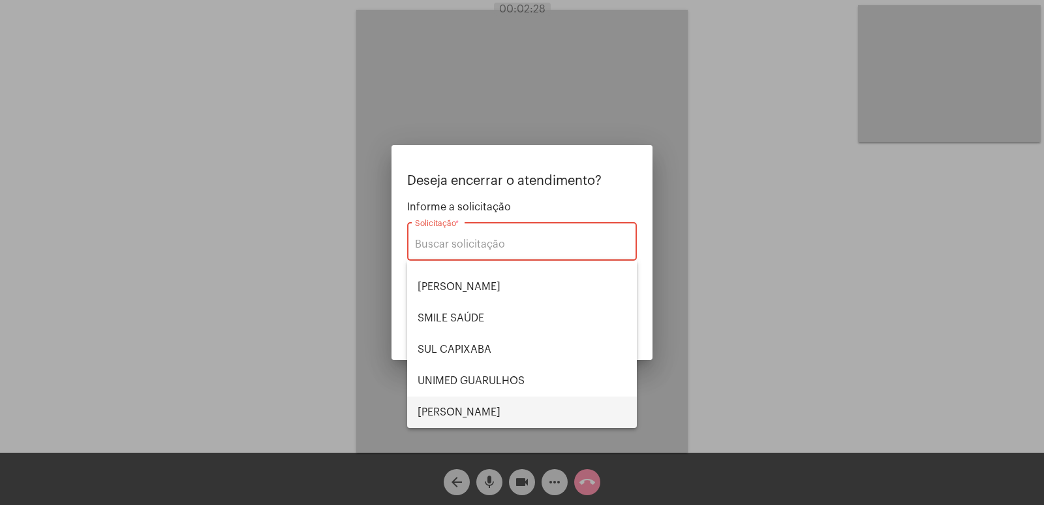
click at [478, 402] on span "VERA CRUZ" at bounding box center [522, 411] width 209 height 31
type input "VERA CRUZ"
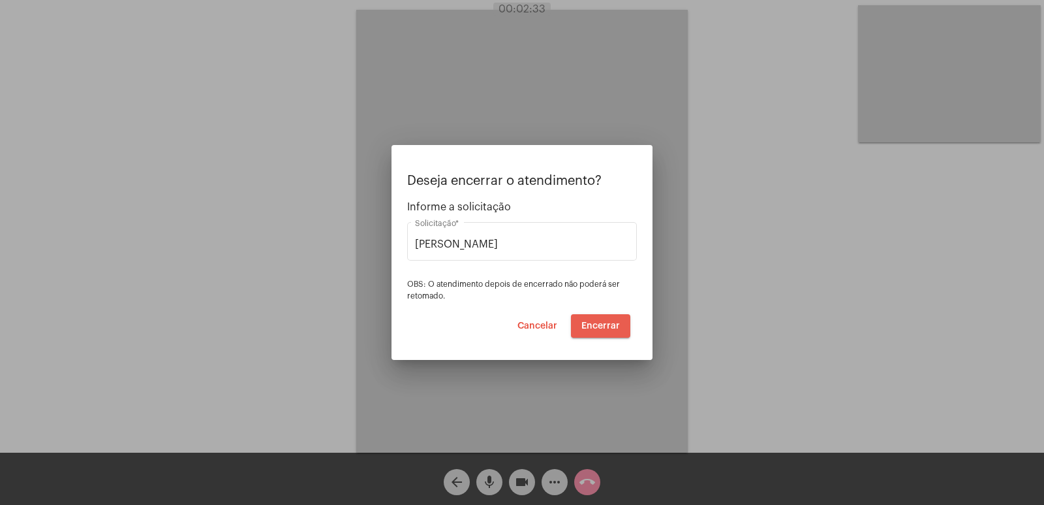
click at [604, 322] on span "Encerrar" at bounding box center [601, 325] width 39 height 9
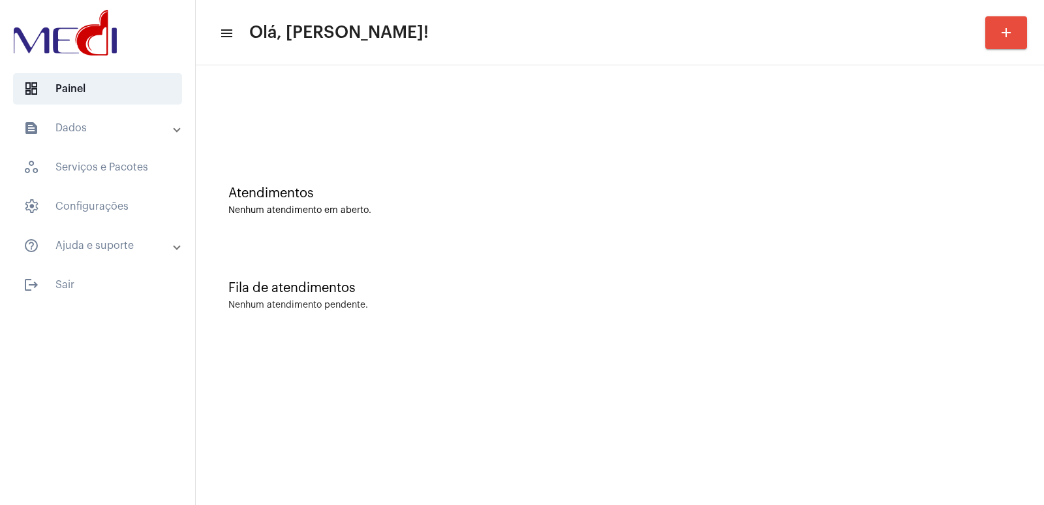
click at [684, 165] on div "Atendimentos Nenhum atendimento em aberto." at bounding box center [620, 194] width 836 height 95
click at [845, 381] on mat-sidenav-content "menu Olá, [PERSON_NAME]! add Atendimentos Nenhum atendimento em aberto. Fila de…" at bounding box center [620, 252] width 849 height 505
drag, startPoint x: 0, startPoint y: 0, endPoint x: 845, endPoint y: 381, distance: 926.7
click at [845, 381] on mat-sidenav-content "menu Olá, [PERSON_NAME]! add Atendimentos Nenhum atendimento em aberto. Fila de…" at bounding box center [620, 252] width 849 height 505
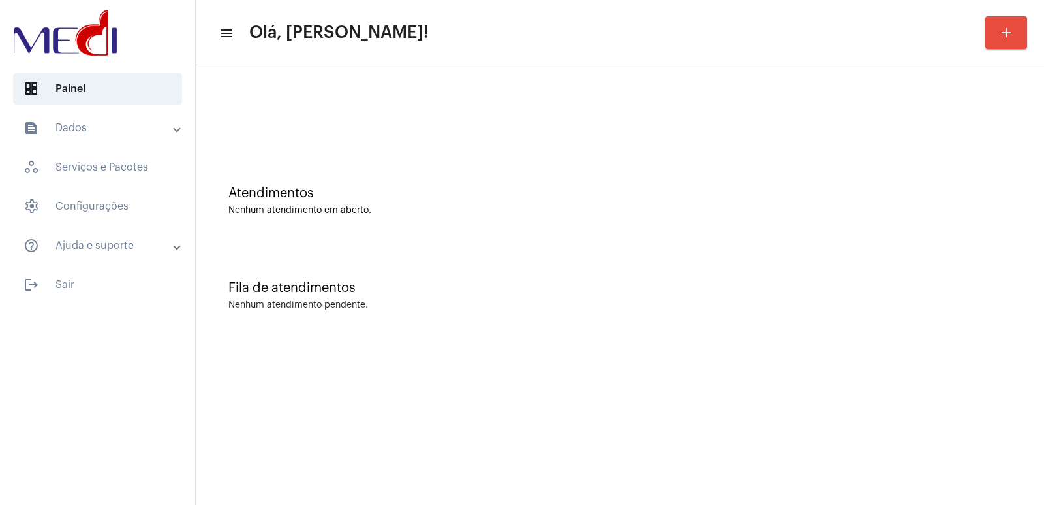
click at [845, 381] on mat-sidenav-content "menu Olá, [PERSON_NAME]! add Atendimentos Nenhum atendimento em aberto. Fila de…" at bounding box center [620, 252] width 849 height 505
click at [845, 381] on mat-sidenav-content "menu Olá, Vivian! add Atendimentos Nenhum atendimento em aberto. Fila de atendi…" at bounding box center [620, 252] width 849 height 505
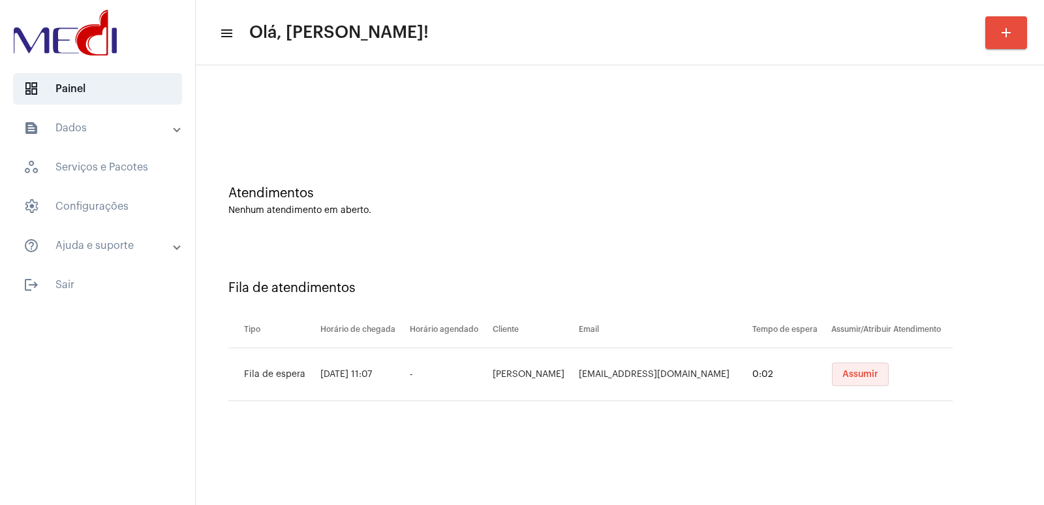
click at [845, 381] on button "Assumir" at bounding box center [860, 373] width 57 height 23
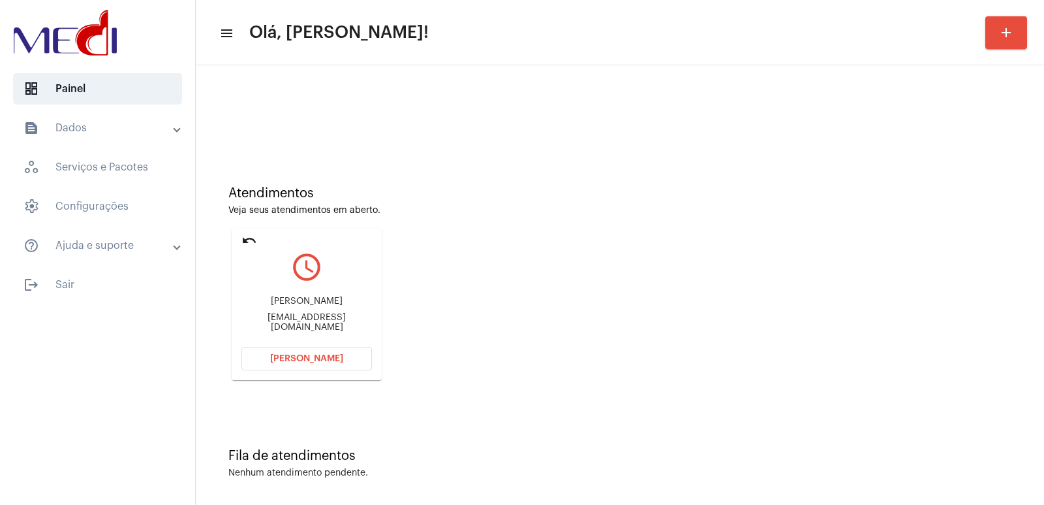
click at [320, 296] on div "[PERSON_NAME] [PERSON_NAME] [PERSON_NAME]" at bounding box center [307, 301] width 131 height 10
copy div "[PERSON_NAME] [PERSON_NAME] [PERSON_NAME]"
click at [293, 323] on div "[EMAIL_ADDRESS][DOMAIN_NAME]" at bounding box center [307, 323] width 131 height 20
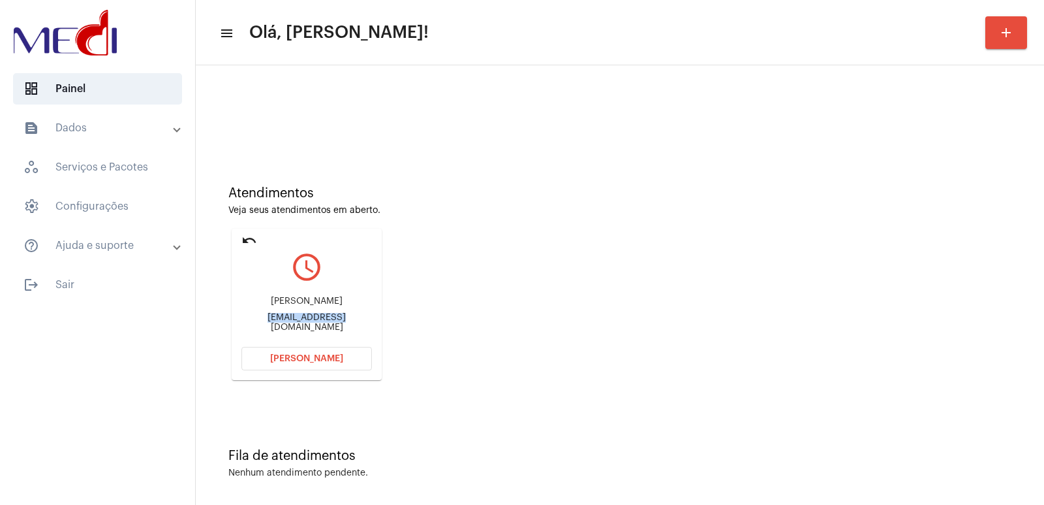
click at [293, 323] on div "[EMAIL_ADDRESS][DOMAIN_NAME]" at bounding box center [307, 323] width 131 height 20
copy mat-card-content "Cantinhodobebe3@gmail.com Abrir Chamada"
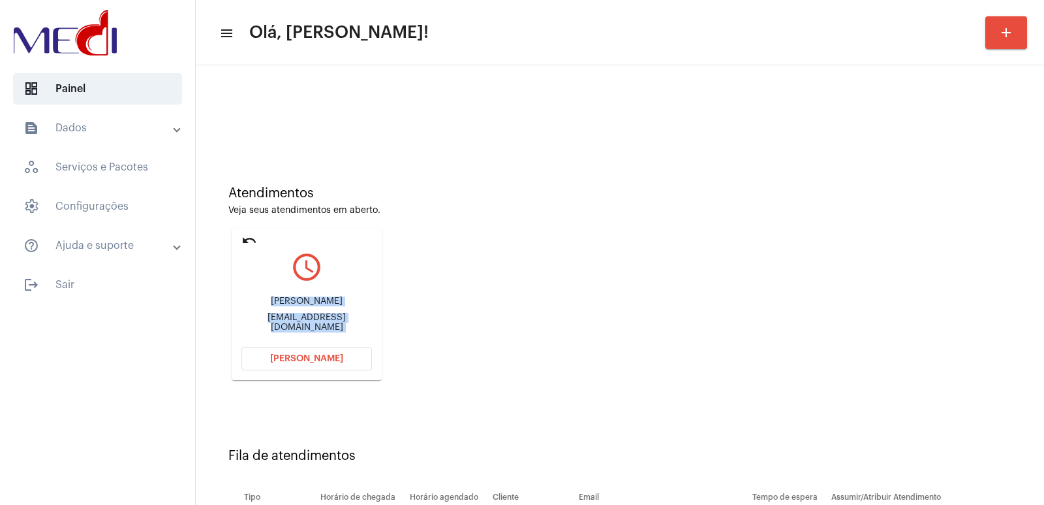
scroll to position [99, 0]
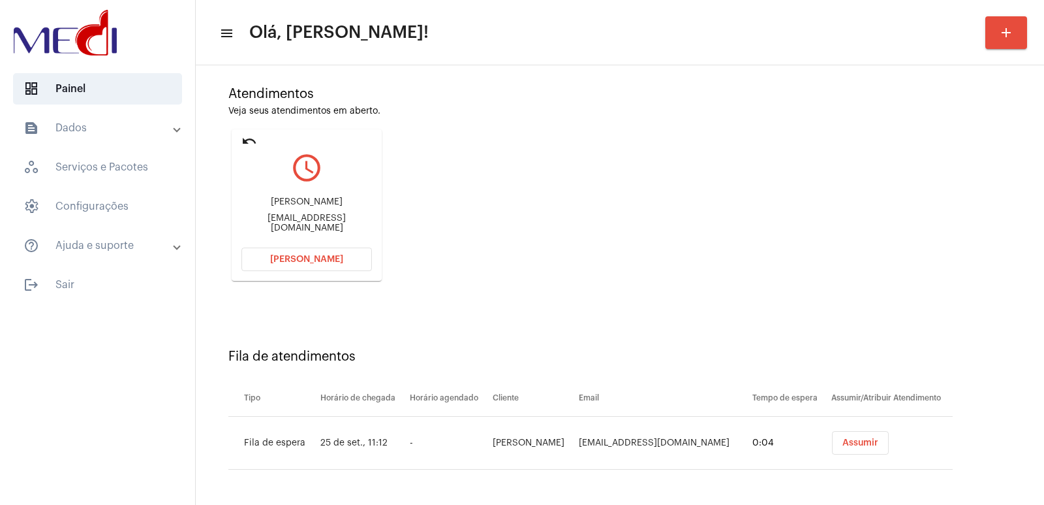
click at [506, 423] on td "Leidiane Thamara Lincoln Souza Machado" at bounding box center [533, 442] width 86 height 53
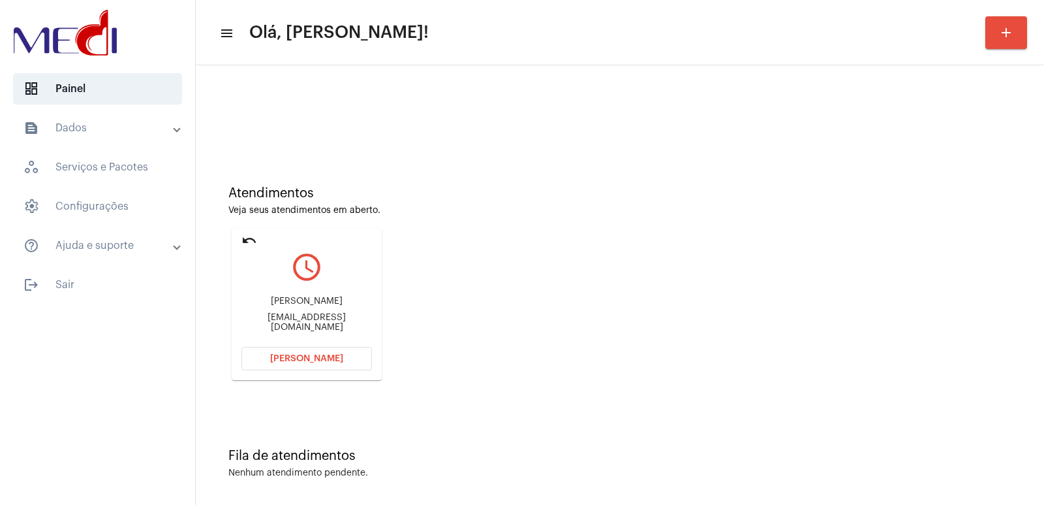
scroll to position [6, 0]
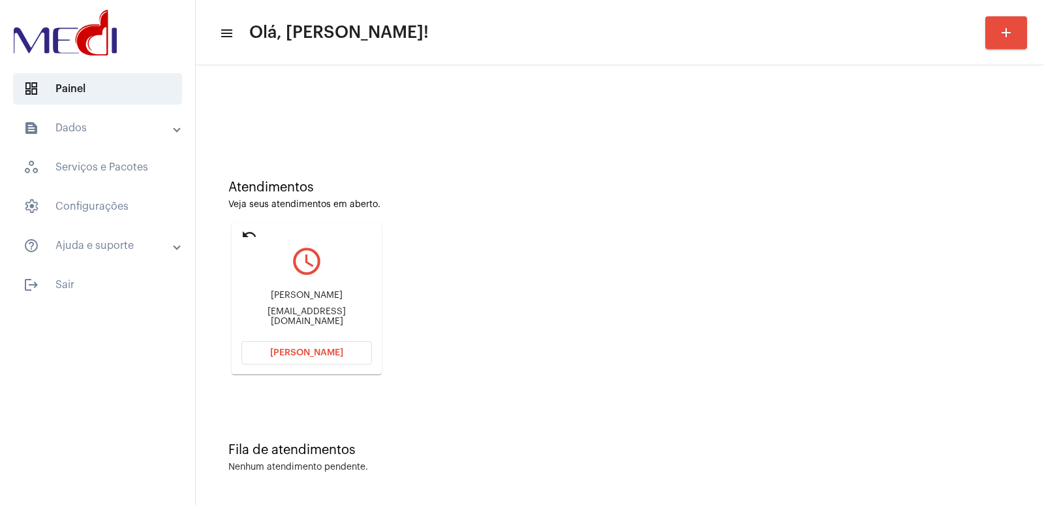
drag, startPoint x: 794, startPoint y: 317, endPoint x: 610, endPoint y: 142, distance: 254.4
click at [741, 279] on div "Atendimentos Veja seus atendimentos em aberto. undo query_builder Maria da Conc…" at bounding box center [620, 272] width 836 height 262
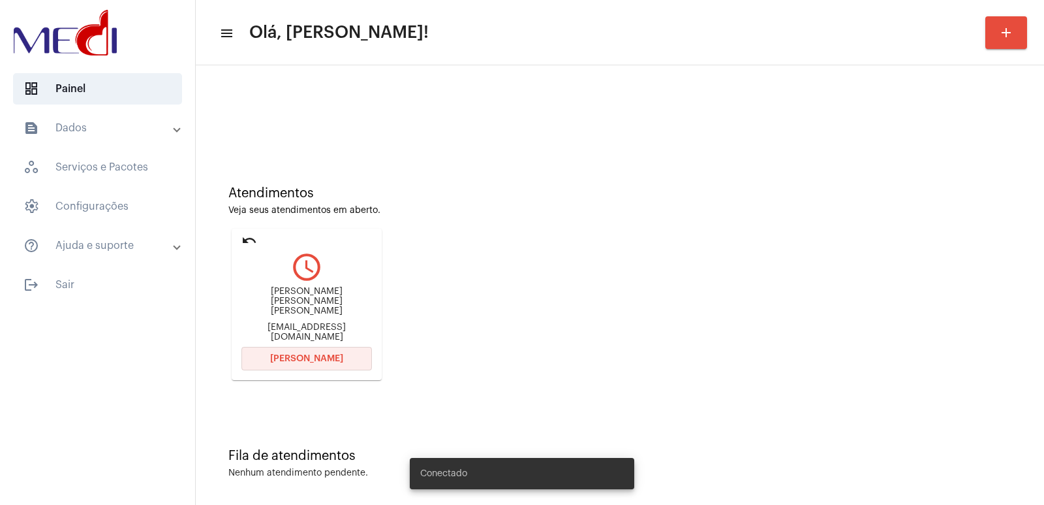
click at [293, 353] on button "[PERSON_NAME]" at bounding box center [307, 358] width 131 height 23
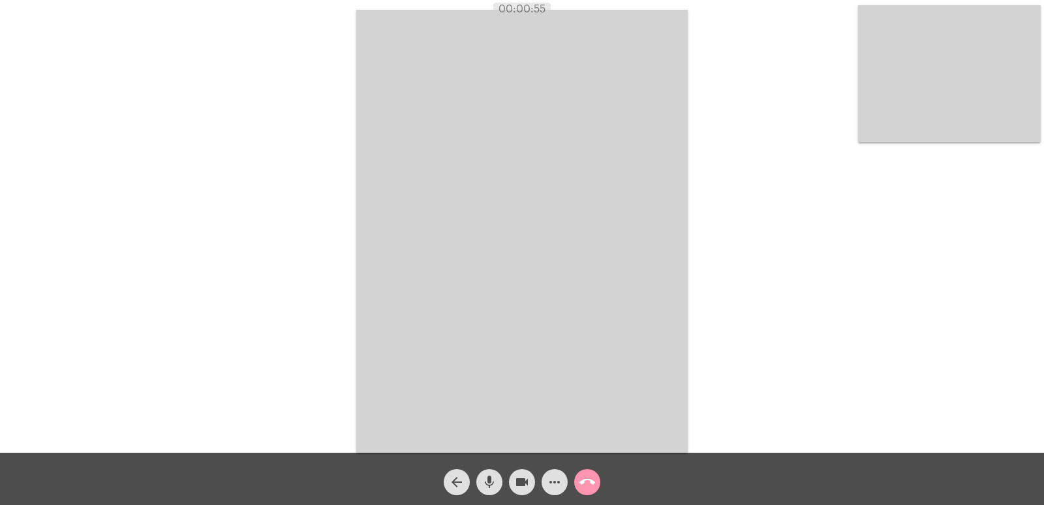
click at [693, 281] on div "Acessando Câmera e Microfone..." at bounding box center [522, 229] width 1042 height 452
drag, startPoint x: 801, startPoint y: 327, endPoint x: 696, endPoint y: 317, distance: 105.6
click at [802, 326] on div "Acessando Câmera e Microfone..." at bounding box center [522, 229] width 1042 height 452
drag, startPoint x: 488, startPoint y: 484, endPoint x: 505, endPoint y: 491, distance: 18.2
click at [488, 485] on mat-icon "mic" at bounding box center [490, 482] width 16 height 16
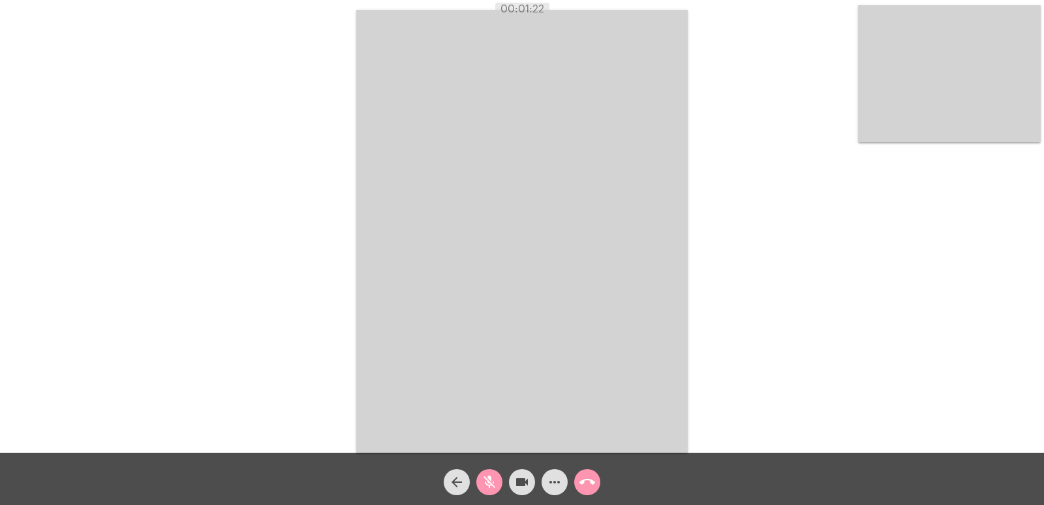
click at [515, 490] on mat-icon "videocam" at bounding box center [522, 482] width 16 height 16
drag, startPoint x: 644, startPoint y: 390, endPoint x: 634, endPoint y: 406, distance: 19.0
click at [644, 392] on video at bounding box center [522, 231] width 332 height 443
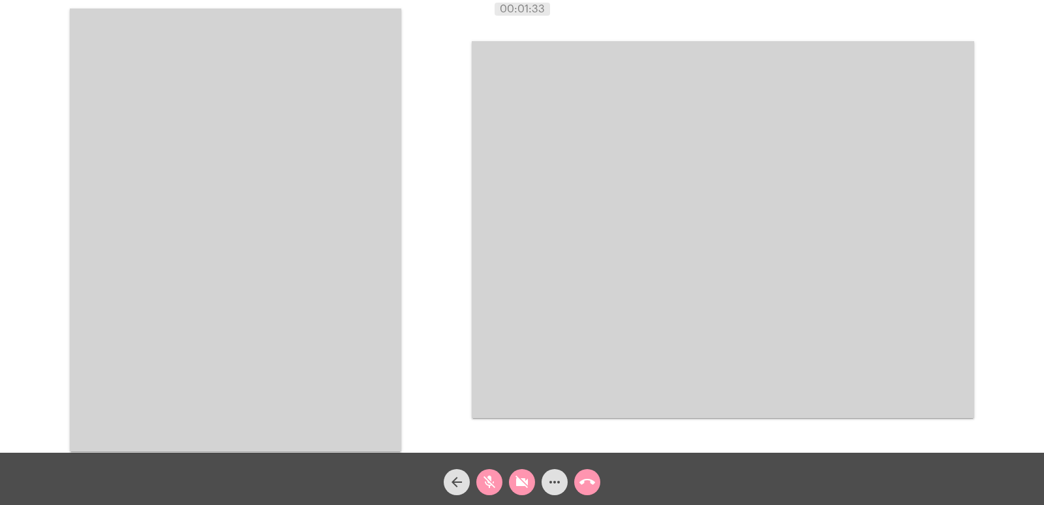
click at [343, 398] on video at bounding box center [236, 229] width 332 height 443
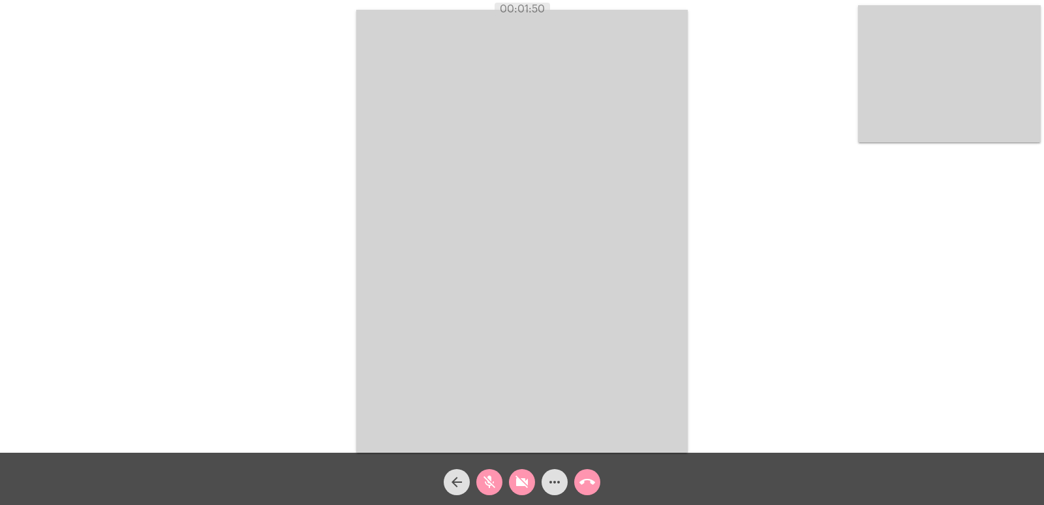
click at [492, 185] on video at bounding box center [522, 231] width 332 height 443
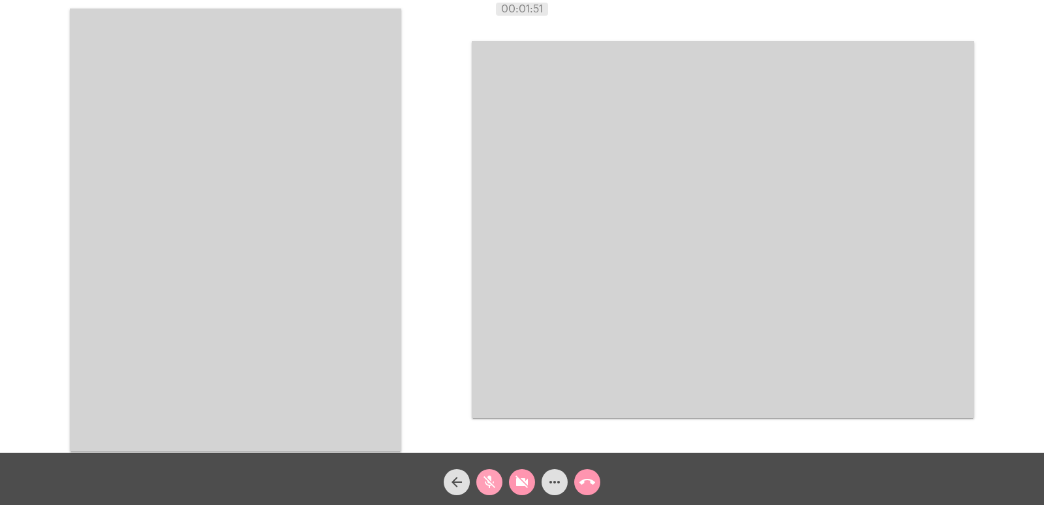
click at [495, 477] on mat-icon "mic_off" at bounding box center [490, 482] width 16 height 16
click at [519, 480] on mat-icon "videocam_off" at bounding box center [522, 482] width 16 height 16
click at [580, 483] on mat-icon "call_end" at bounding box center [588, 482] width 16 height 16
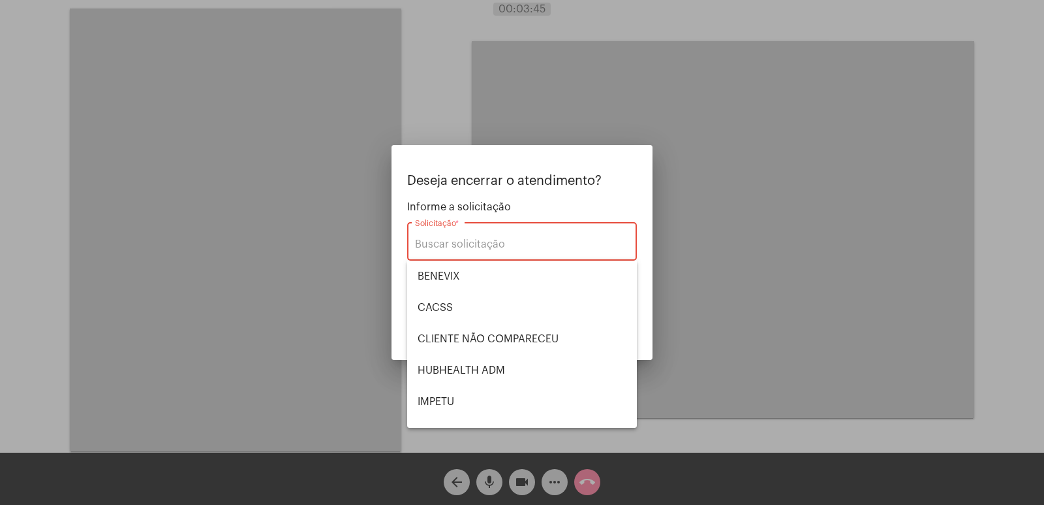
click at [703, 332] on div at bounding box center [522, 252] width 1044 height 505
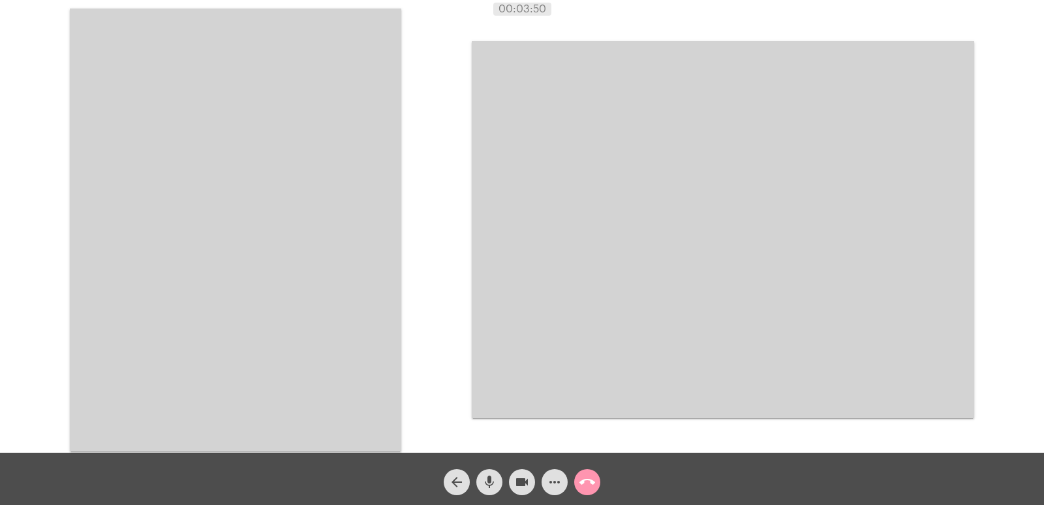
click at [587, 484] on mat-icon "call_end" at bounding box center [588, 482] width 16 height 16
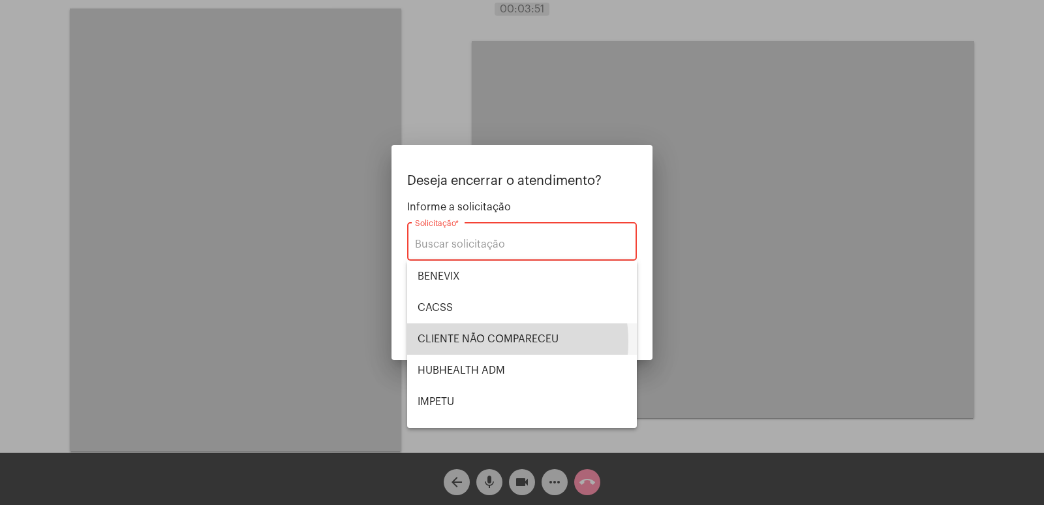
click at [486, 341] on span "CLIENTE NÃO COMPARECEU" at bounding box center [522, 338] width 209 height 31
type input "CLIENTE NÃO COMPARECEU"
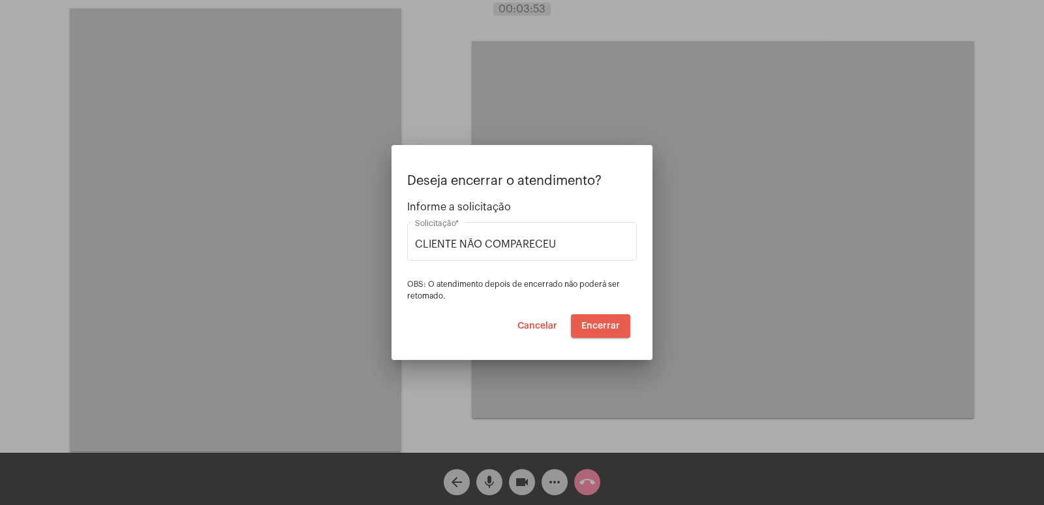
click at [616, 323] on span "Encerrar" at bounding box center [601, 325] width 39 height 9
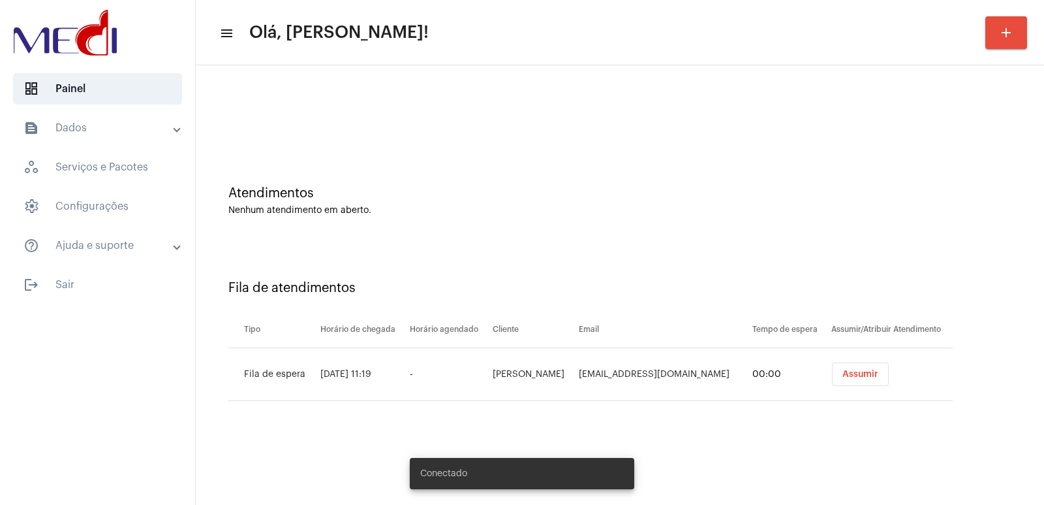
click at [490, 369] on td "[PERSON_NAME]" at bounding box center [533, 374] width 86 height 53
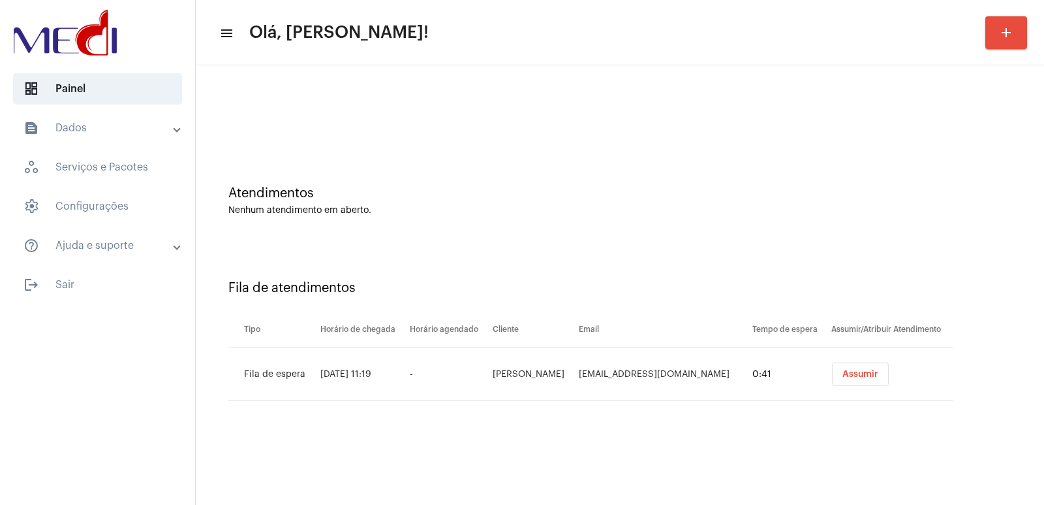
click at [733, 206] on div "Nenhum atendimento em aberto." at bounding box center [619, 211] width 783 height 10
click at [451, 380] on td "-" at bounding box center [448, 374] width 83 height 53
click at [455, 378] on td "-" at bounding box center [448, 374] width 83 height 53
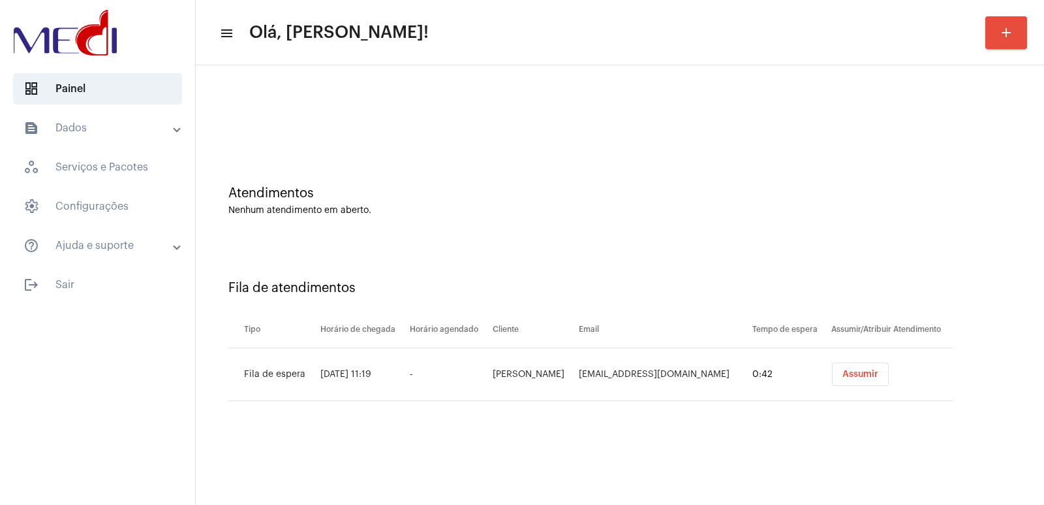
click at [490, 374] on td "[PERSON_NAME]" at bounding box center [533, 374] width 86 height 53
copy td "[PERSON_NAME]"
click at [873, 371] on span "Assumir" at bounding box center [861, 373] width 36 height 9
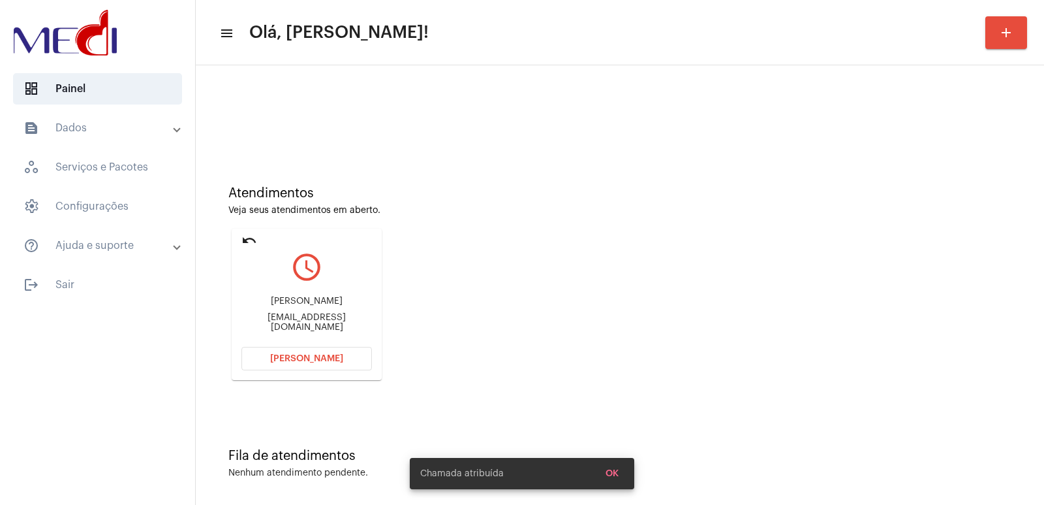
click at [302, 330] on div "[EMAIL_ADDRESS][DOMAIN_NAME]" at bounding box center [307, 323] width 131 height 20
click at [301, 347] on button "Abrir Chamada" at bounding box center [307, 358] width 131 height 23
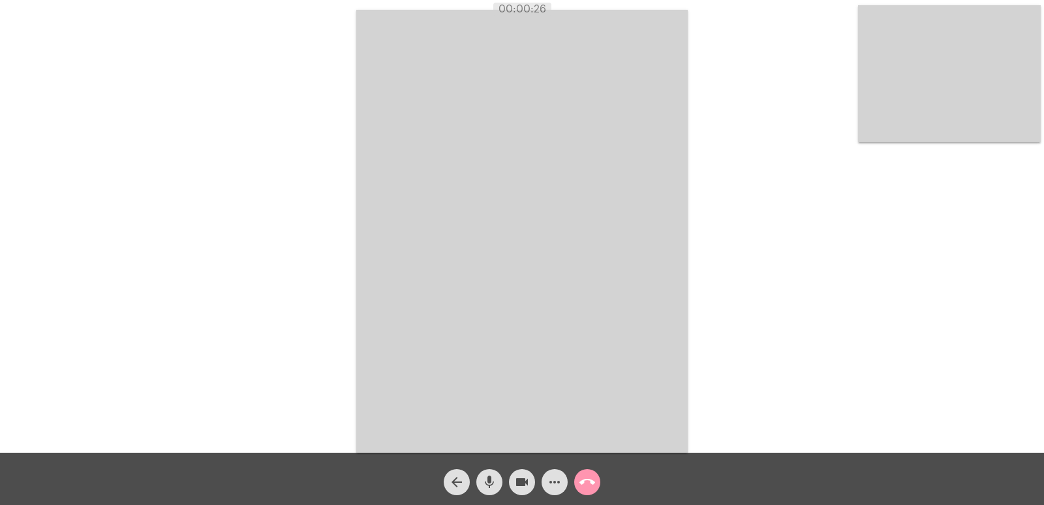
click at [590, 483] on mat-icon "call_end" at bounding box center [588, 482] width 16 height 16
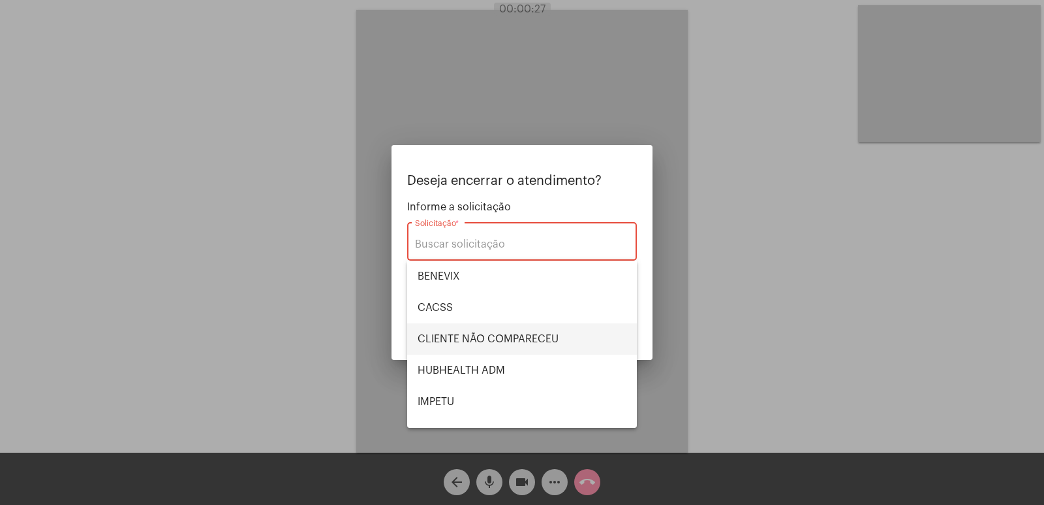
click at [426, 328] on span "CLIENTE NÃO COMPARECEU" at bounding box center [522, 338] width 209 height 31
type input "CLIENTE NÃO COMPARECEU"
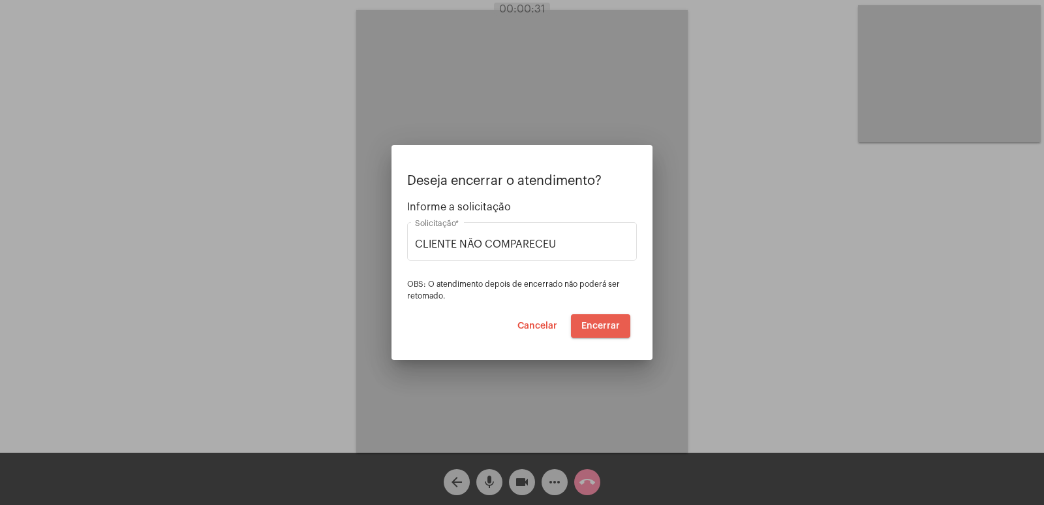
click at [617, 330] on button "Encerrar" at bounding box center [600, 325] width 59 height 23
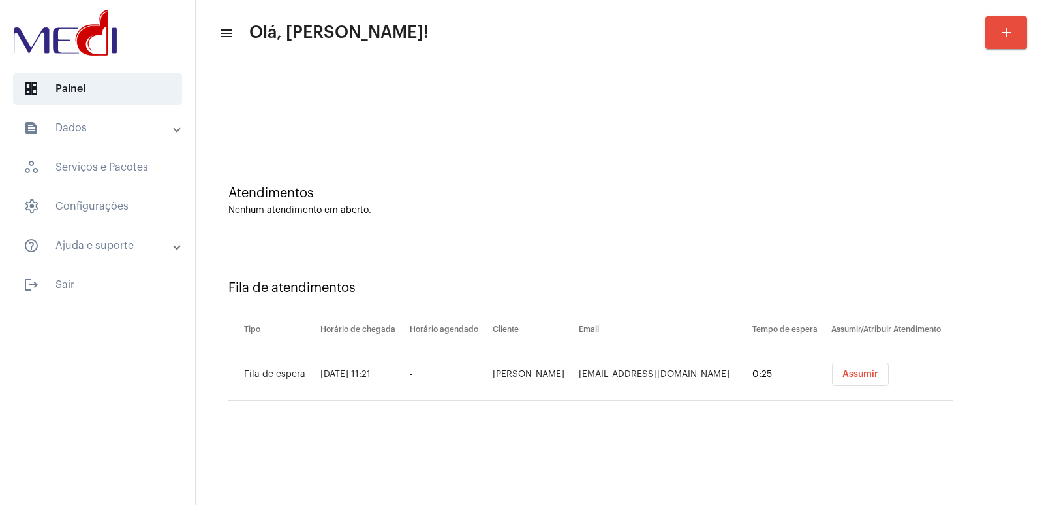
click at [725, 407] on div "Fila de atendimentos Tipo Horário de chegada Horário agendado Cliente Email Tem…" at bounding box center [620, 336] width 836 height 188
click at [877, 364] on button "Assumir" at bounding box center [860, 373] width 57 height 23
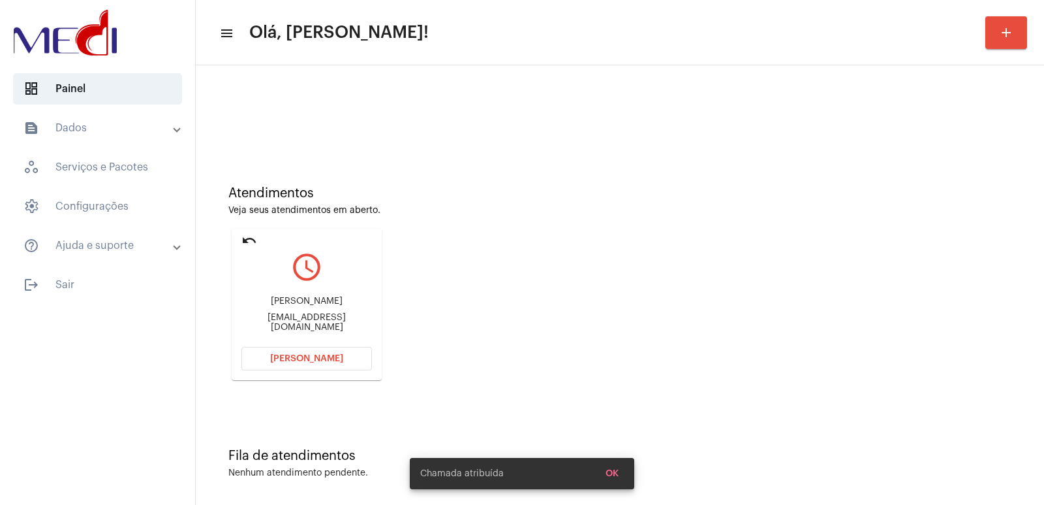
click at [336, 306] on div "Quênia Brinckmann" at bounding box center [307, 301] width 131 height 10
copy div "Quênia Brinckmann"
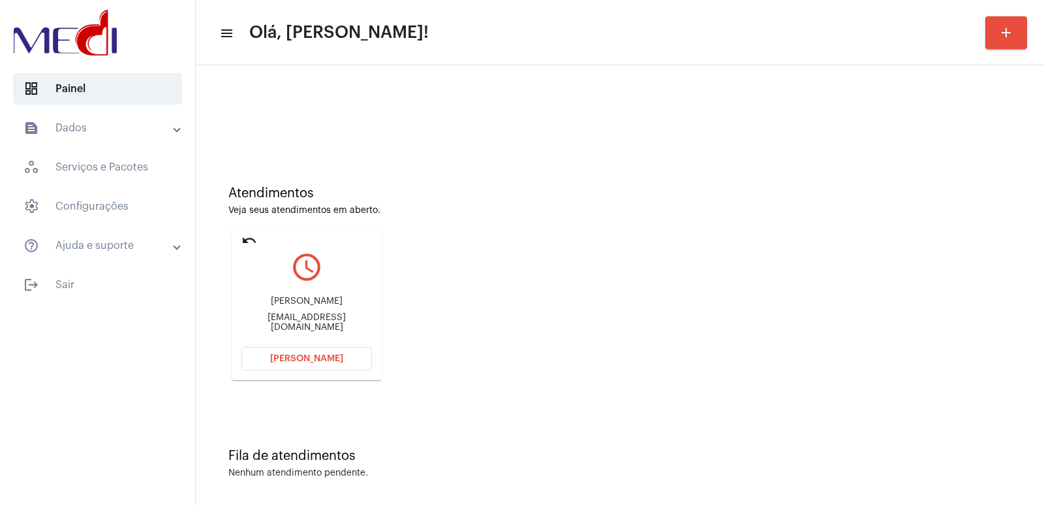
click at [319, 375] on mat-card "undo query_builder Quênia Brinckmann queniabrinckmann2015@gmail.com Abrir Chama…" at bounding box center [307, 303] width 150 height 151
click at [317, 363] on button "Abrir Chamada" at bounding box center [307, 358] width 131 height 23
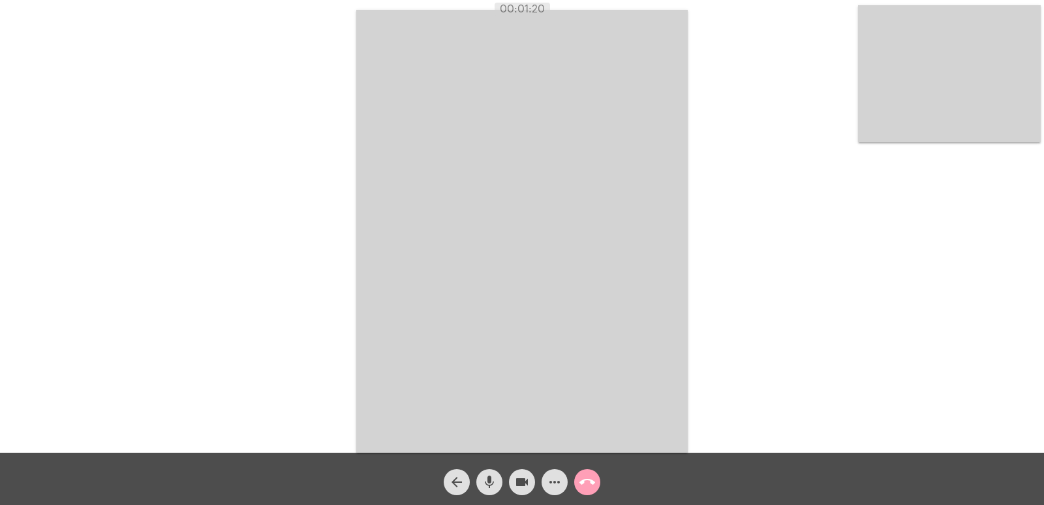
click at [586, 484] on mat-icon "call_end" at bounding box center [588, 482] width 16 height 16
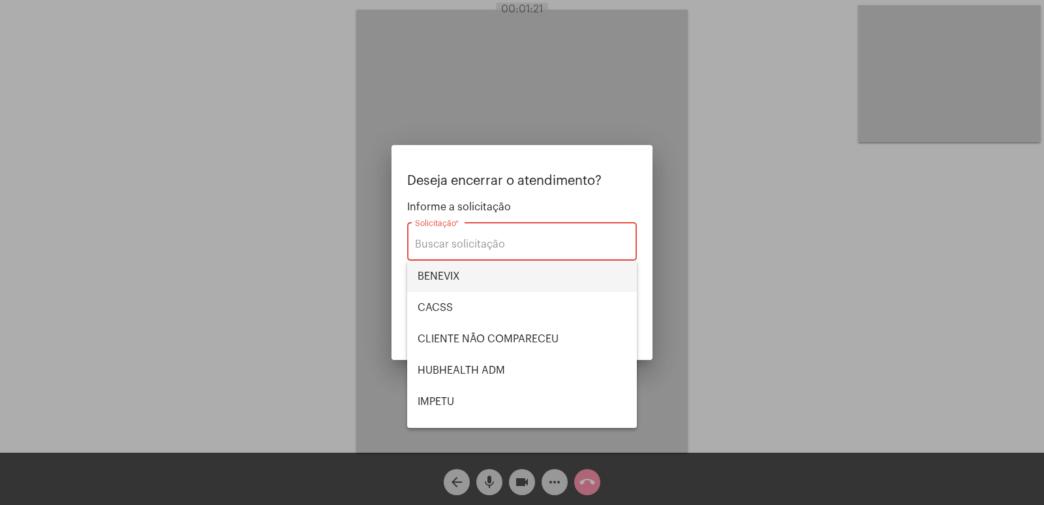
click at [448, 273] on span "BENEVIX" at bounding box center [522, 275] width 209 height 31
type input "BENEVIX"
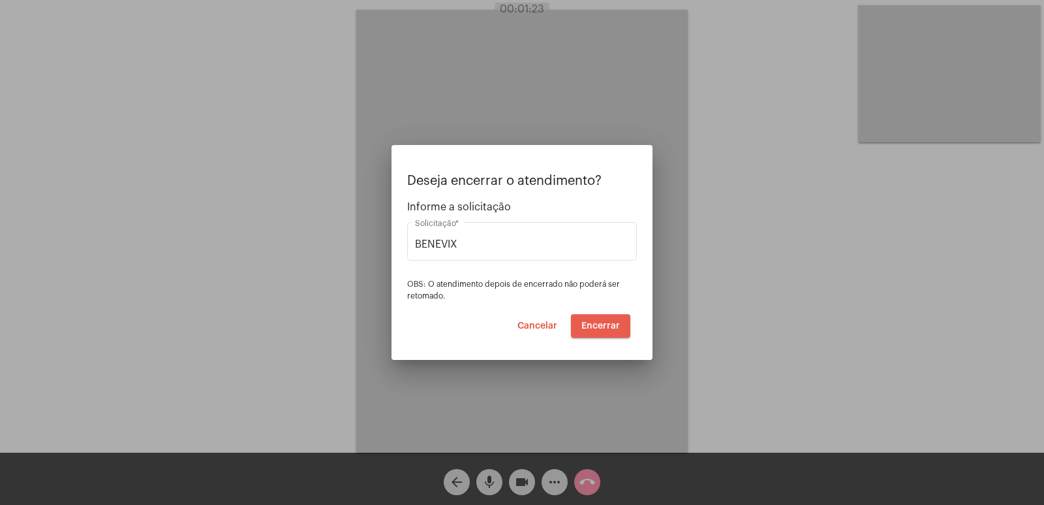
click at [601, 322] on span "Encerrar" at bounding box center [601, 325] width 39 height 9
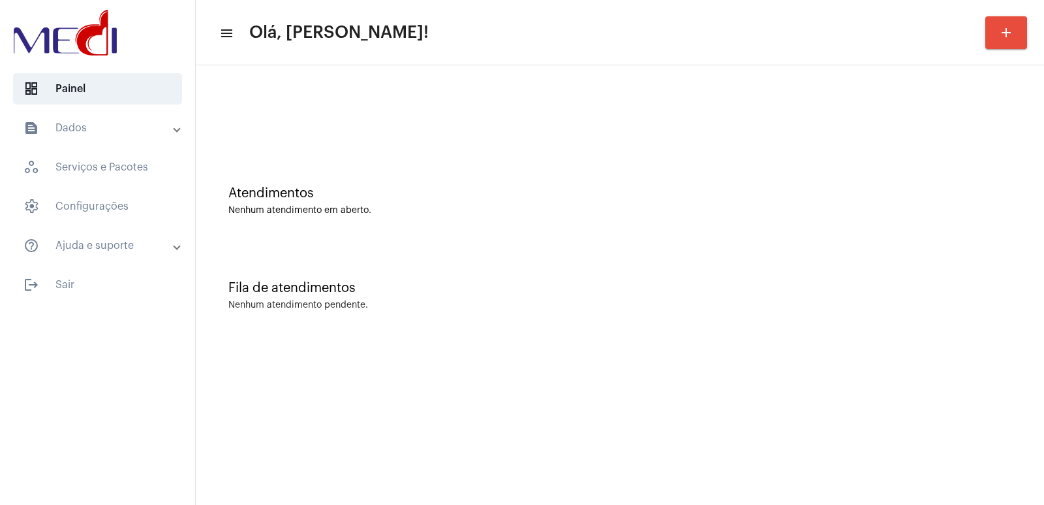
drag, startPoint x: 907, startPoint y: 185, endPoint x: 855, endPoint y: 185, distance: 51.6
click at [894, 185] on div "Atendimentos Nenhum atendimento em aberto." at bounding box center [620, 194] width 836 height 95
click at [913, 336] on div "Fila de atendimentos Nenhum atendimento pendente." at bounding box center [620, 289] width 836 height 95
click at [843, 384] on mat-sidenav-content "menu Olá, Vivian! add Atendimentos Nenhum atendimento em aberto. Fila de atendi…" at bounding box center [620, 252] width 849 height 505
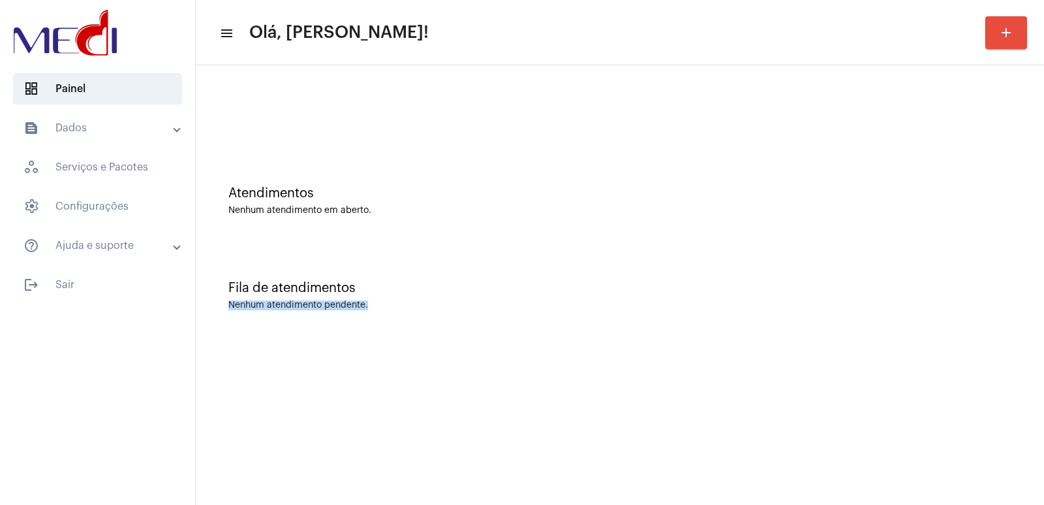
click at [534, 316] on div "Fila de atendimentos Nenhum atendimento pendente." at bounding box center [620, 289] width 836 height 95
click at [685, 247] on div "Fila de atendimentos Nenhum atendimento pendente." at bounding box center [620, 289] width 836 height 95
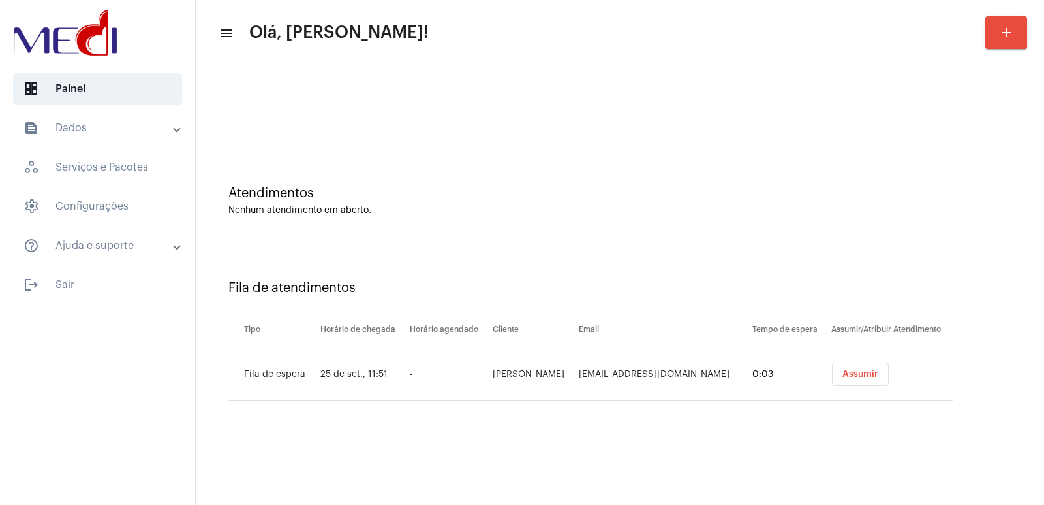
click at [850, 380] on button "Assumir" at bounding box center [860, 373] width 57 height 23
